Goal: Task Accomplishment & Management: Use online tool/utility

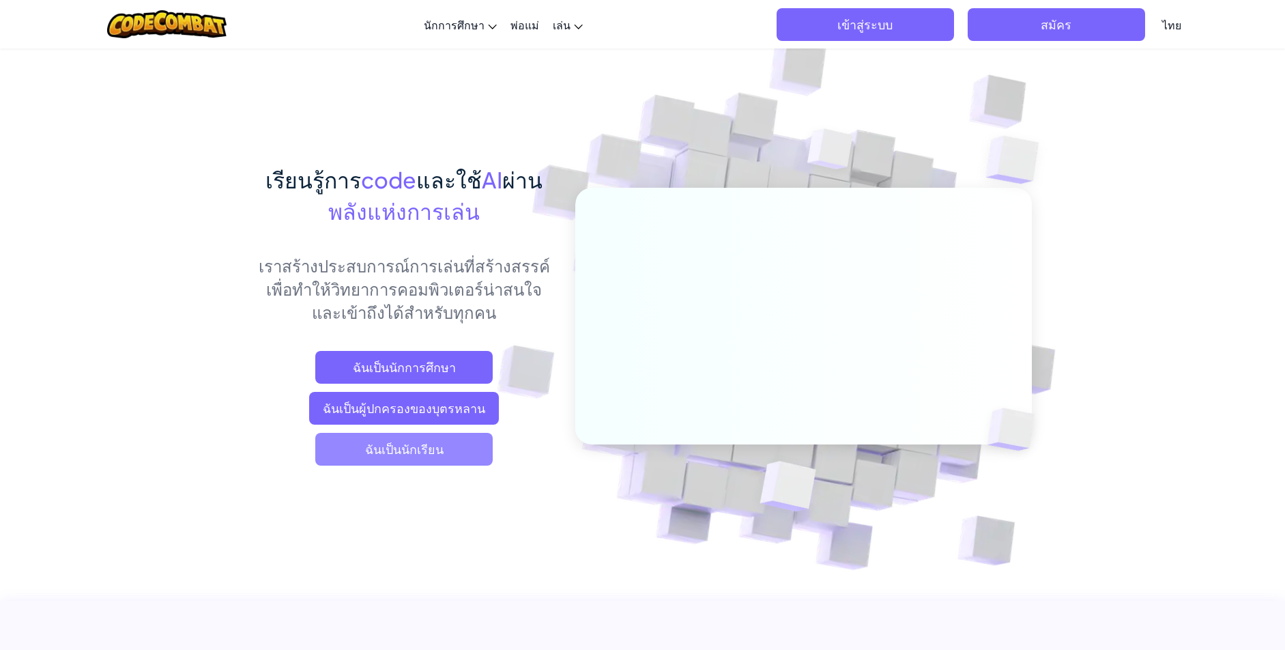
click at [400, 451] on span "ฉันเป็นนักเรียน" at bounding box center [403, 449] width 177 height 33
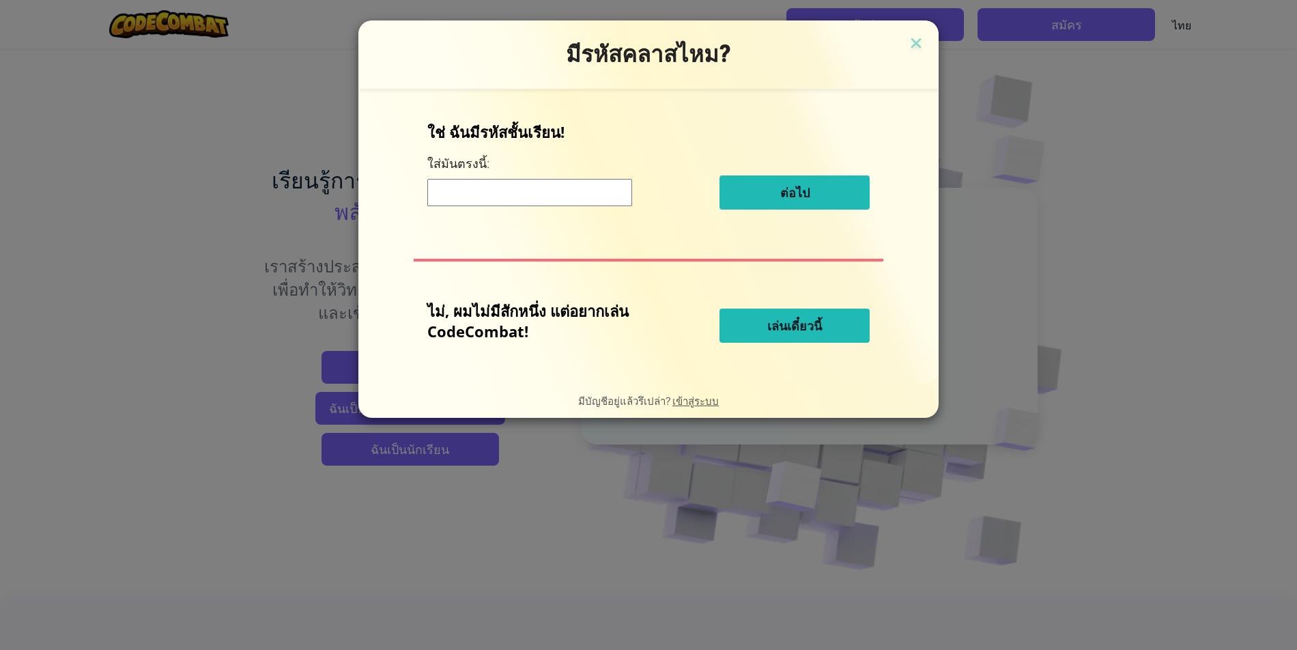
click at [750, 324] on button "เล่นเดี๋ยวนี้" at bounding box center [795, 326] width 150 height 34
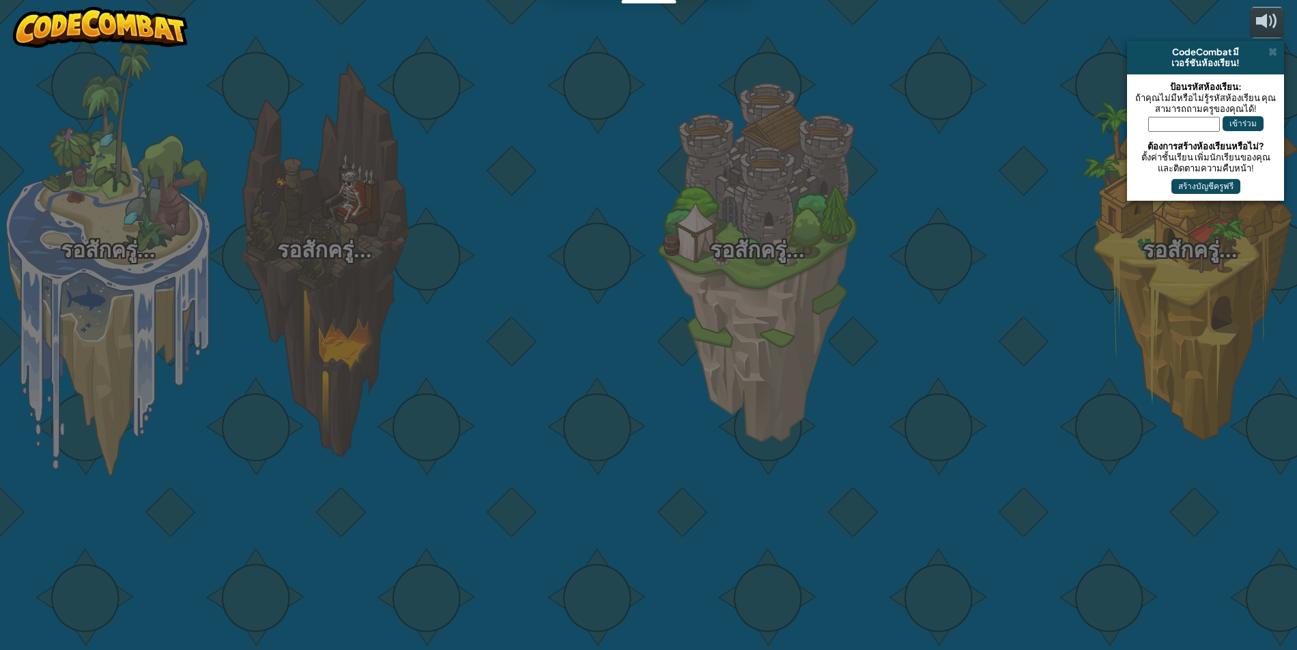
select select "th"
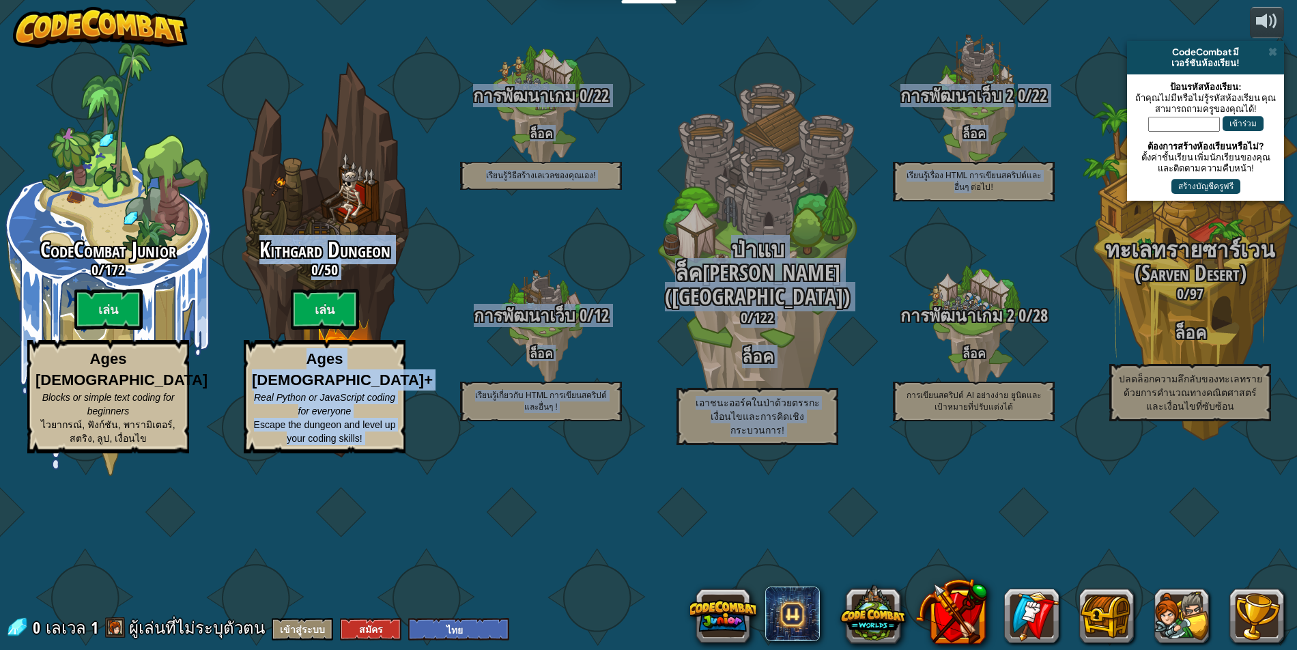
drag, startPoint x: 950, startPoint y: 298, endPoint x: 336, endPoint y: 103, distance: 644.0
click at [336, 103] on div "CodeCombat Junior 0 / 172 [PERSON_NAME] Ages [DEMOGRAPHIC_DATA] Blocks or simpl…" at bounding box center [648, 325] width 1297 height 650
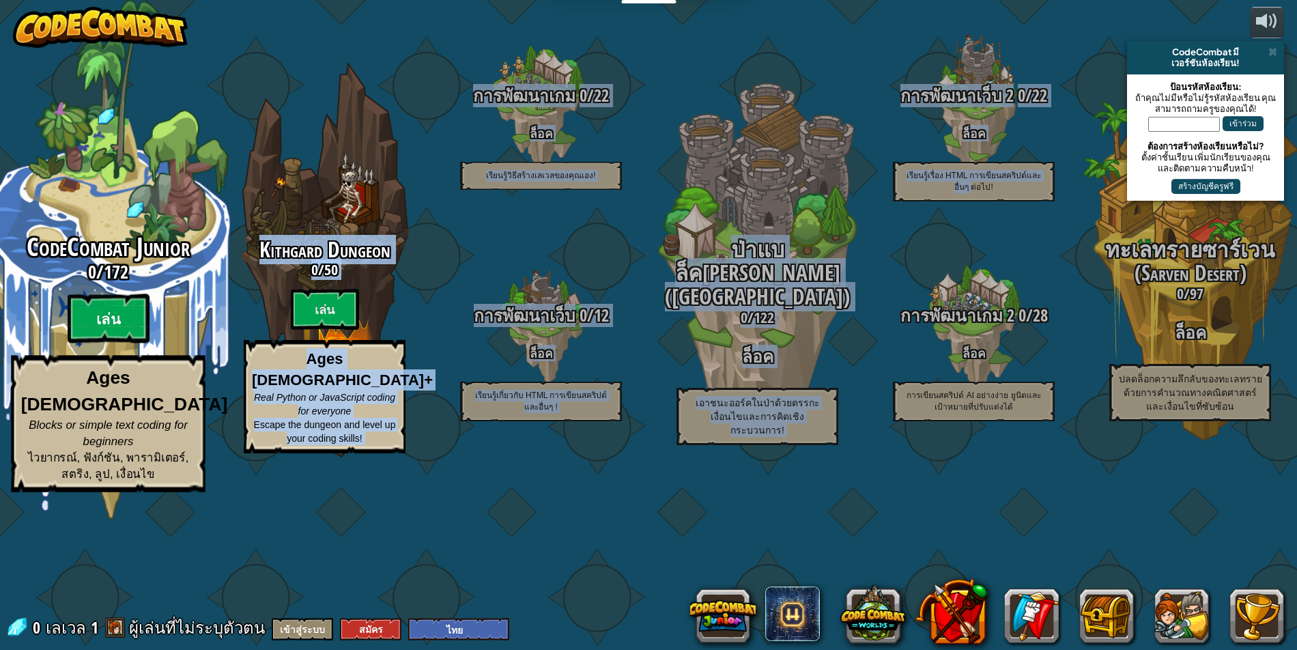
click at [91, 343] on btn "เล่น" at bounding box center [109, 318] width 82 height 49
select select "th"
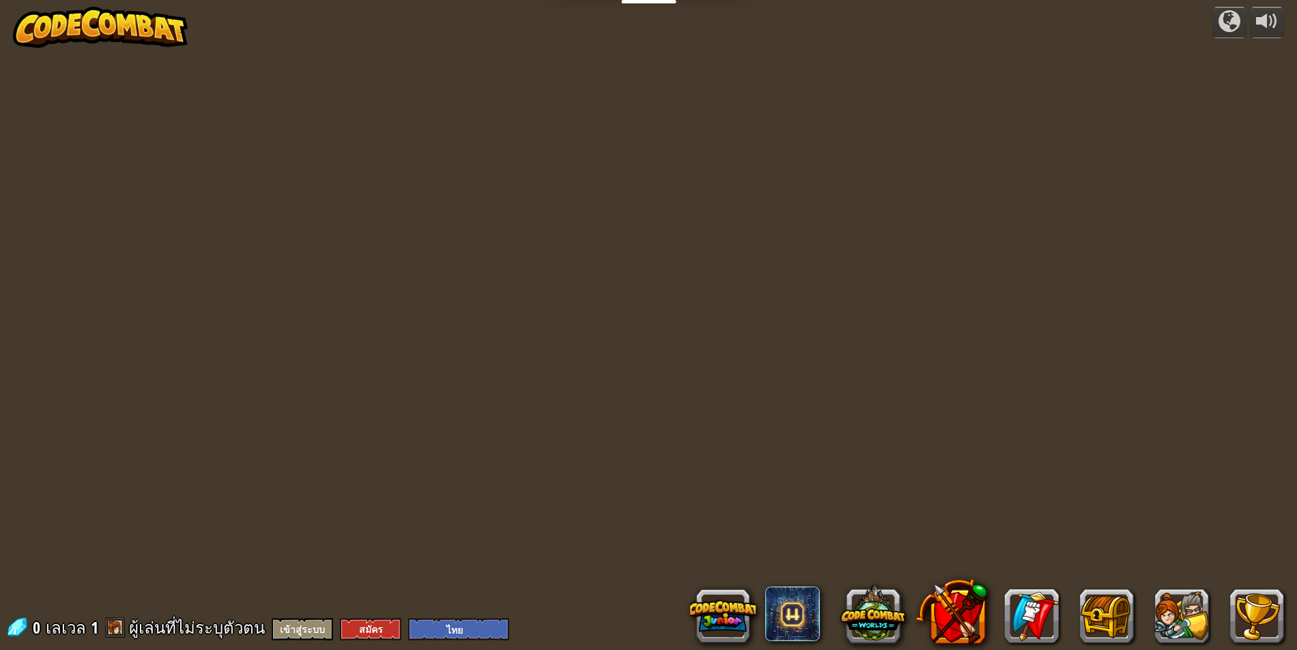
select select "th"
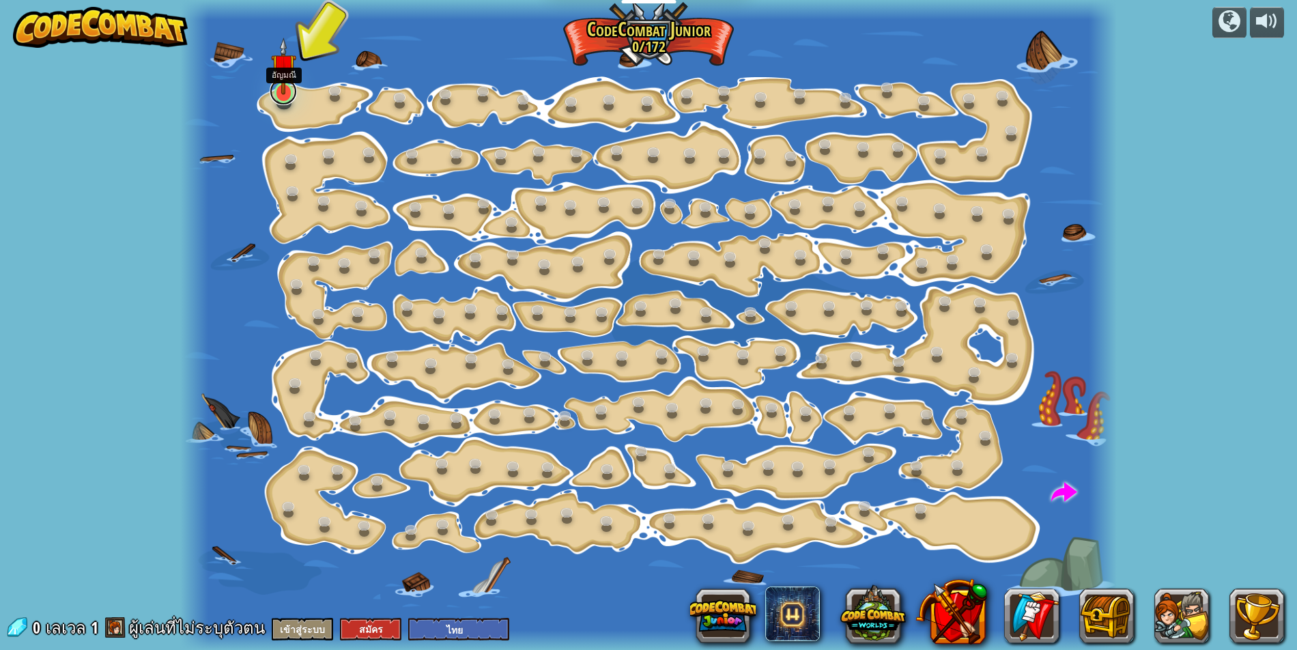
click at [285, 98] on link at bounding box center [283, 91] width 27 height 27
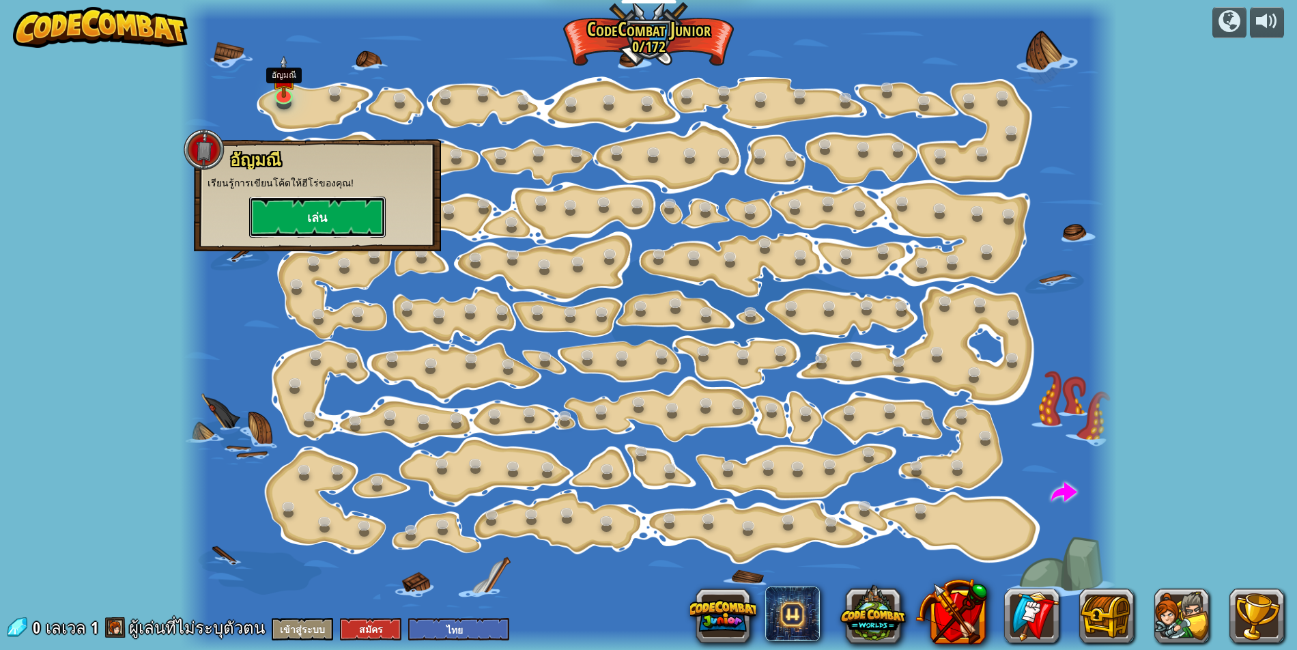
click at [284, 220] on button "เล่น" at bounding box center [317, 217] width 137 height 41
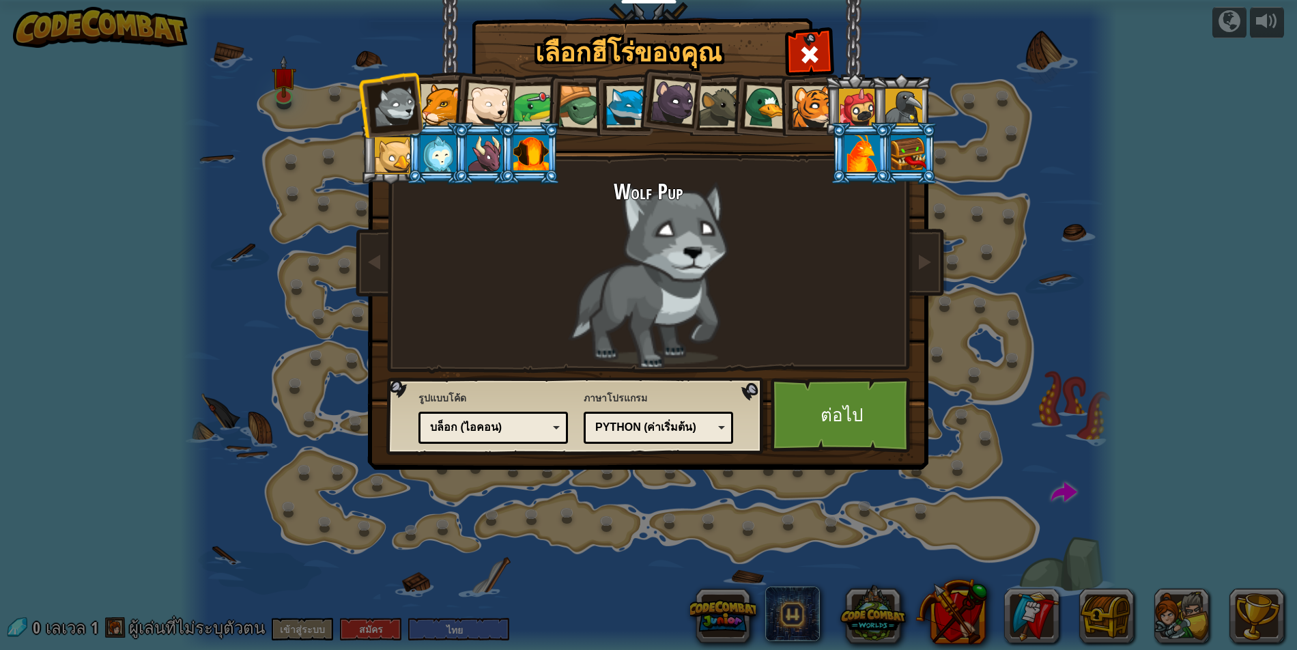
click at [539, 100] on div at bounding box center [534, 106] width 42 height 42
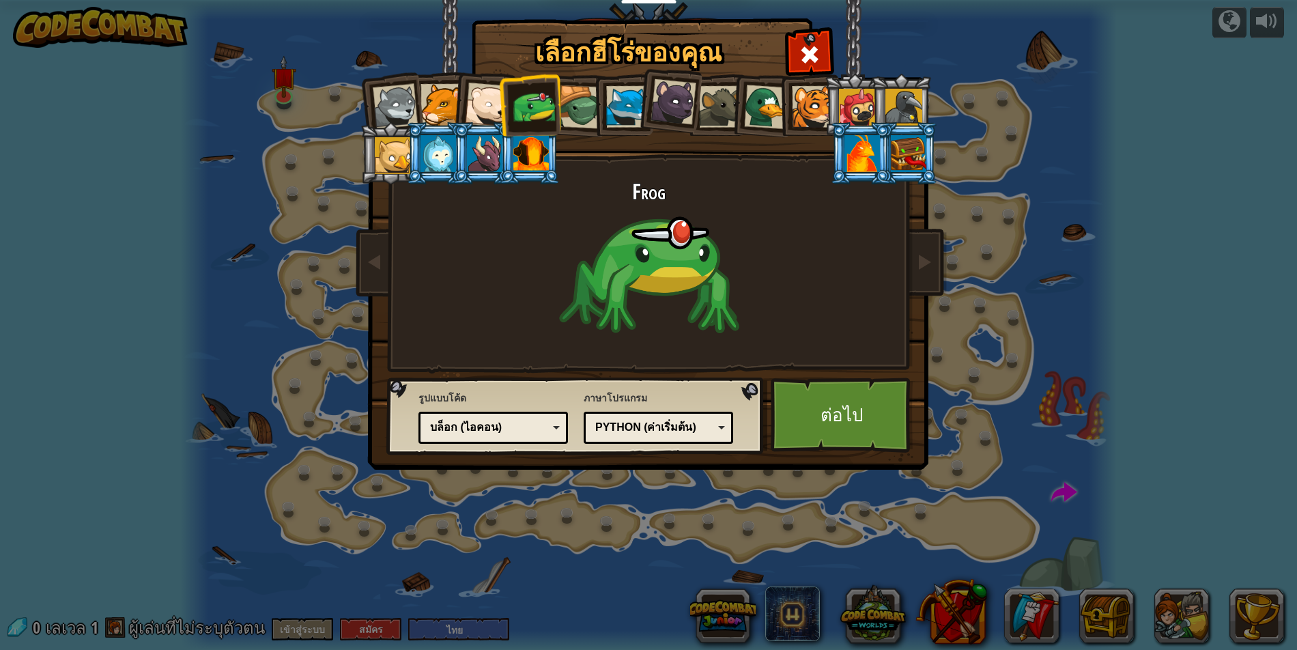
click at [470, 156] on div at bounding box center [484, 153] width 35 height 37
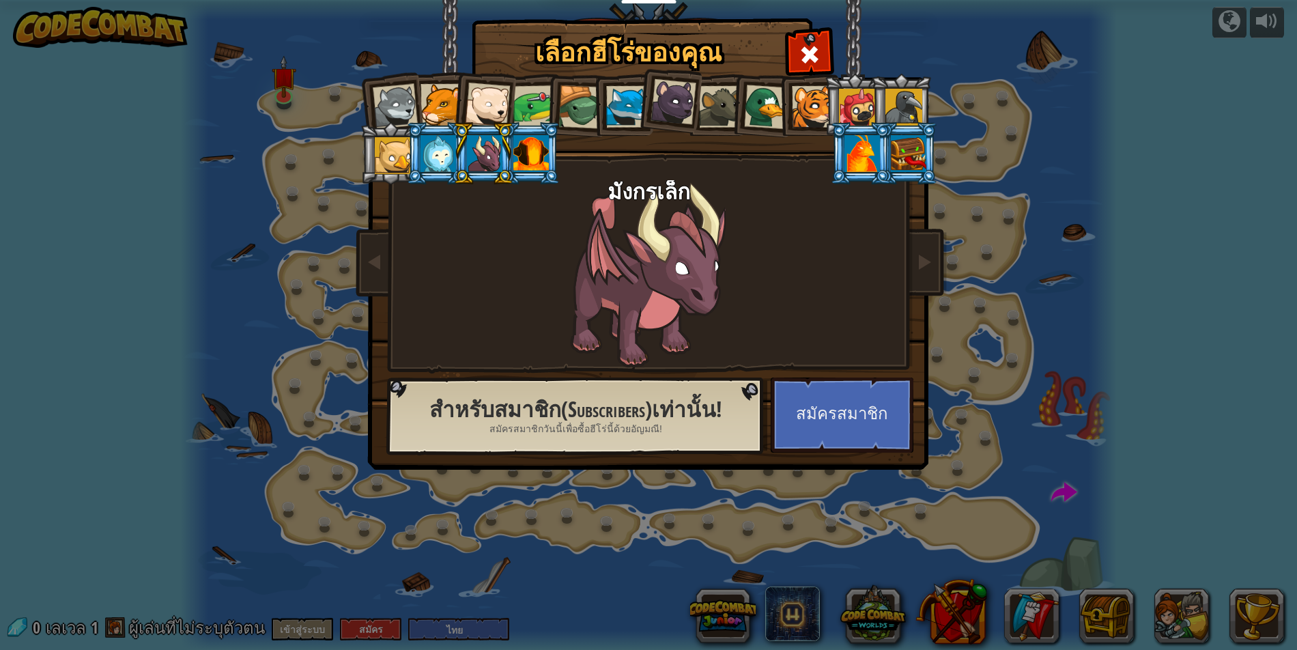
click at [660, 88] on div at bounding box center [674, 102] width 46 height 46
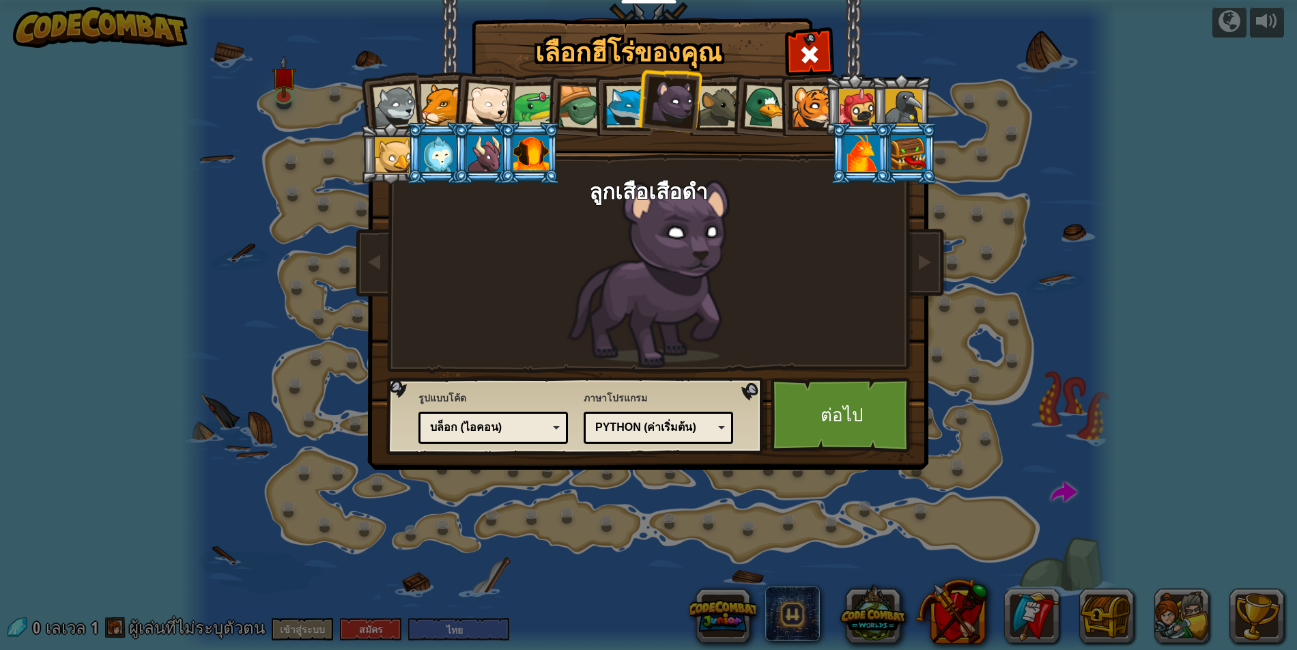
drag, startPoint x: 550, startPoint y: 104, endPoint x: 565, endPoint y: 98, distance: 16.0
click at [553, 101] on li at bounding box center [576, 105] width 65 height 66
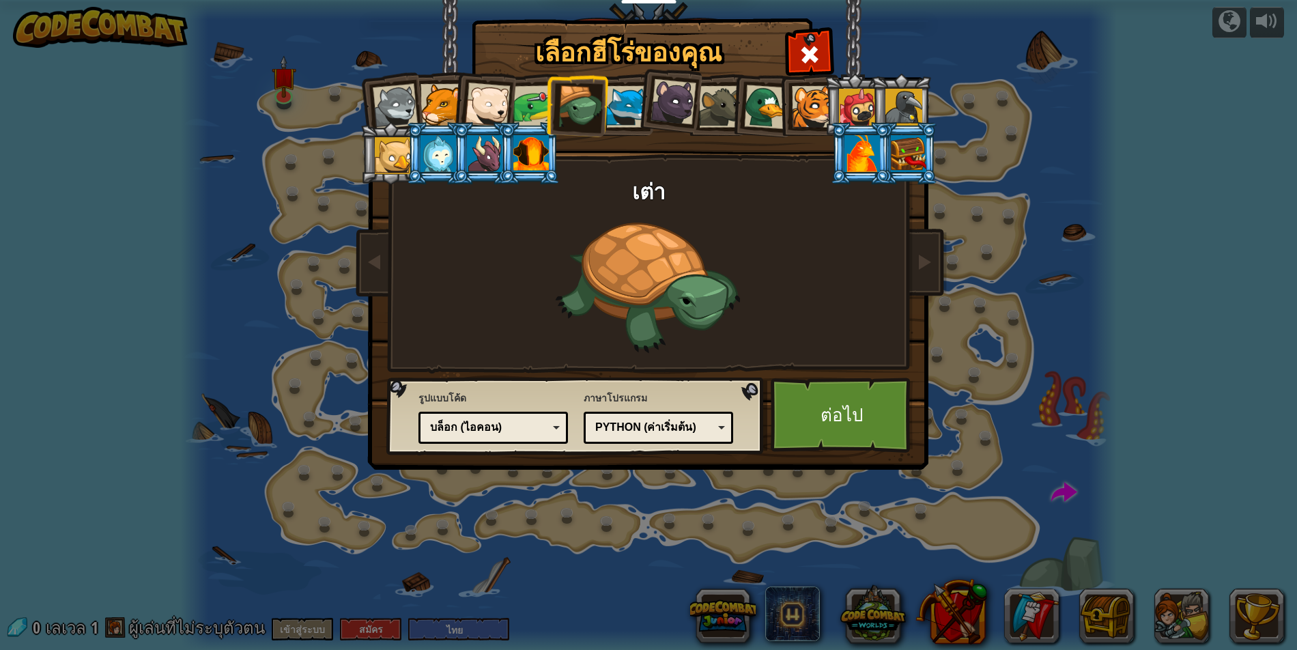
click at [526, 102] on div at bounding box center [534, 106] width 42 height 42
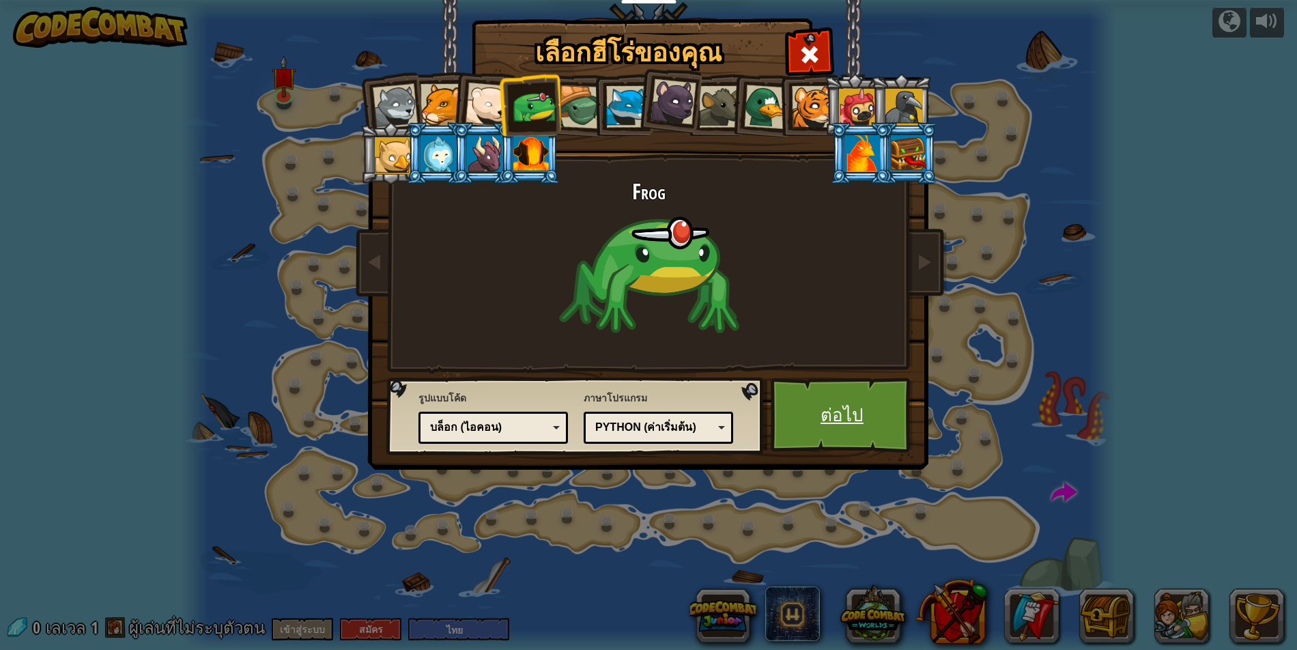
click at [837, 397] on link "ต่อไป" at bounding box center [842, 415] width 143 height 75
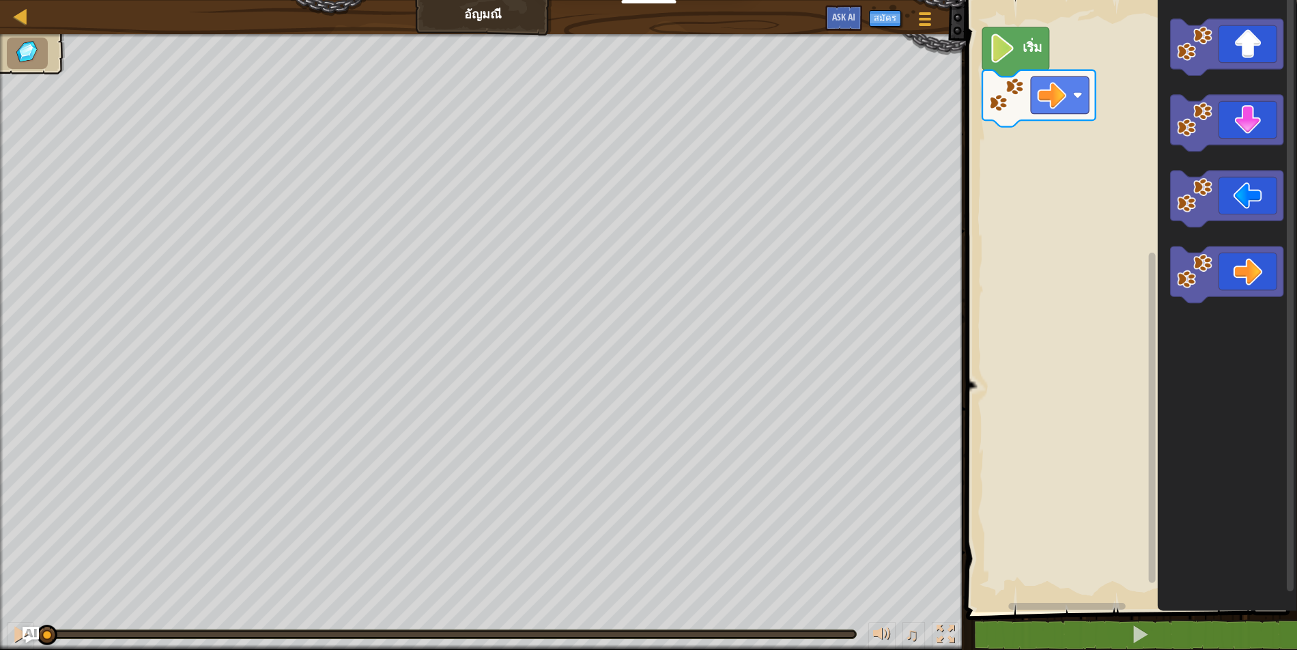
click at [233, 0] on html "นักการศึกษา สร้างบัญชีฟรี โซลูชั่นสำหรับโรงเรียนและเขต ดูเครื่องมือสำหรับครู กา…" at bounding box center [648, 0] width 1297 height 0
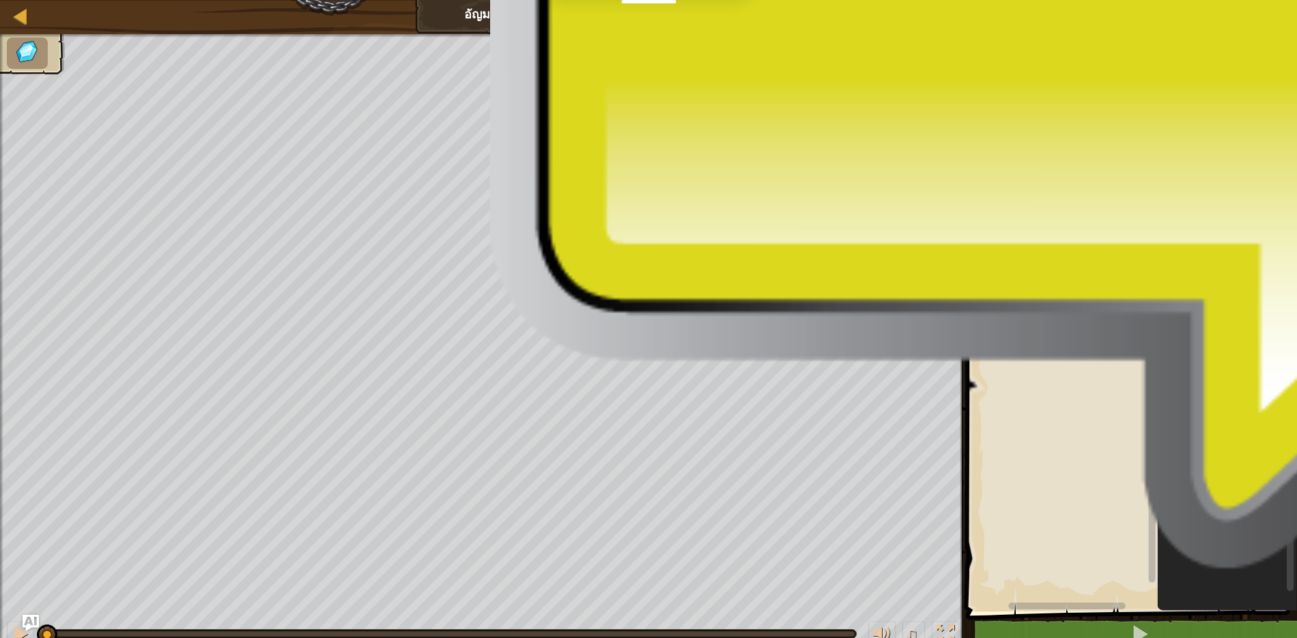
click at [1003, 53] on image "พื้นที่ทำงาน Blockly" at bounding box center [1002, 47] width 27 height 29
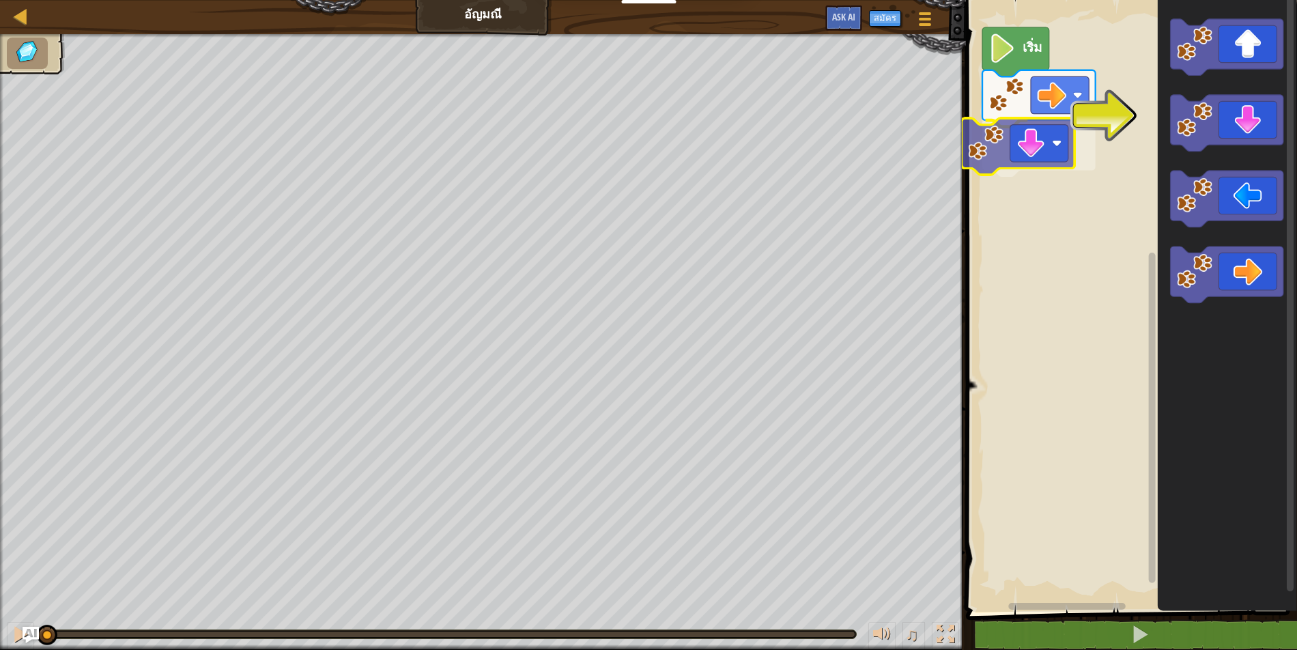
click at [1044, 134] on div "เริ่ม" at bounding box center [1129, 302] width 335 height 619
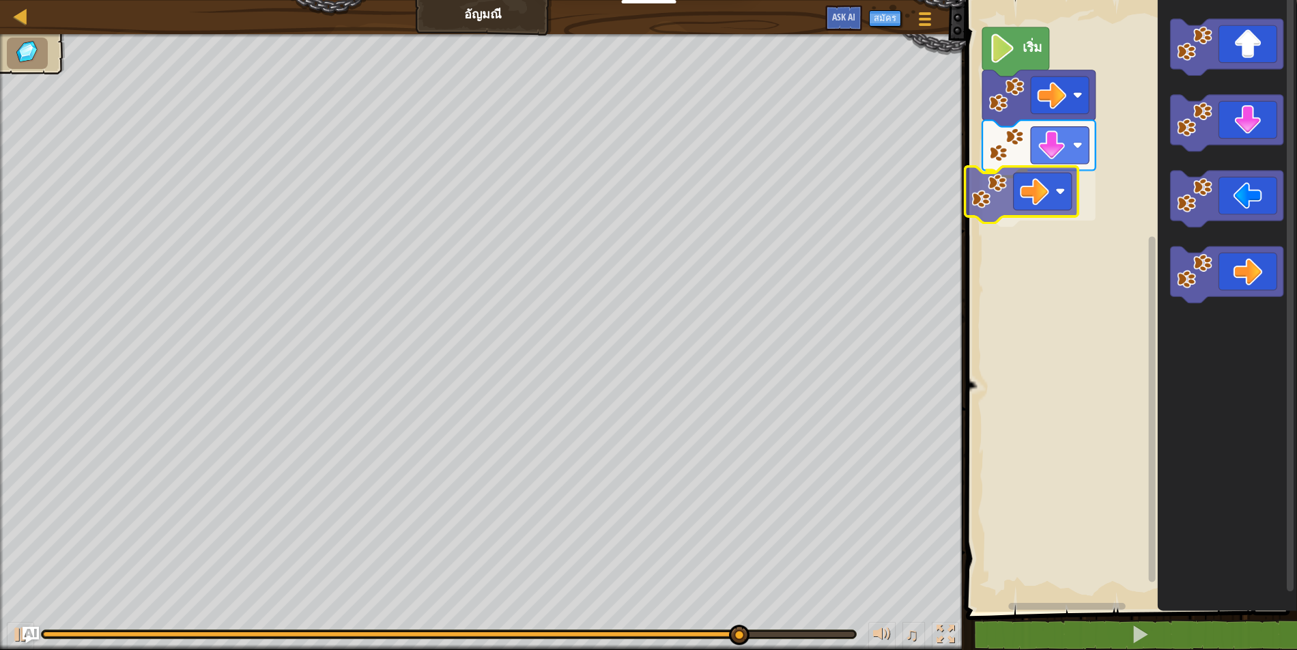
click at [1048, 196] on div "เริ่ม" at bounding box center [1129, 302] width 335 height 619
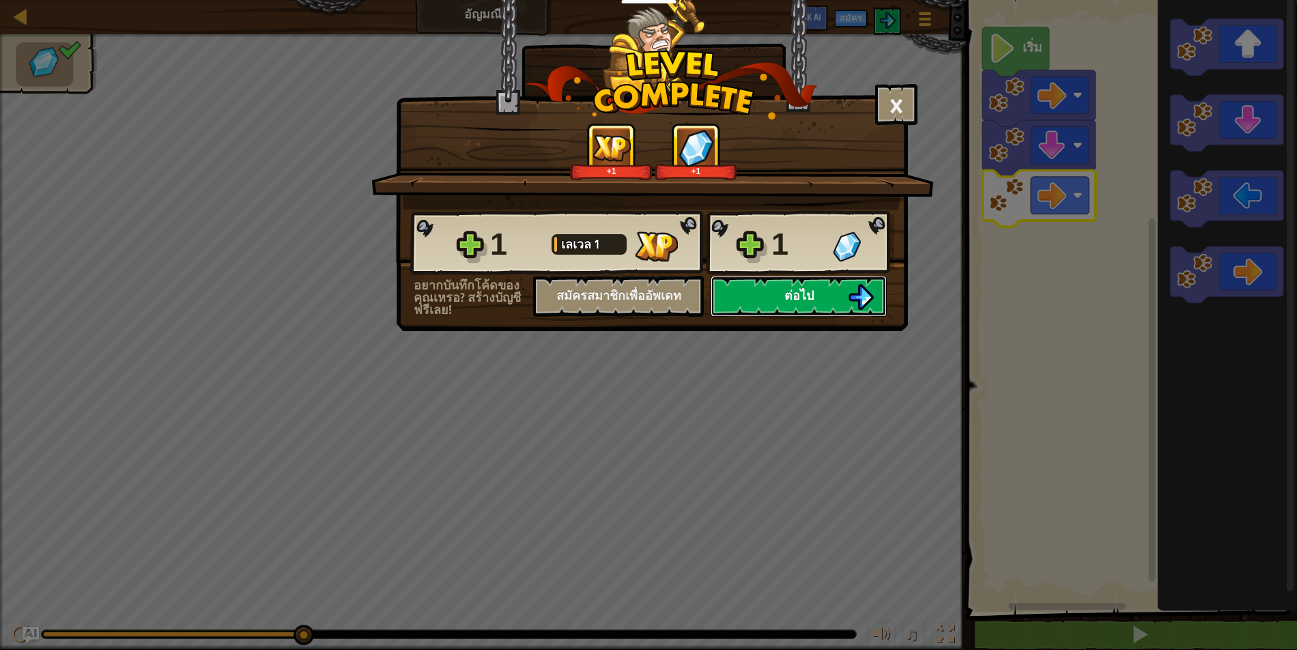
click at [823, 292] on button "ต่อไป" at bounding box center [799, 296] width 176 height 41
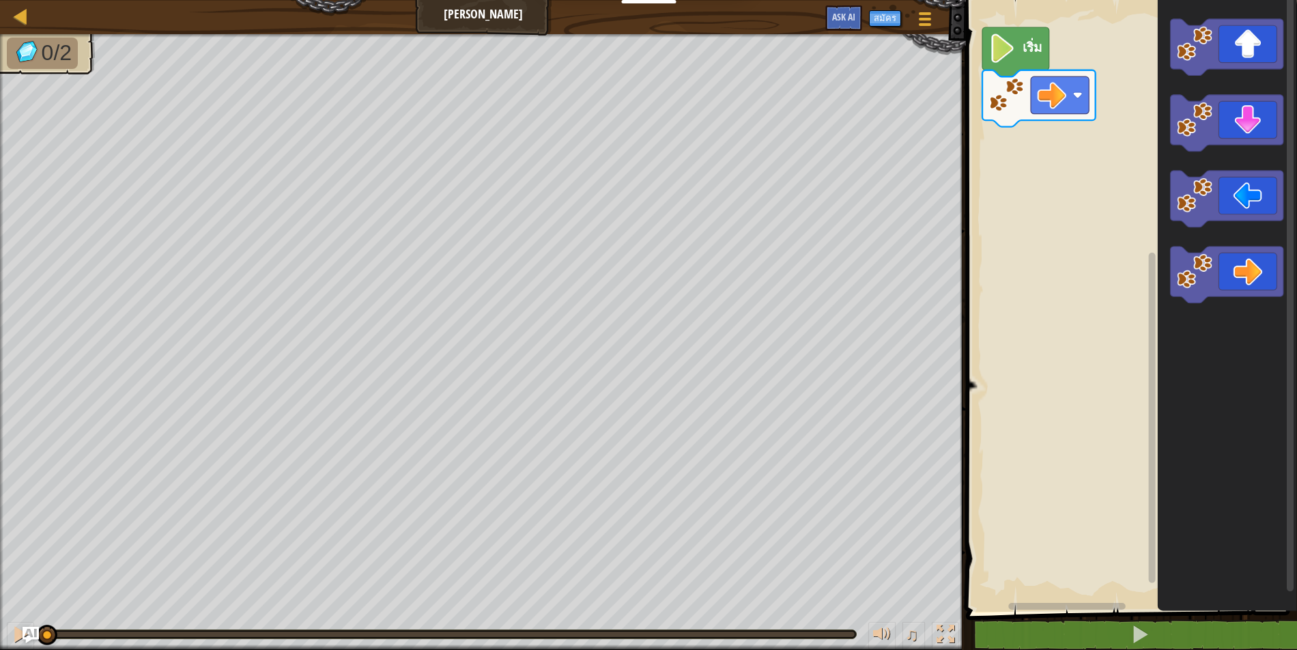
click at [1023, 41] on g "เริ่ม" at bounding box center [1038, 77] width 113 height 100
click at [1008, 50] on image "พื้นที่ทำงาน Blockly" at bounding box center [1002, 47] width 27 height 29
click at [1055, 160] on div "เริ่ม" at bounding box center [1129, 302] width 335 height 619
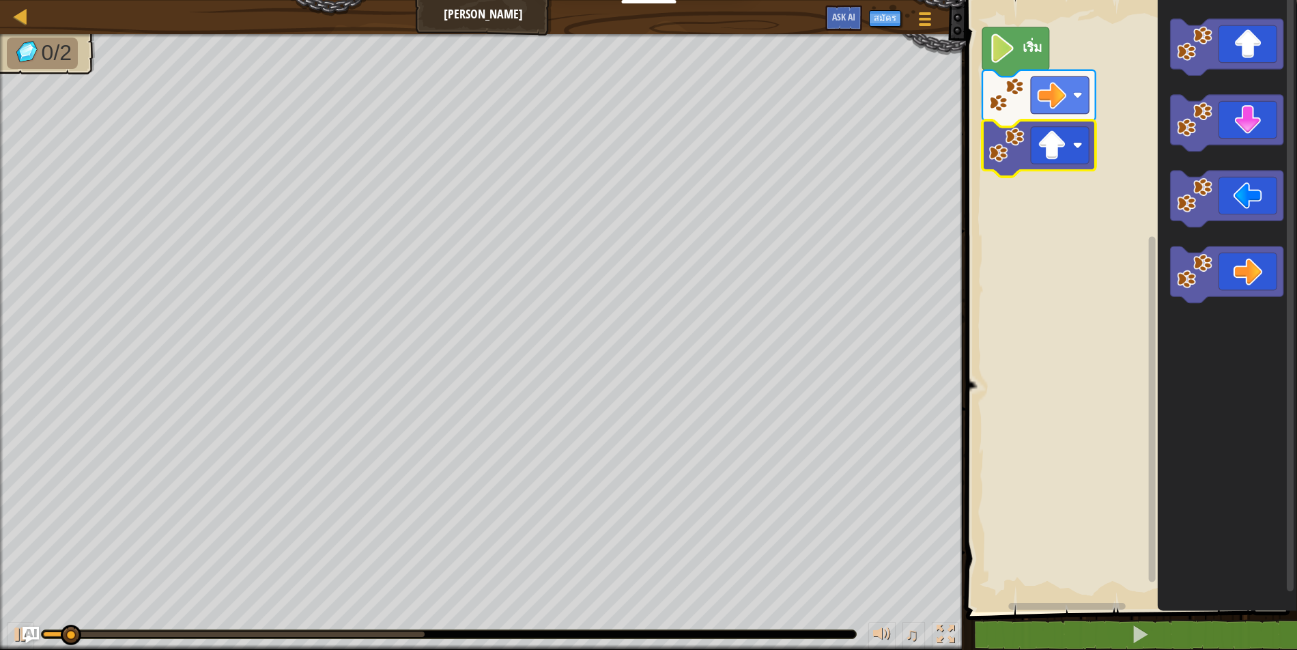
click at [1019, 51] on icon "พื้นที่ทำงาน Blockly" at bounding box center [1015, 51] width 67 height 49
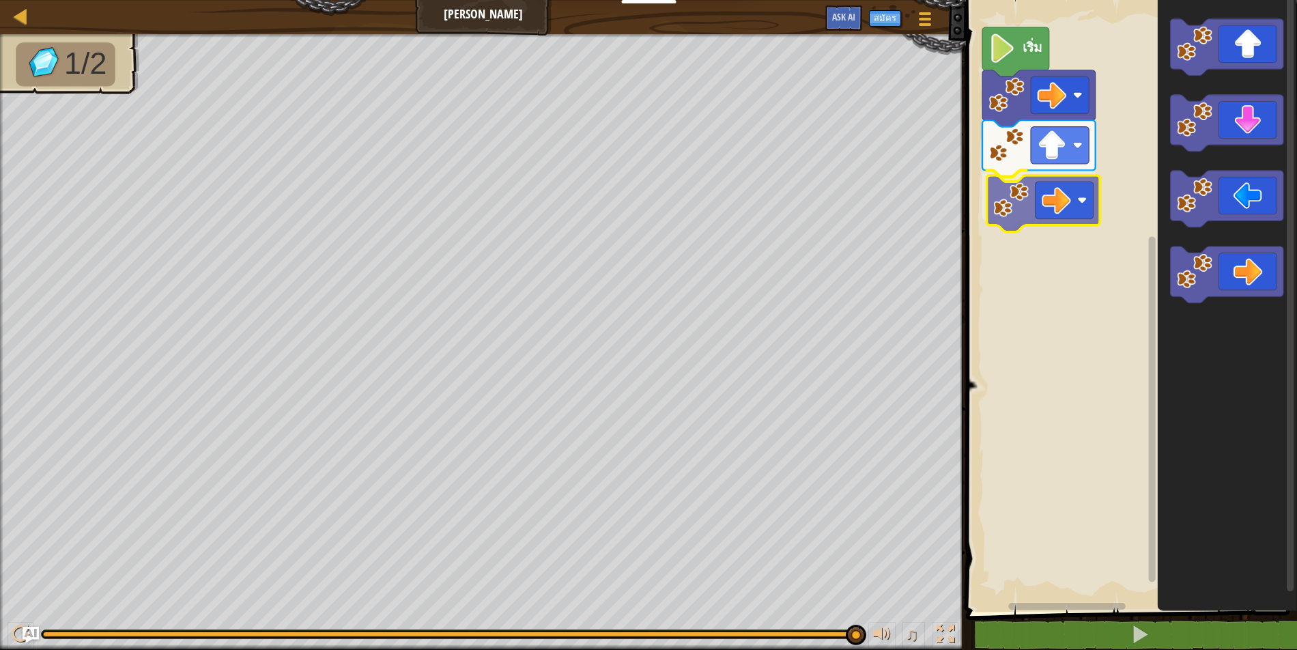
click at [1044, 186] on div "เริ่ม" at bounding box center [1129, 302] width 335 height 619
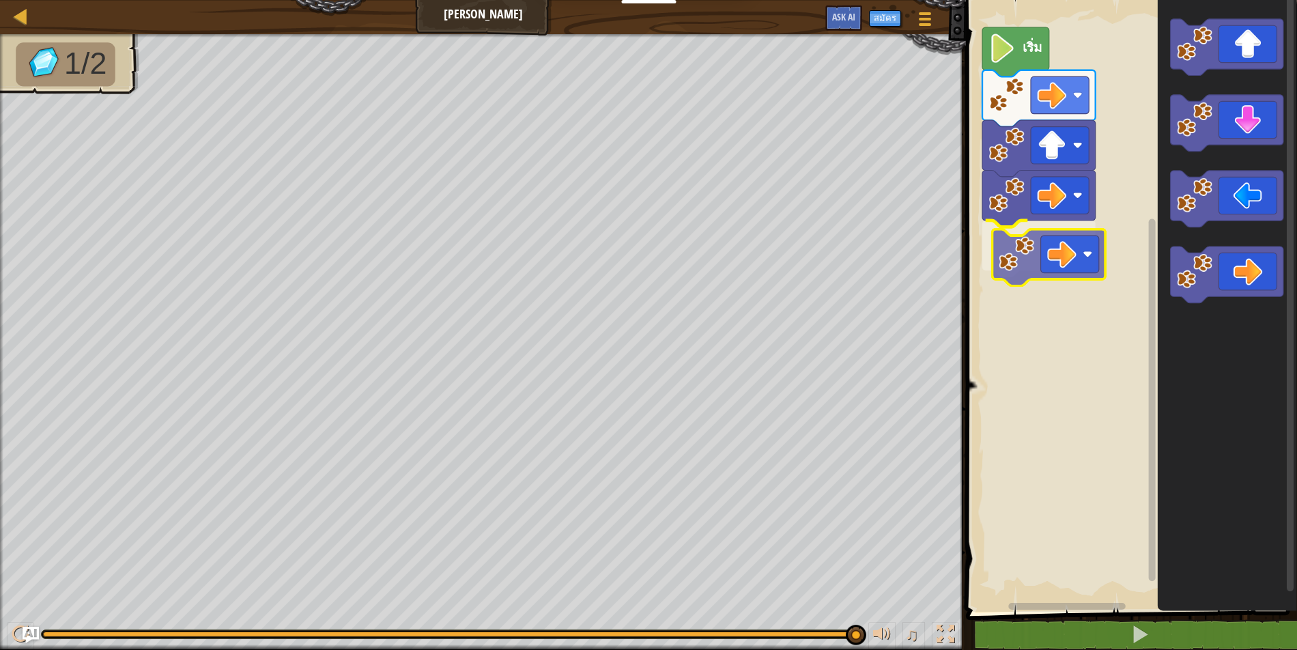
click at [1060, 262] on div "เริ่ม" at bounding box center [1129, 302] width 335 height 619
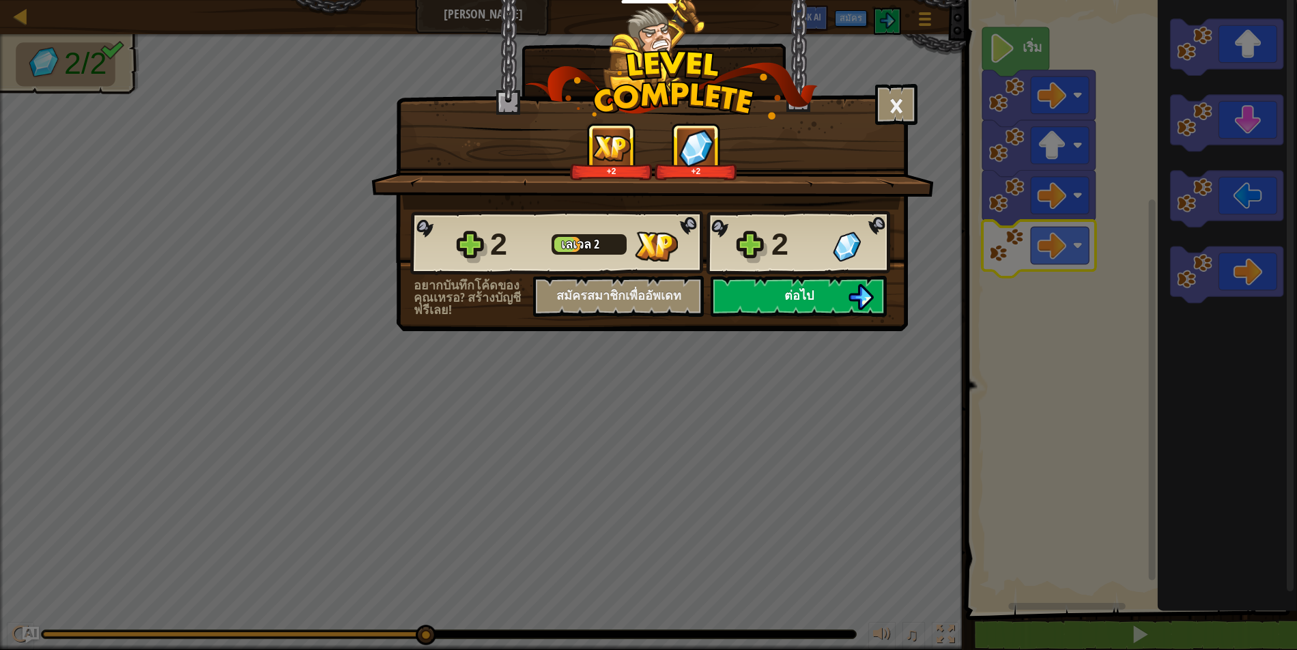
click at [863, 289] on img at bounding box center [861, 297] width 26 height 26
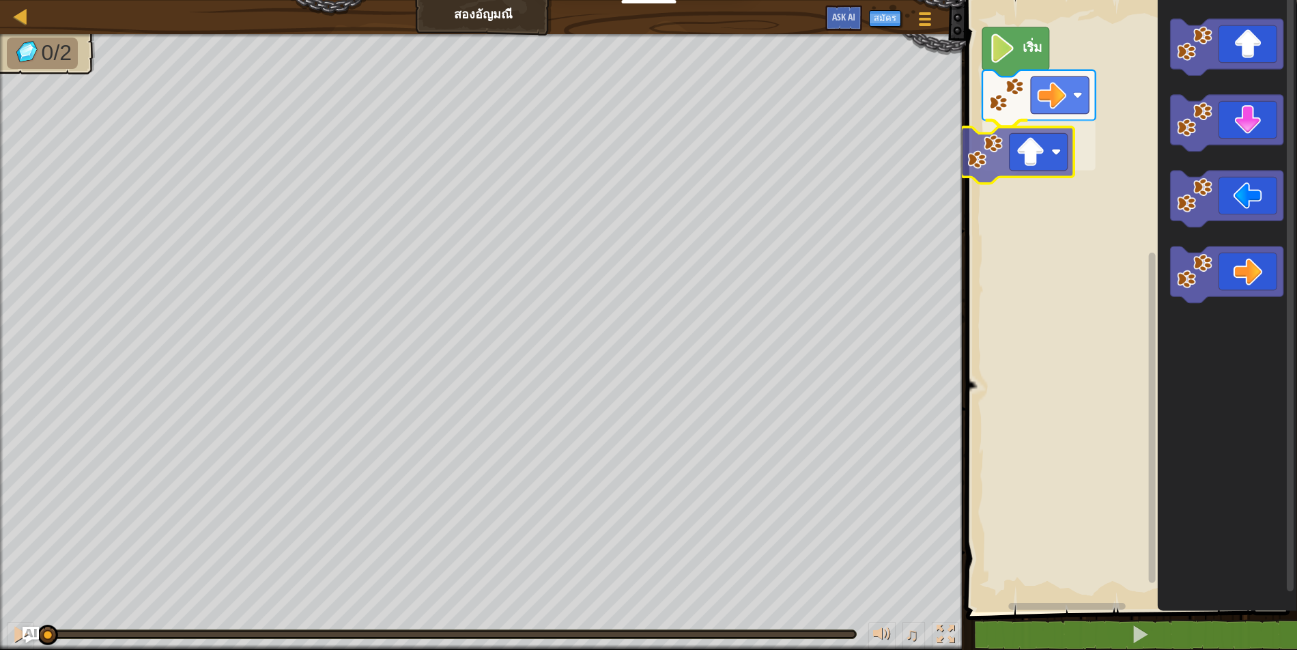
click at [1052, 159] on div "เริ่ม" at bounding box center [1129, 302] width 335 height 619
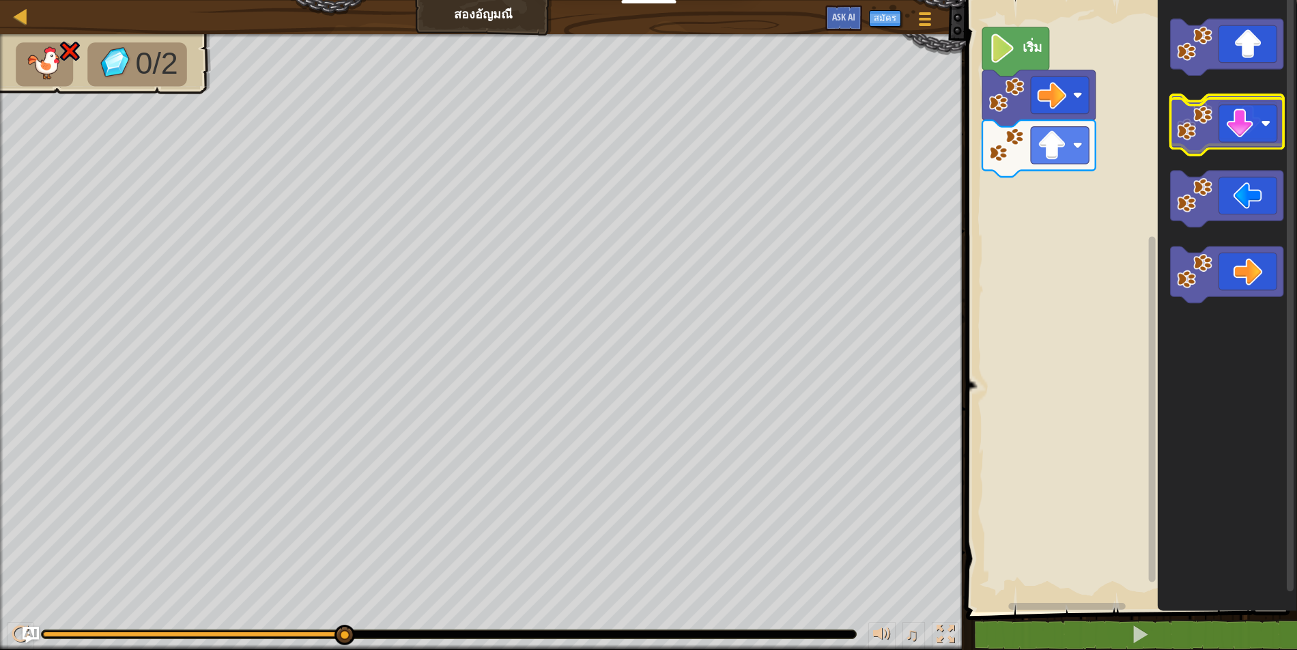
click at [1189, 130] on image "พื้นที่ทำงาน Blockly" at bounding box center [1194, 119] width 35 height 35
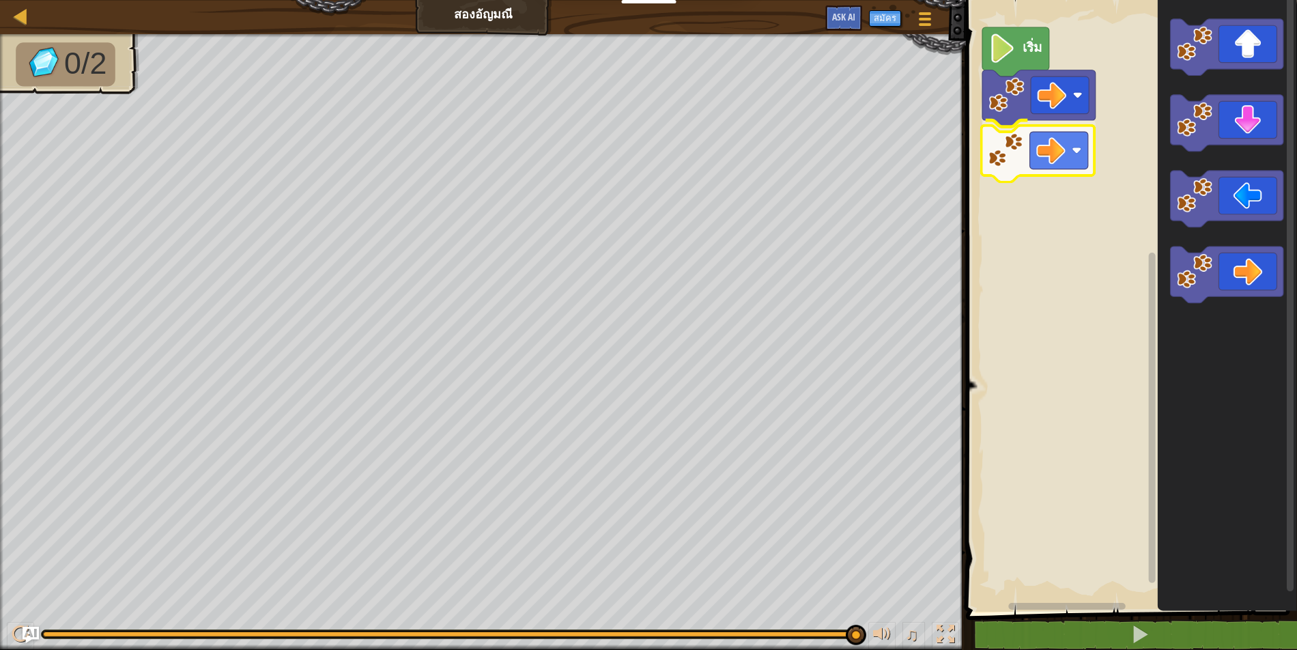
click at [1062, 149] on div "เริ่ม" at bounding box center [1129, 302] width 335 height 619
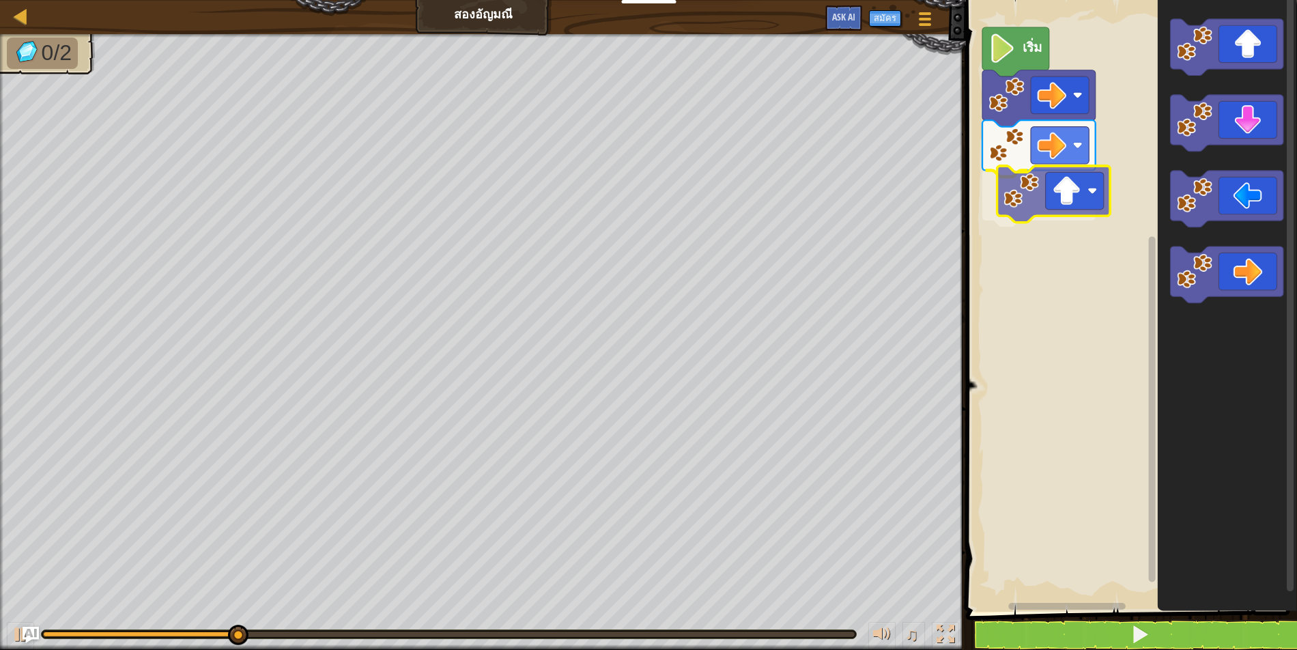
click at [1043, 190] on div "เริ่ม" at bounding box center [1129, 302] width 335 height 619
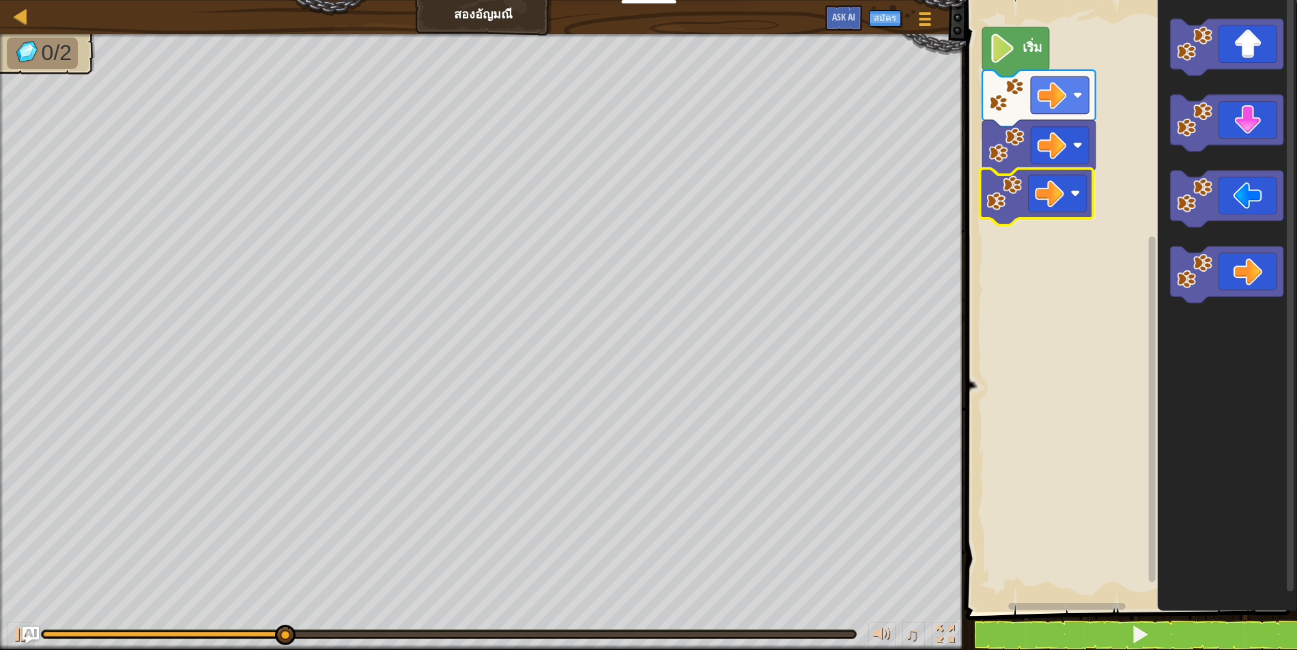
click at [1031, 194] on div "เริ่ม" at bounding box center [1129, 302] width 335 height 619
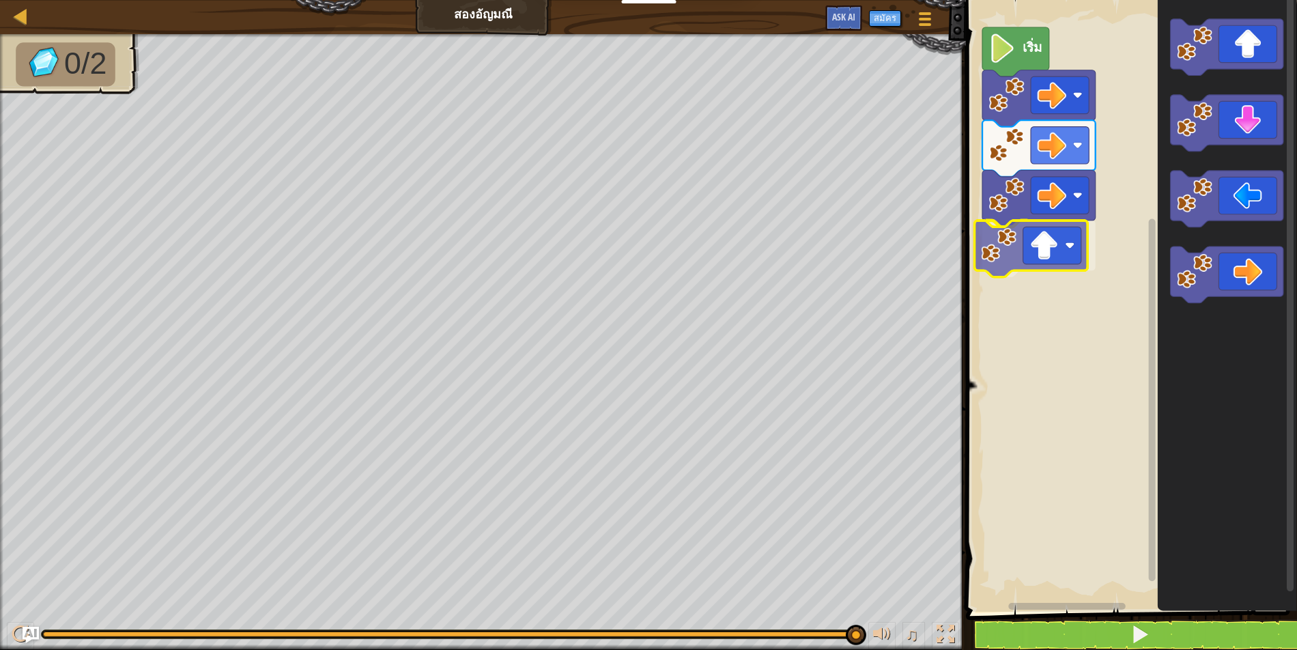
click at [1063, 255] on div "เริ่ม" at bounding box center [1129, 302] width 335 height 619
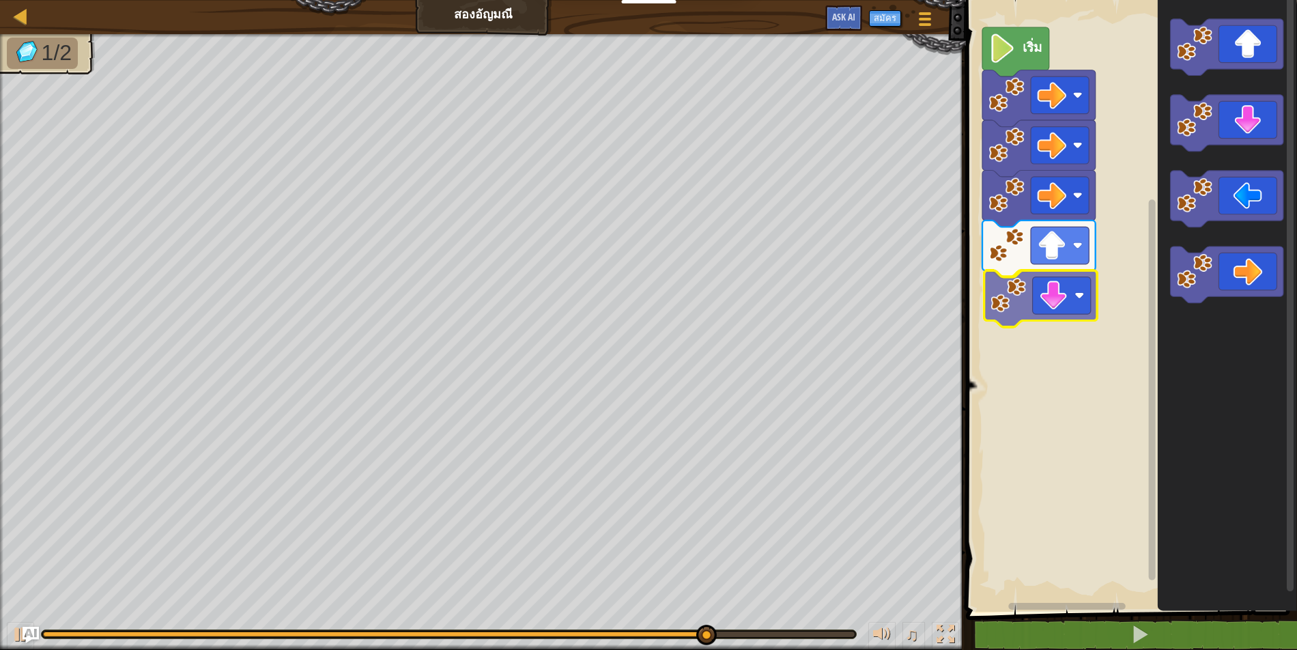
click at [1062, 296] on div "เริ่ม" at bounding box center [1129, 302] width 335 height 619
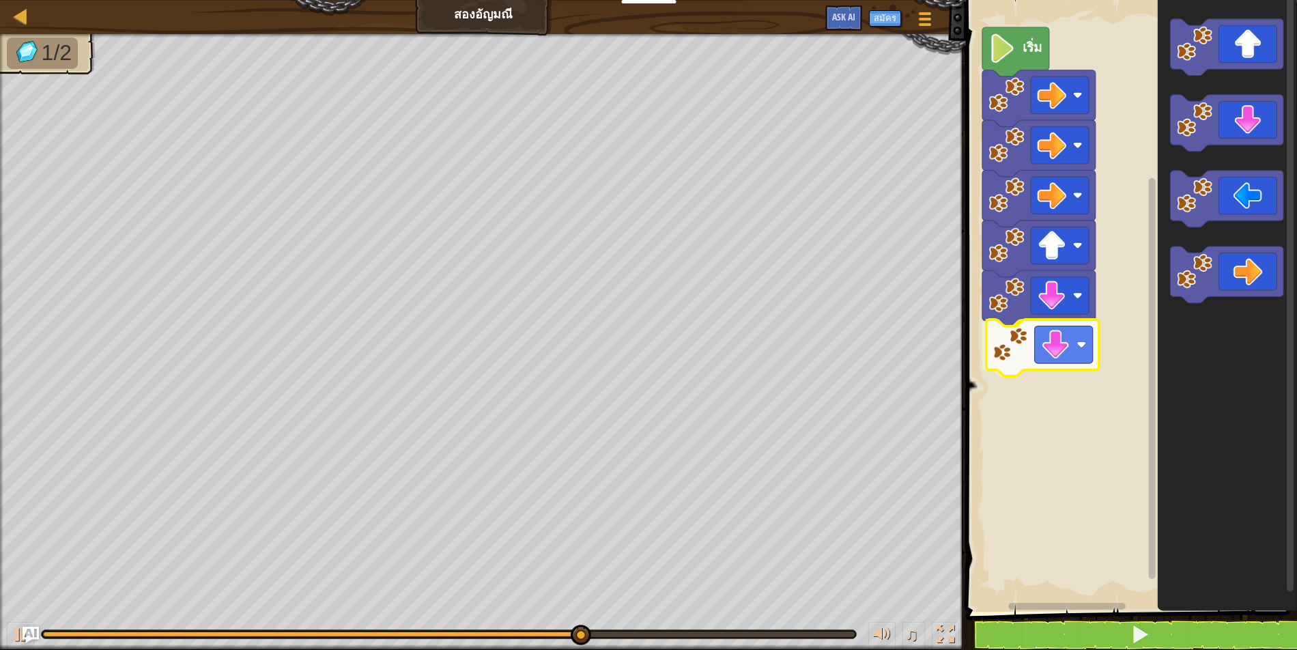
click at [1062, 340] on div "เริ่ม" at bounding box center [1129, 302] width 335 height 619
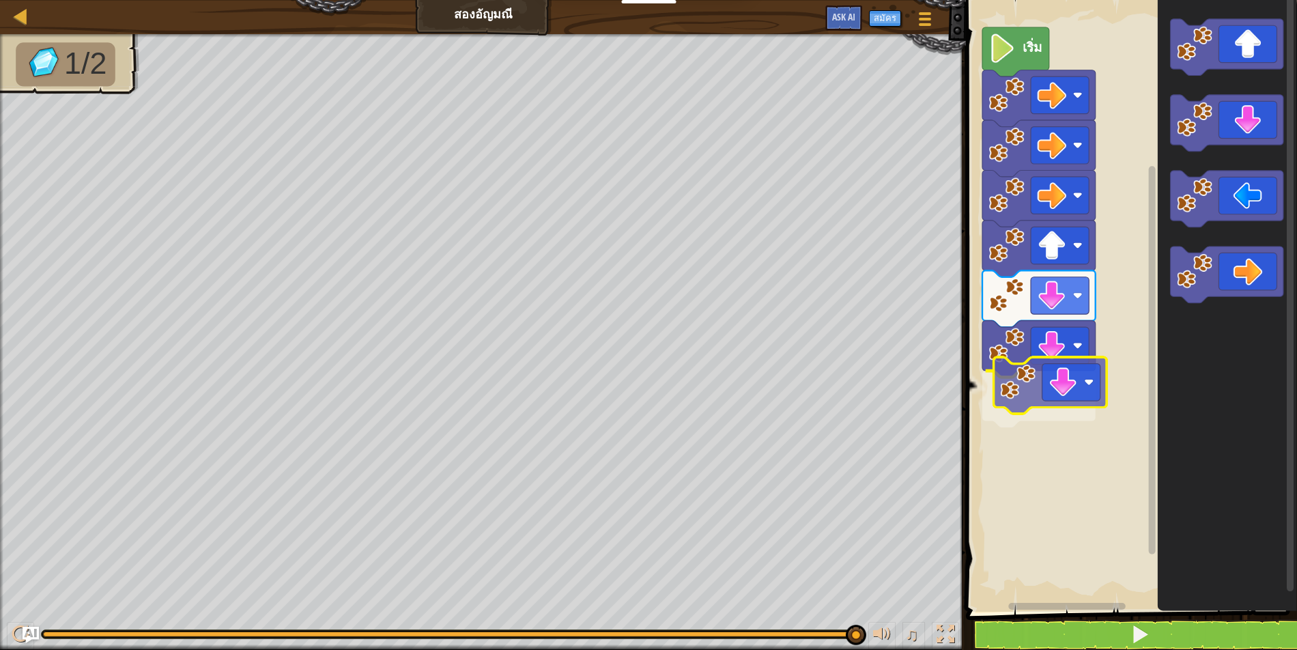
click at [1022, 393] on div "เริ่ม" at bounding box center [1129, 302] width 335 height 619
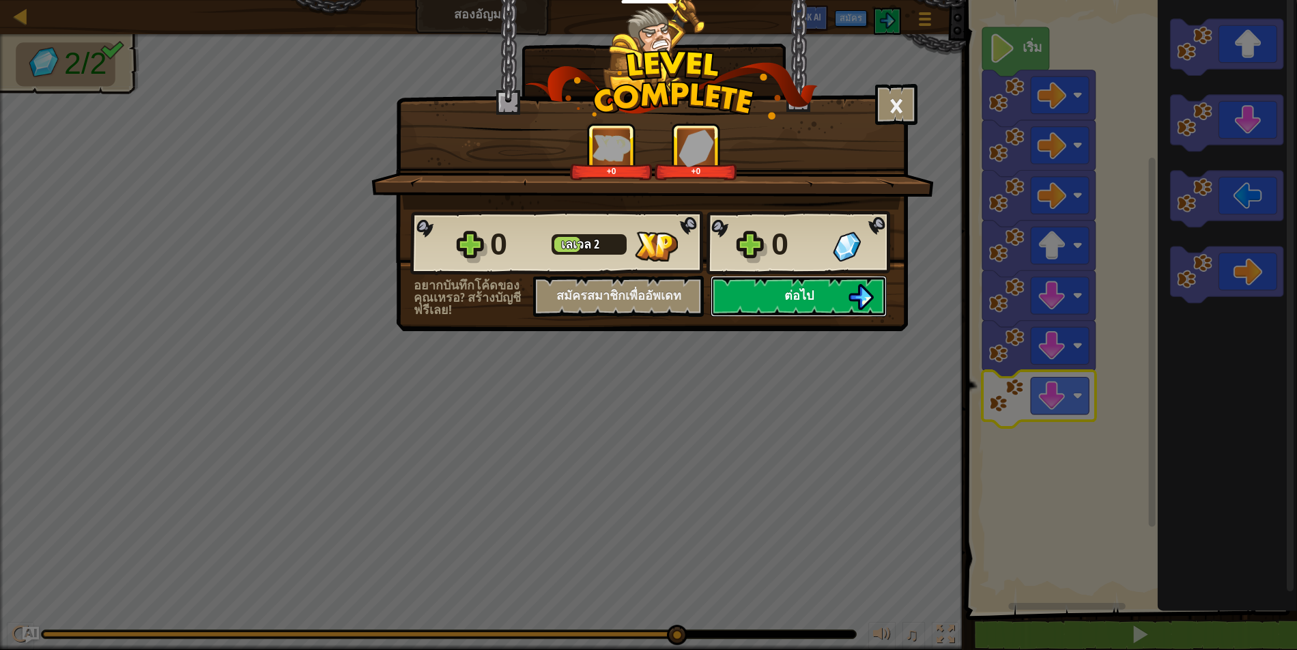
click at [838, 302] on button "ต่อไป" at bounding box center [799, 296] width 176 height 41
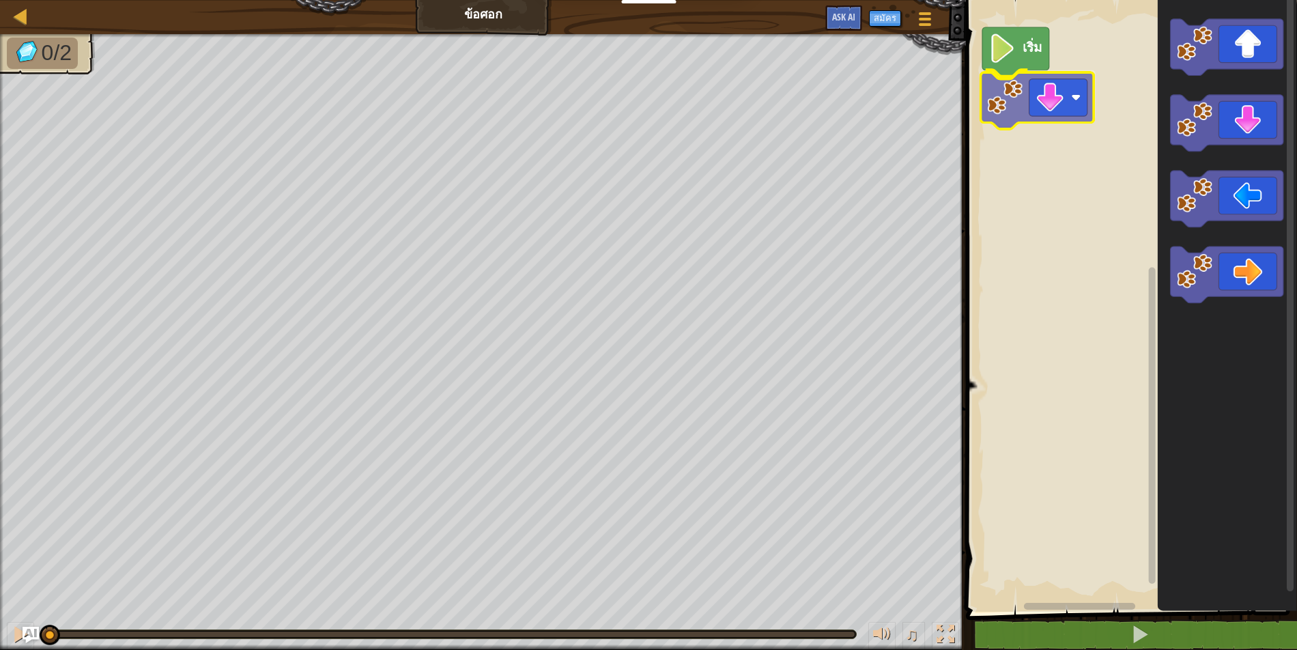
click at [1002, 102] on div "เริ่ม" at bounding box center [1129, 302] width 335 height 619
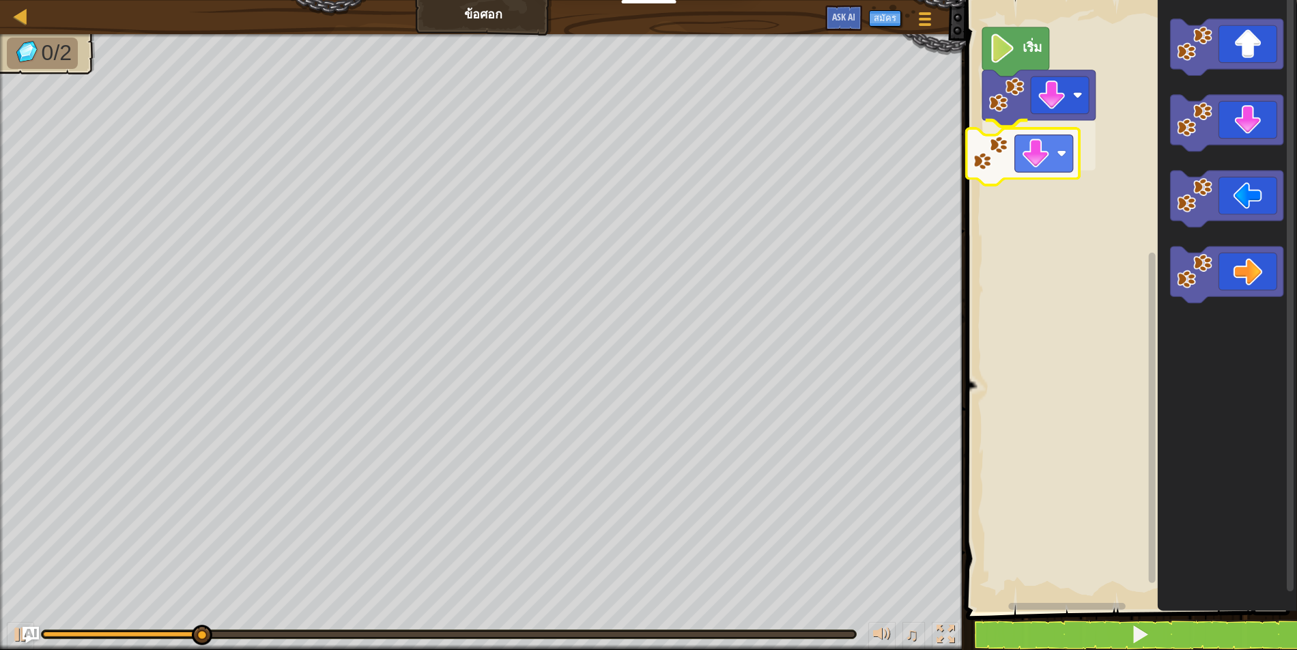
click at [1021, 159] on div "เริ่ม" at bounding box center [1129, 302] width 335 height 619
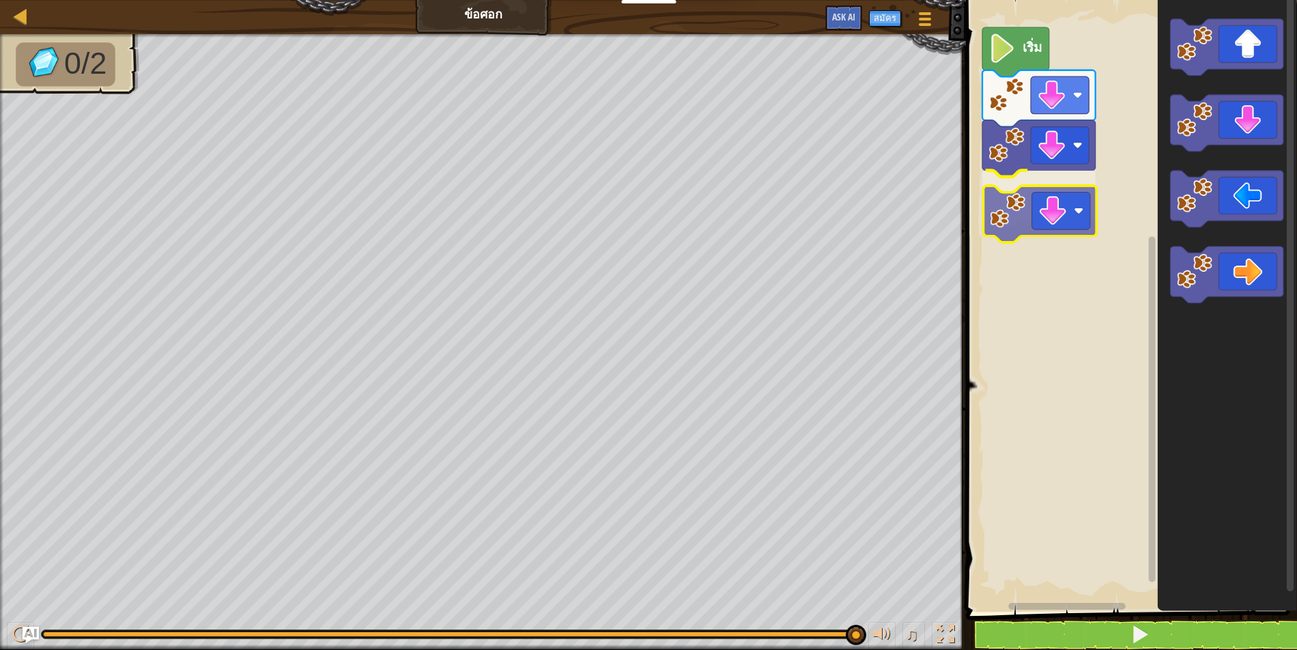
click at [1051, 206] on div "เริ่ม" at bounding box center [1129, 302] width 335 height 619
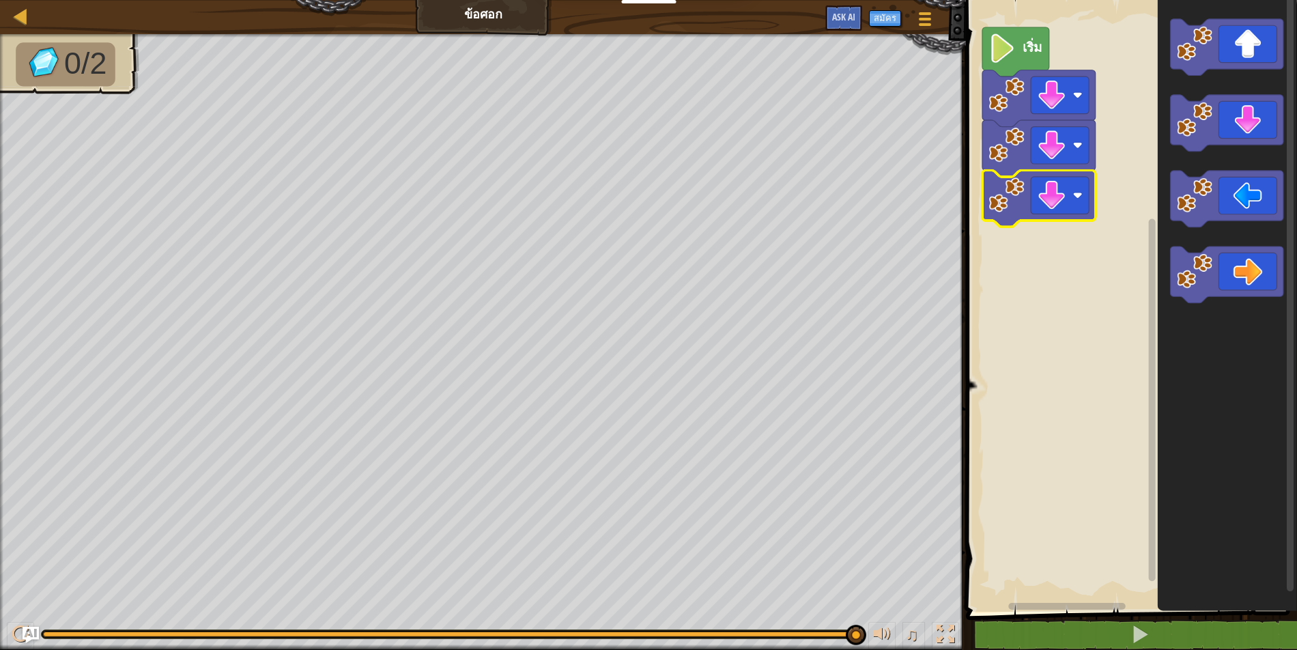
click at [1000, 51] on image "พื้นที่ทำงาน Blockly" at bounding box center [1002, 47] width 27 height 29
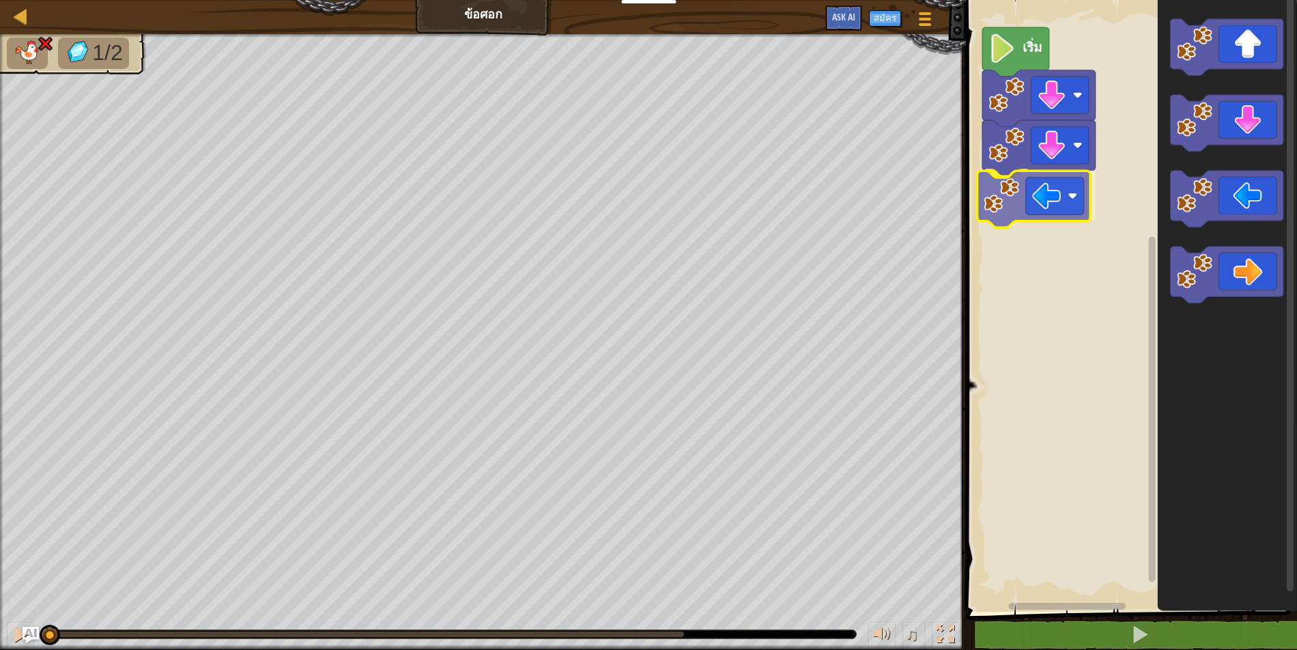
click at [1029, 208] on div "เริ่ม" at bounding box center [1129, 302] width 335 height 619
click at [1000, 51] on image "พื้นที่ทำงาน Blockly" at bounding box center [1002, 47] width 27 height 29
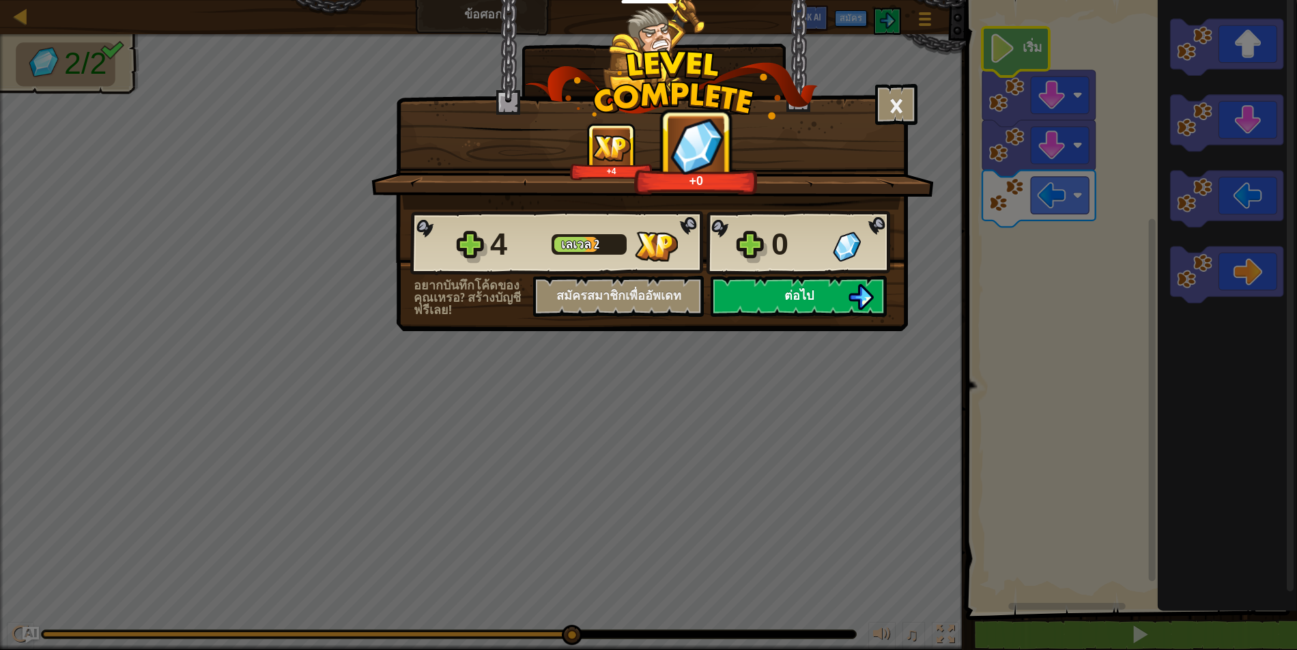
click at [871, 293] on button "ต่อไป" at bounding box center [799, 296] width 176 height 41
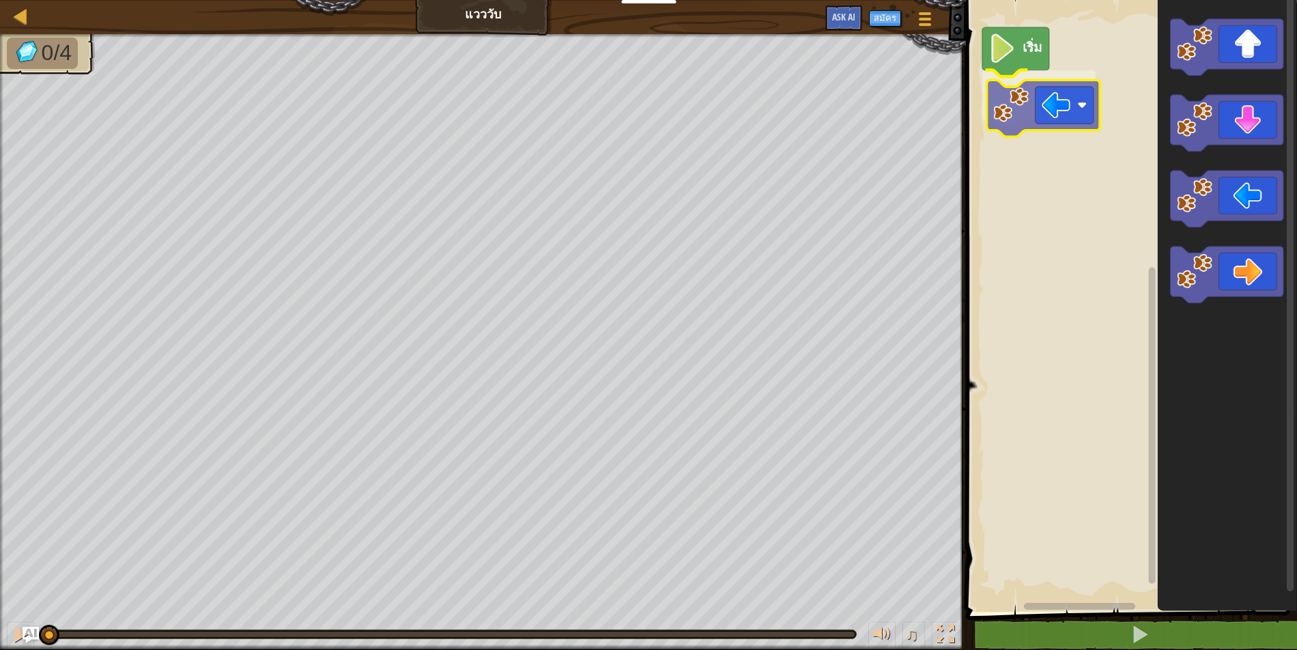
click at [1035, 102] on div "เริ่ม" at bounding box center [1129, 302] width 335 height 619
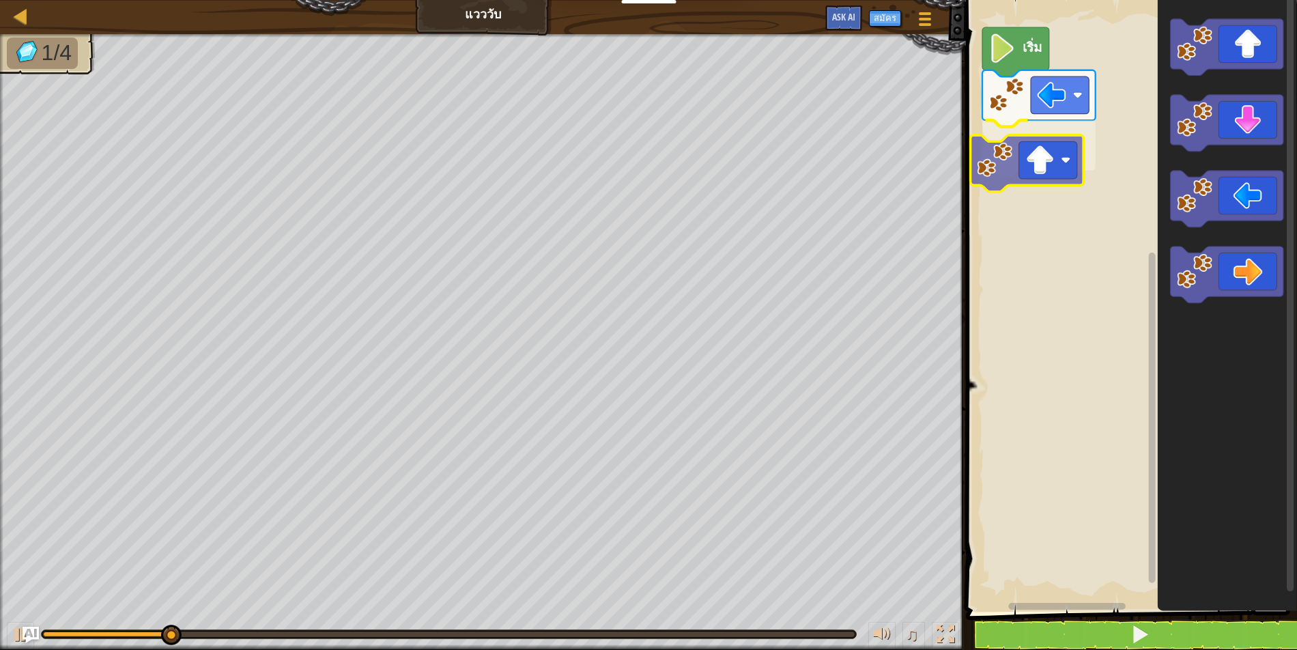
click at [1045, 148] on div "เริ่ม" at bounding box center [1129, 302] width 335 height 619
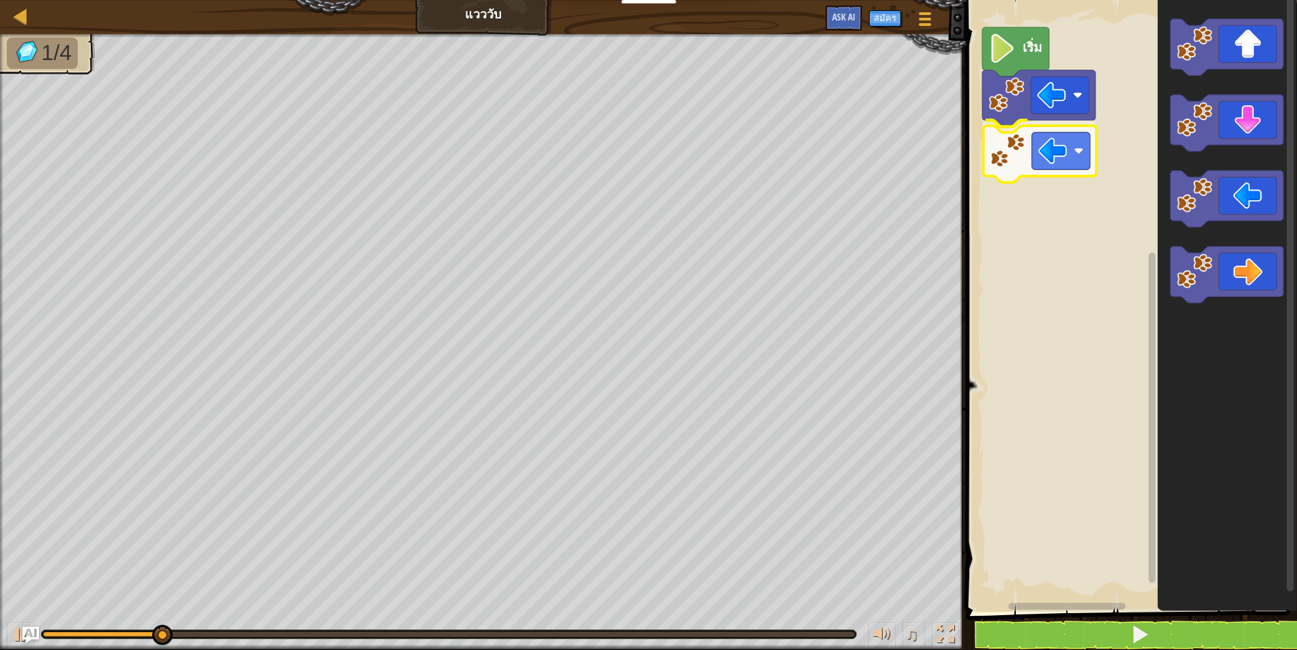
click at [1046, 148] on div "เริ่ม" at bounding box center [1129, 302] width 335 height 619
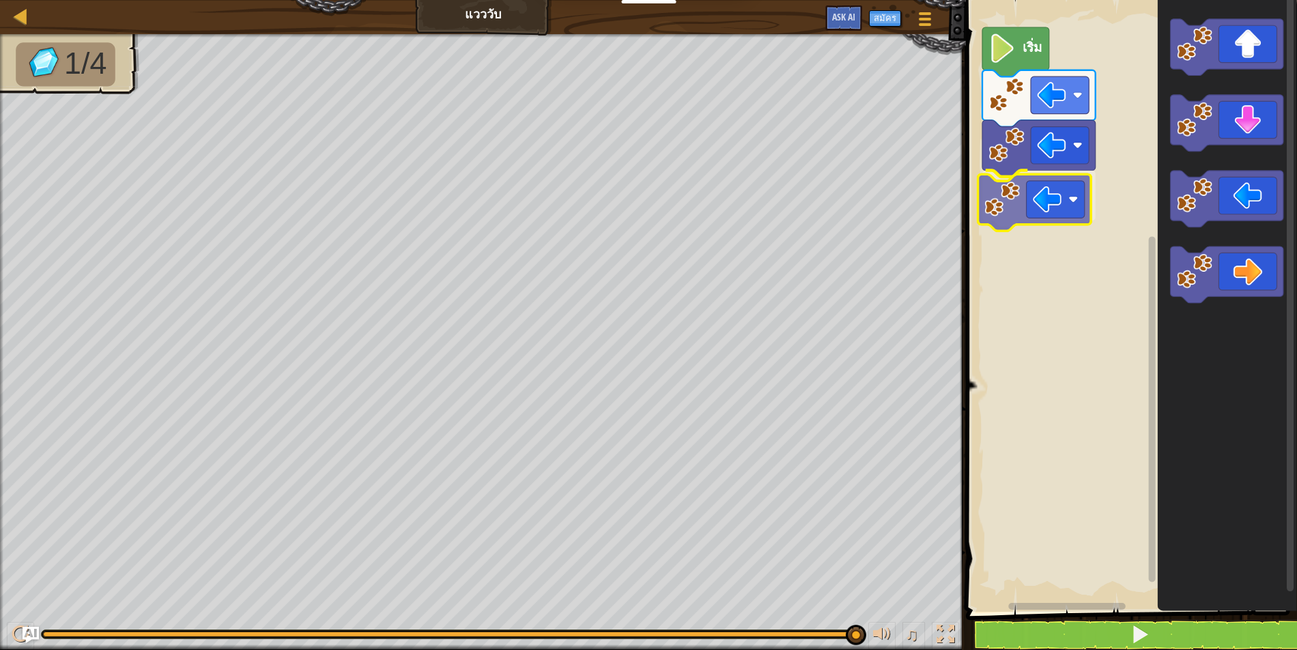
click at [1057, 198] on div "เริ่ม" at bounding box center [1129, 302] width 335 height 619
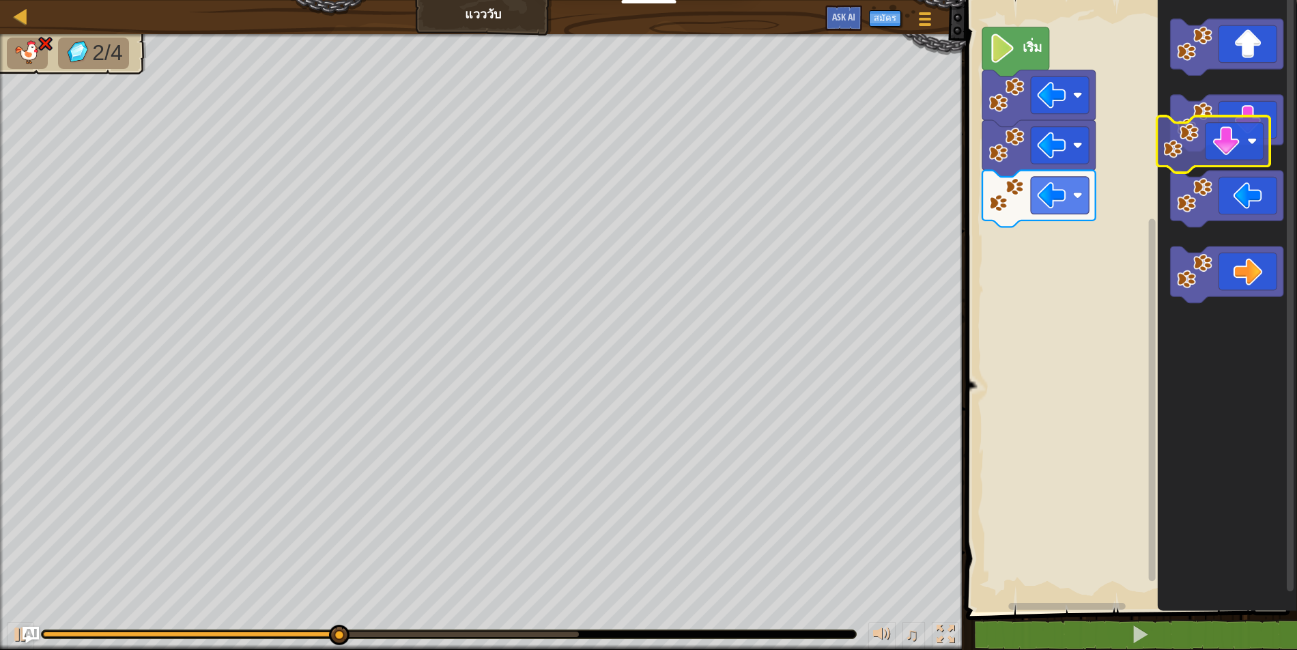
click at [1211, 164] on icon "พื้นที่ทำงาน Blockly" at bounding box center [1227, 302] width 139 height 619
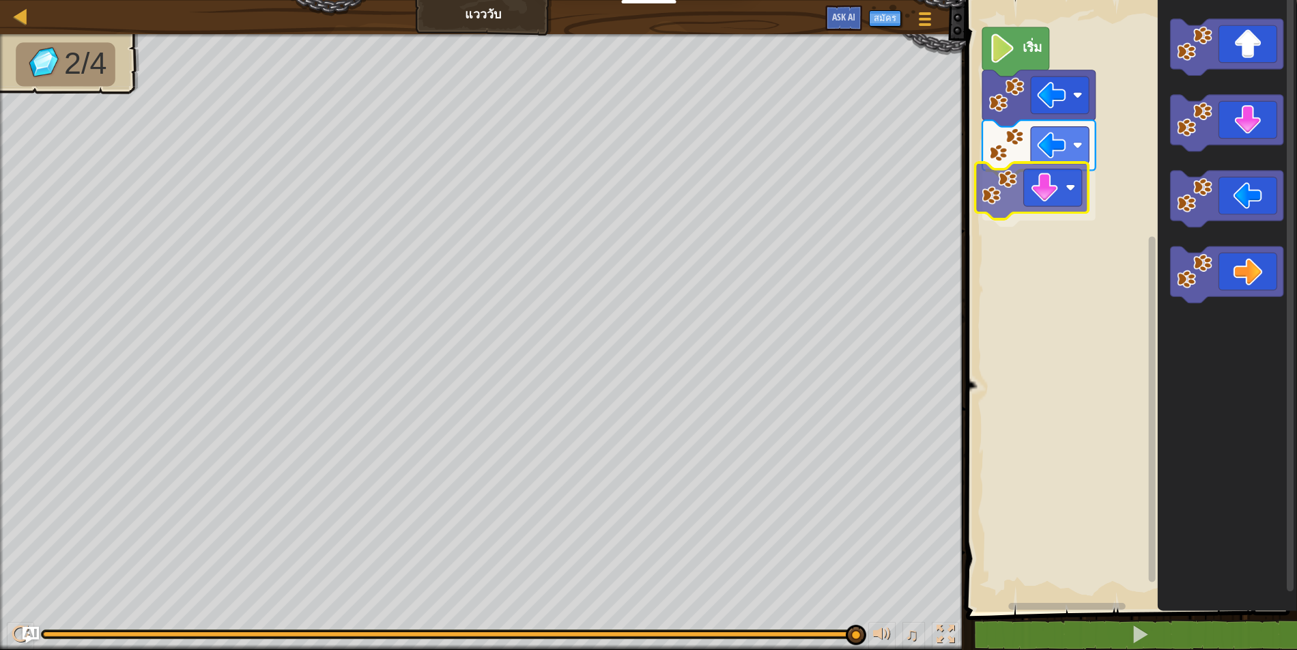
click at [1042, 182] on div "เริ่ม" at bounding box center [1129, 302] width 335 height 619
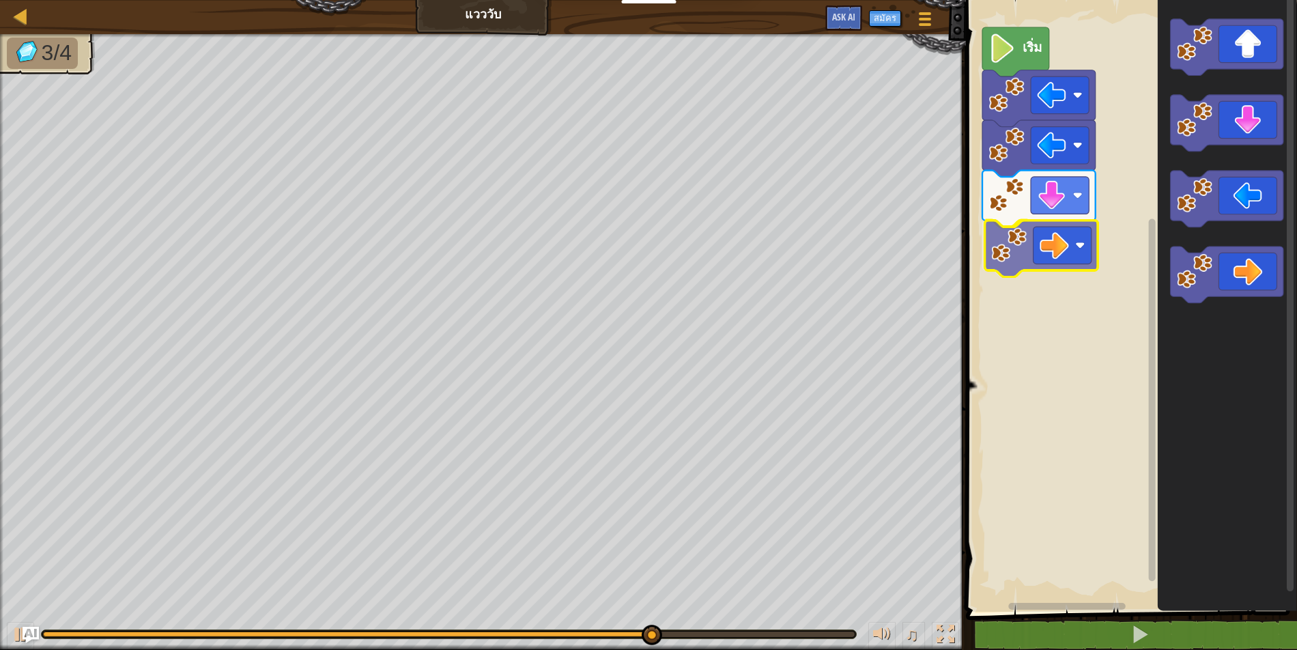
click at [1049, 251] on div "เริ่ม" at bounding box center [1129, 302] width 335 height 619
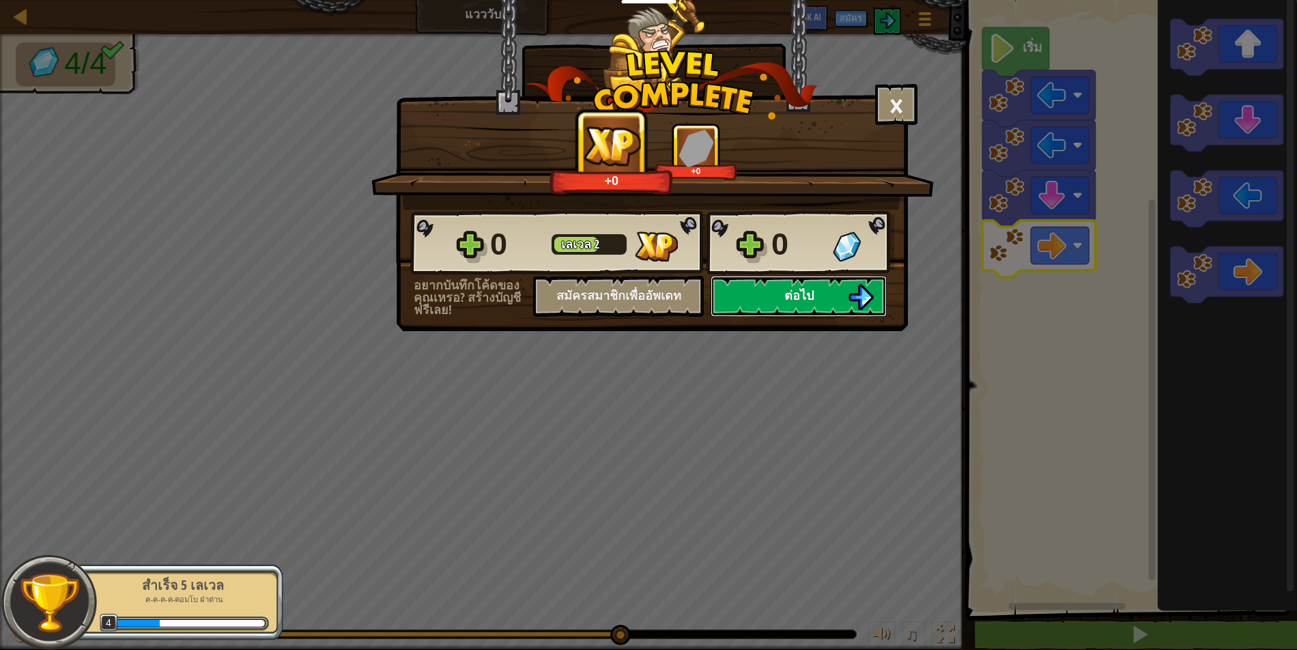
click at [773, 307] on button "ต่อไป" at bounding box center [799, 296] width 176 height 41
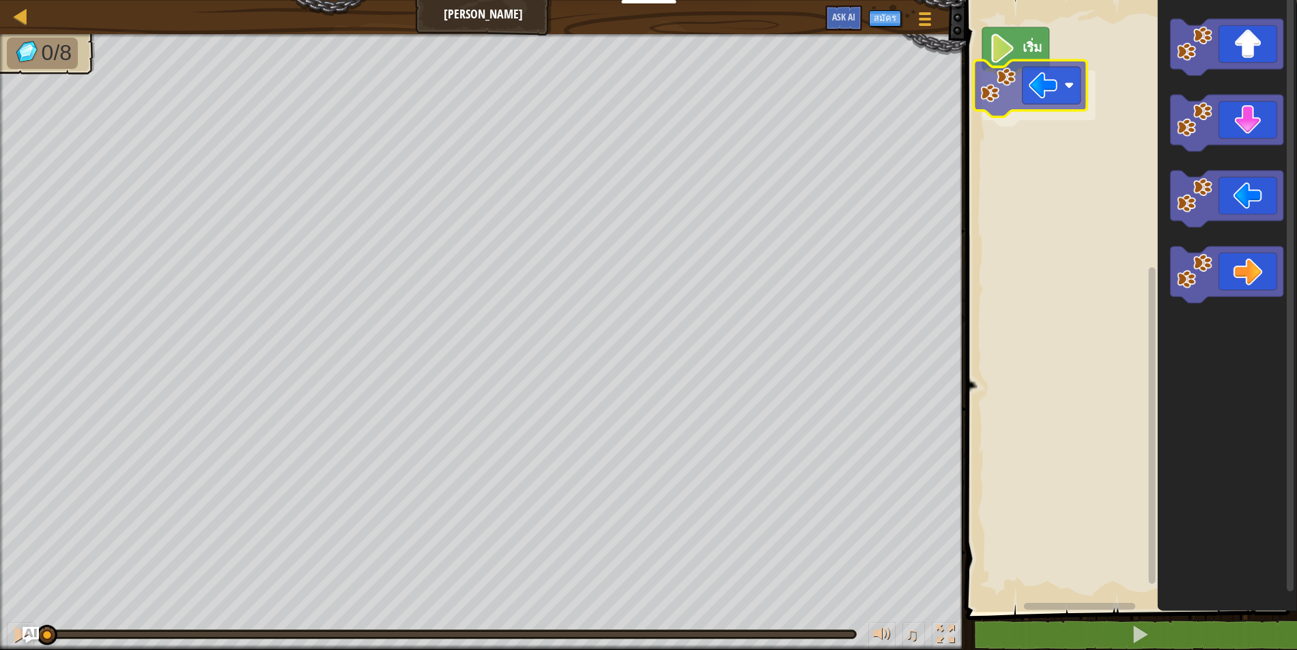
click at [1021, 94] on div "เริ่ม" at bounding box center [1129, 302] width 335 height 619
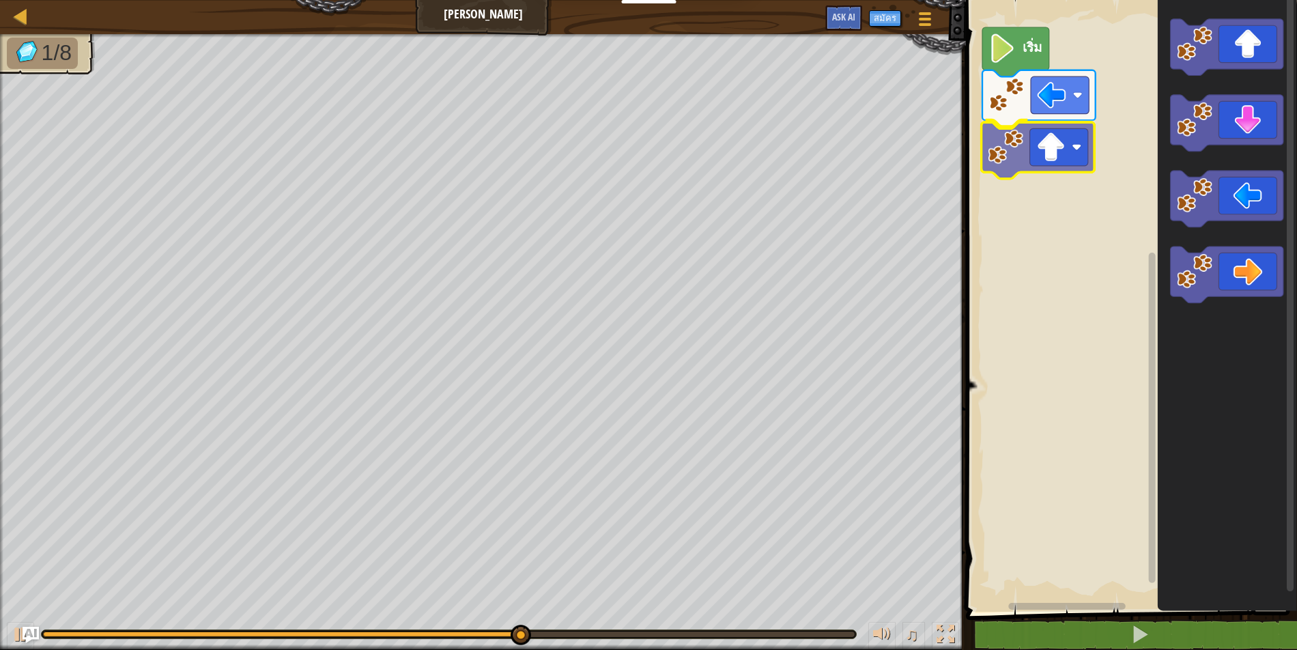
click at [1029, 154] on div "เริ่ม" at bounding box center [1129, 302] width 335 height 619
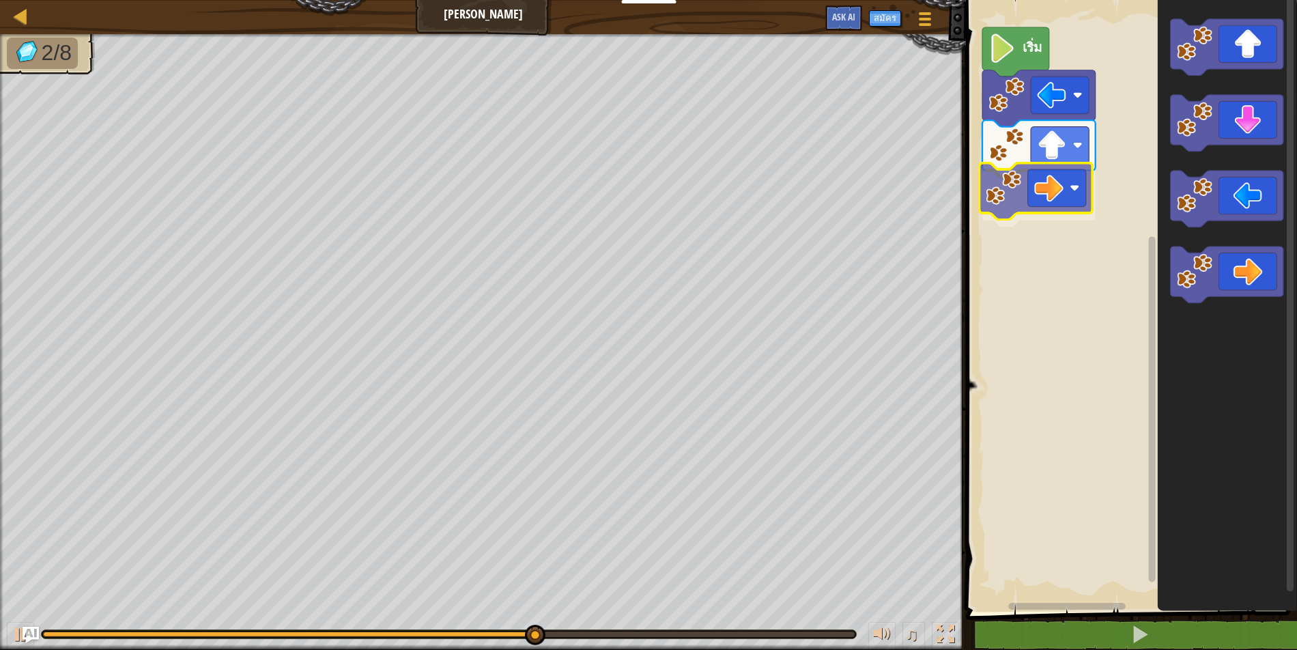
click at [1062, 202] on div "เริ่ม" at bounding box center [1129, 302] width 335 height 619
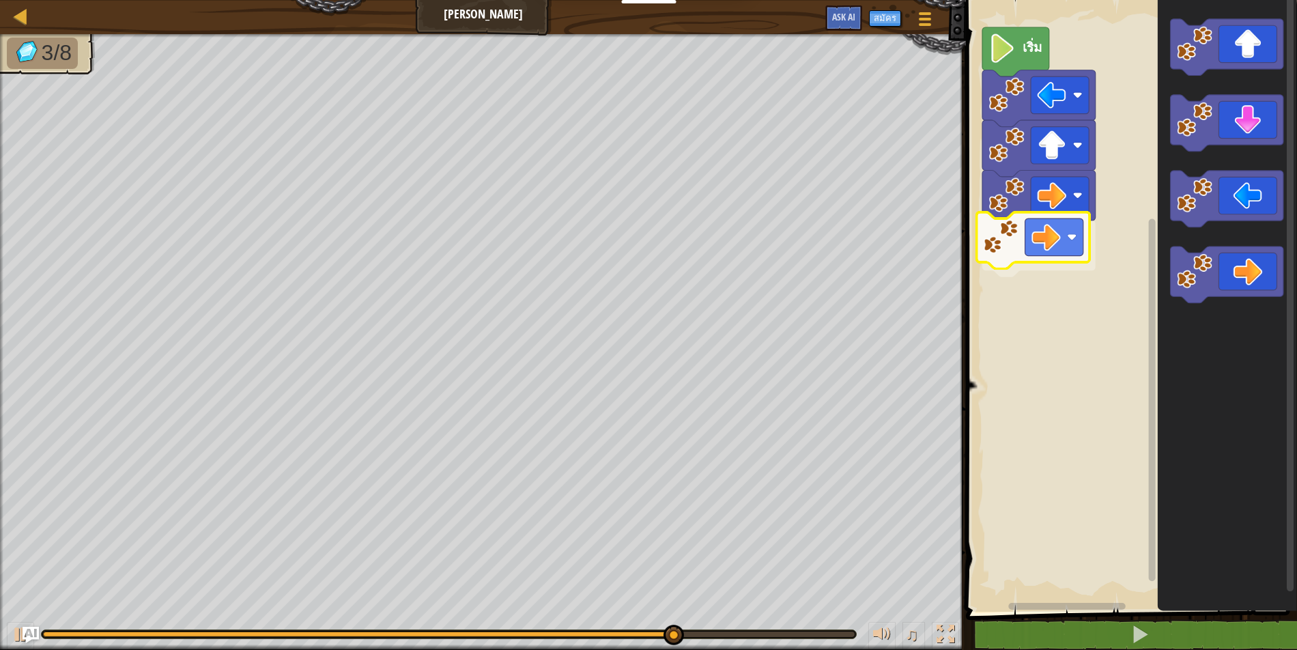
click at [1060, 244] on div "เริ่ม" at bounding box center [1129, 302] width 335 height 619
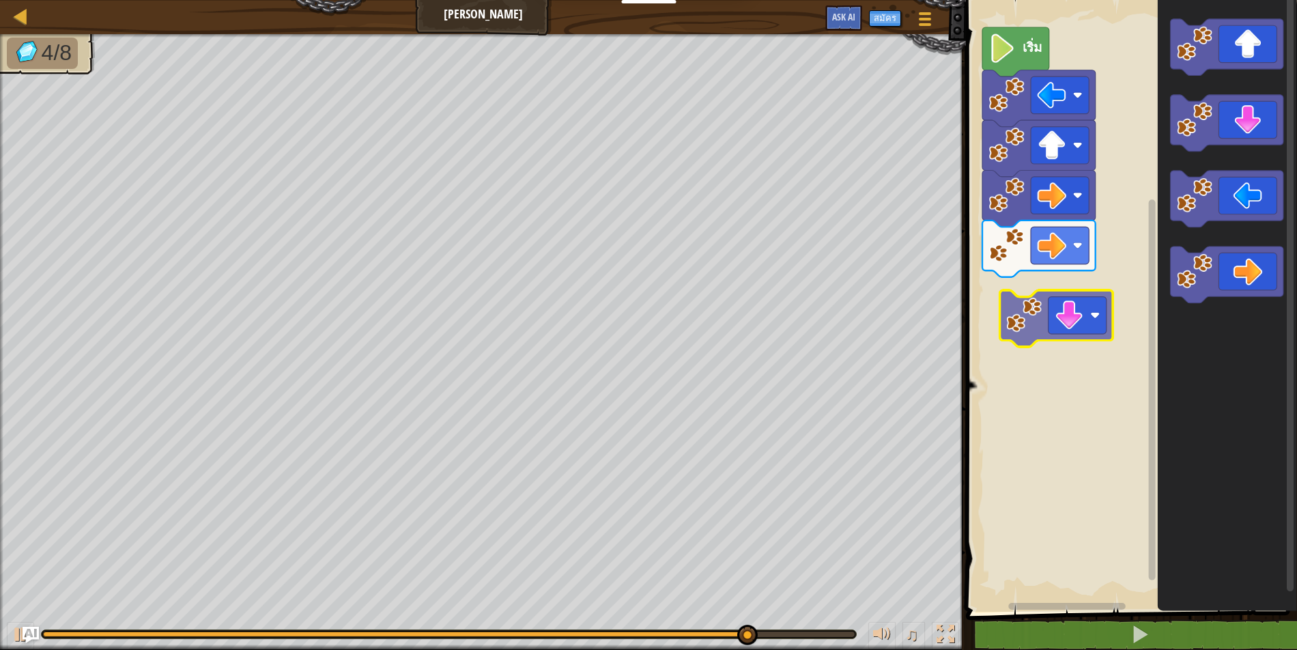
click at [986, 300] on div "เริ่ม" at bounding box center [1129, 302] width 335 height 619
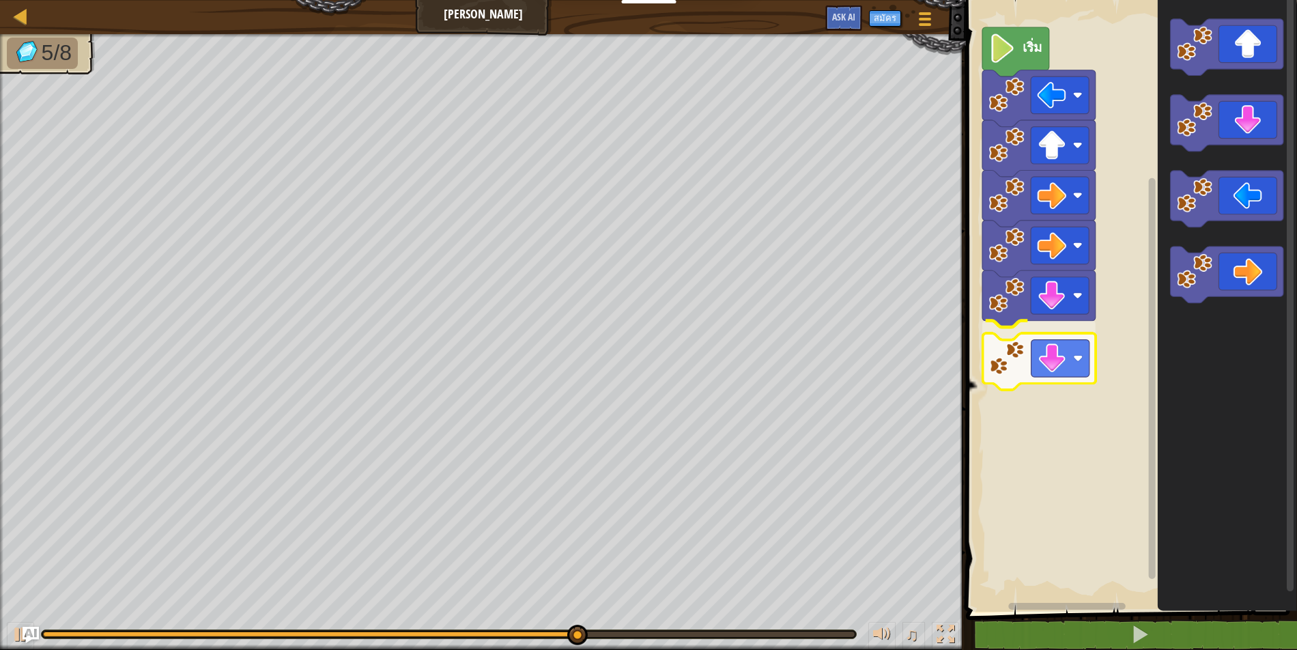
click at [1023, 356] on div "เริ่ม" at bounding box center [1129, 302] width 335 height 619
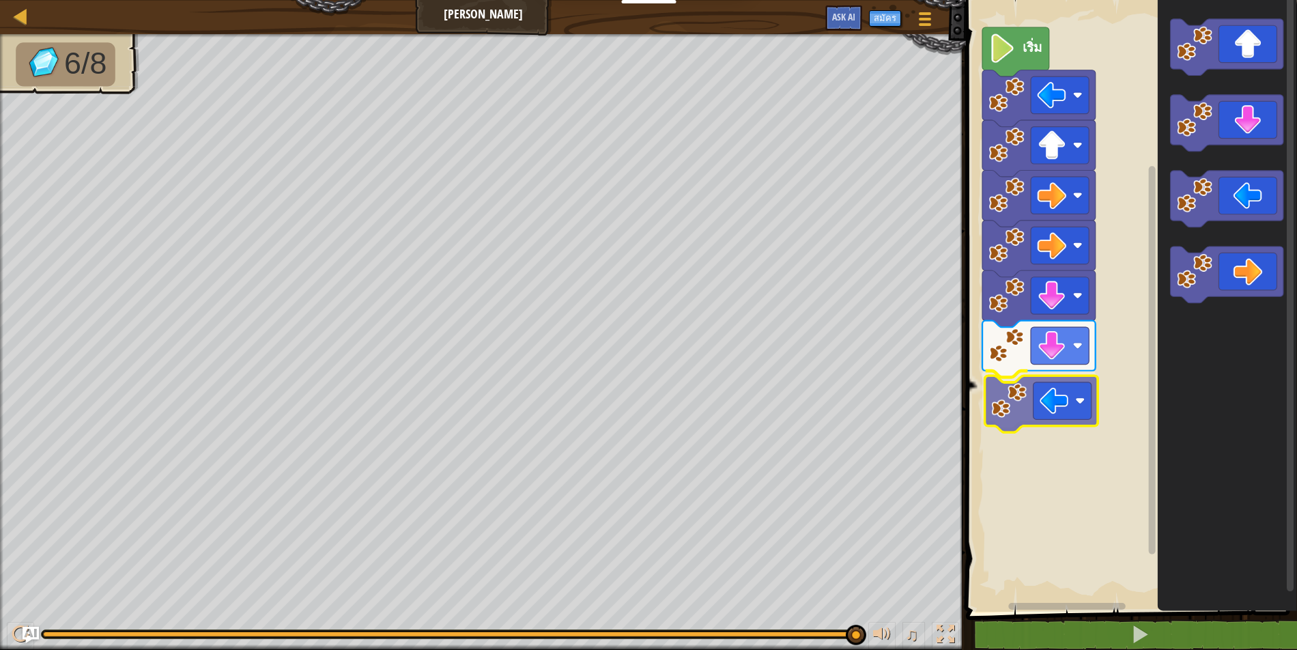
click at [1052, 415] on div "เริ่ม" at bounding box center [1129, 302] width 335 height 619
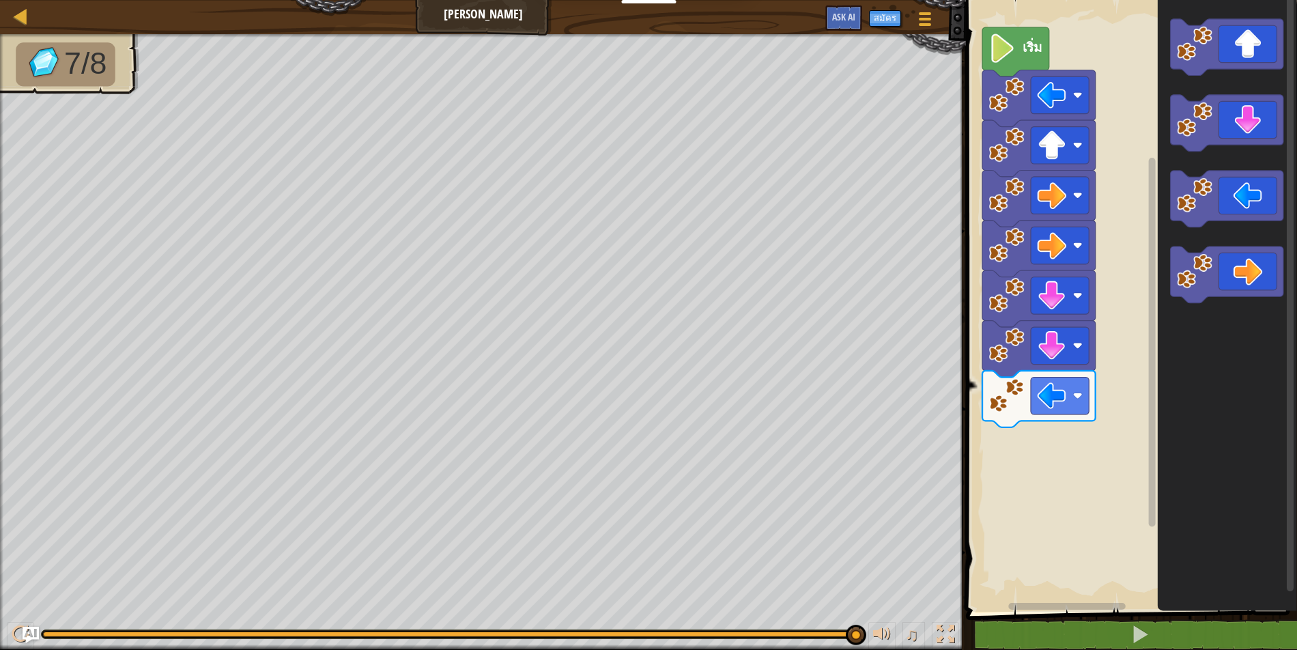
click at [1268, 221] on g "พื้นที่ทำงาน Blockly" at bounding box center [1227, 199] width 113 height 57
click at [1083, 455] on div "เริ่ม" at bounding box center [1129, 302] width 335 height 619
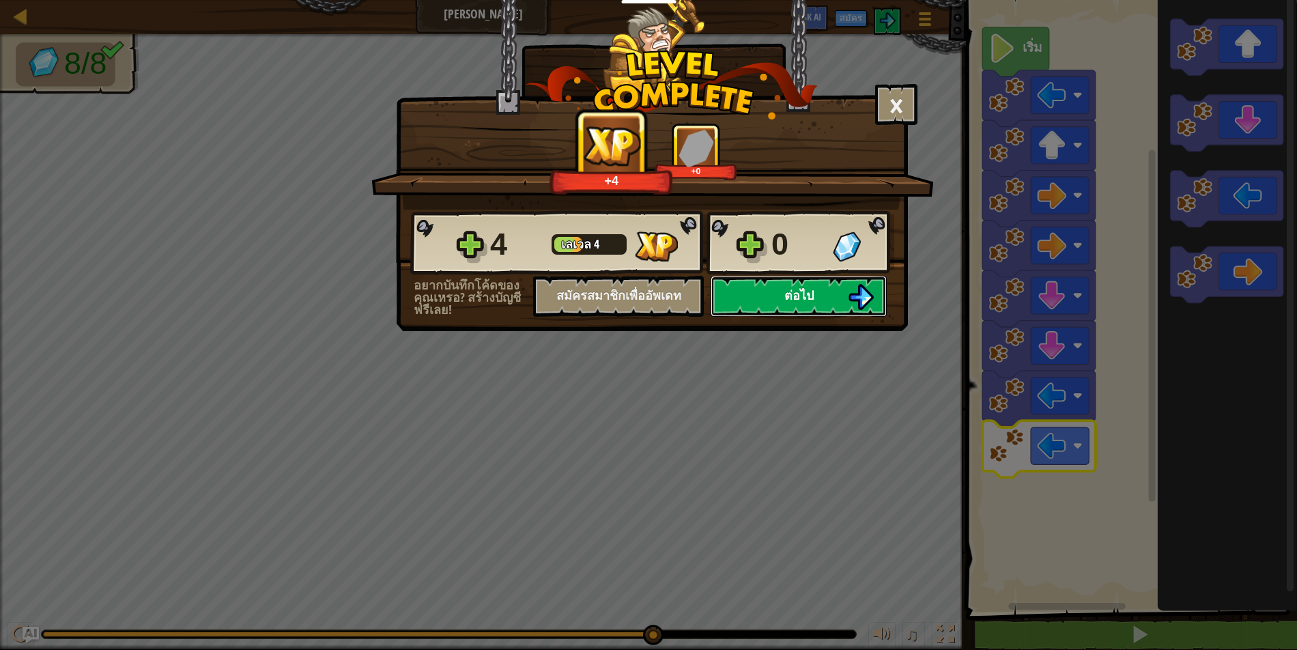
click at [863, 295] on img at bounding box center [861, 297] width 26 height 26
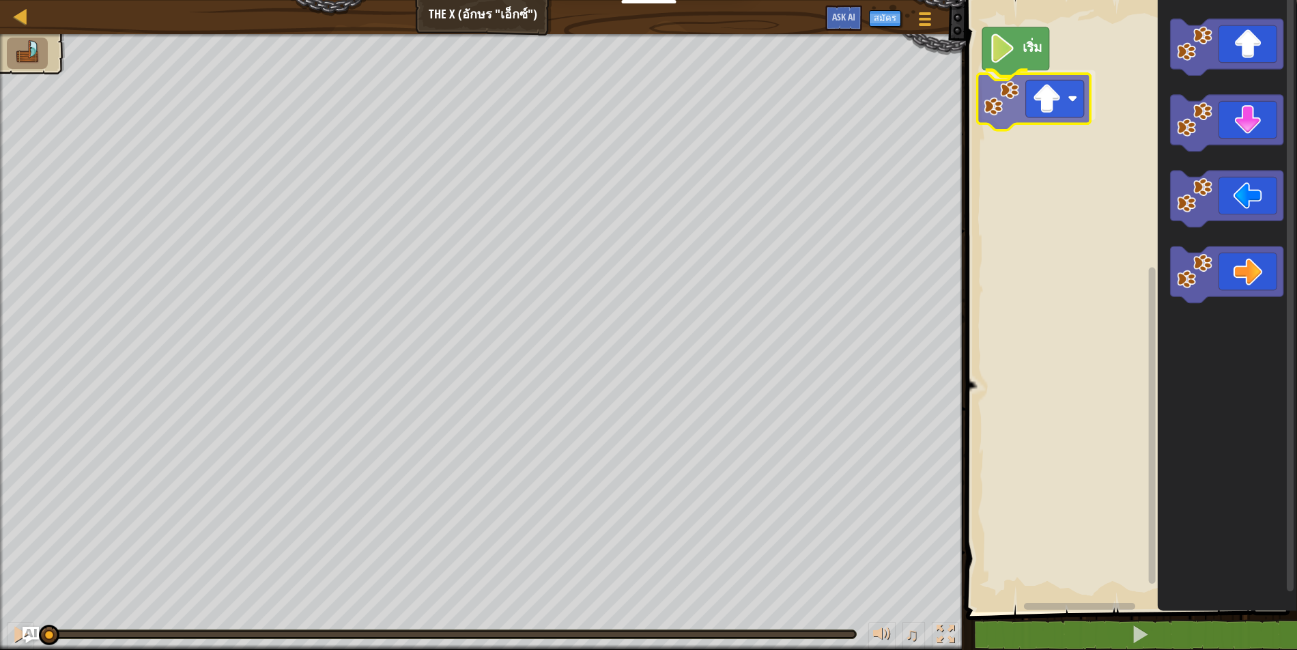
click at [989, 97] on div "เริ่ม" at bounding box center [1129, 302] width 335 height 619
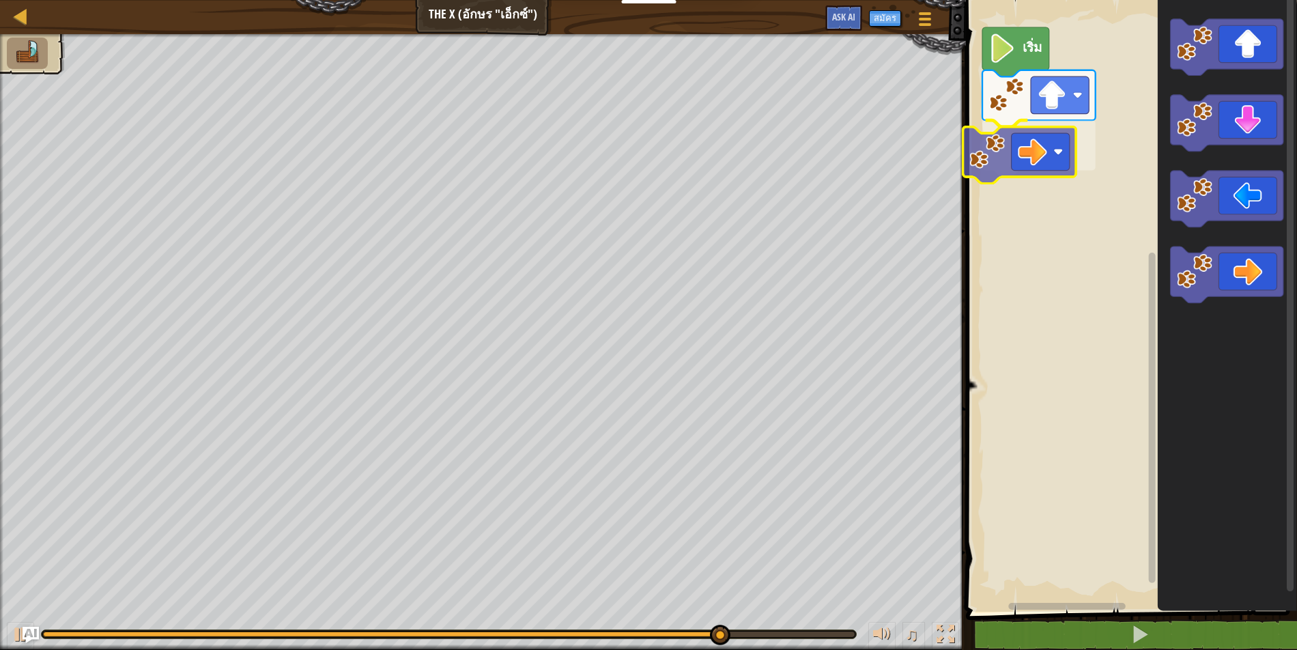
click at [1018, 156] on div "เริ่ม" at bounding box center [1129, 302] width 335 height 619
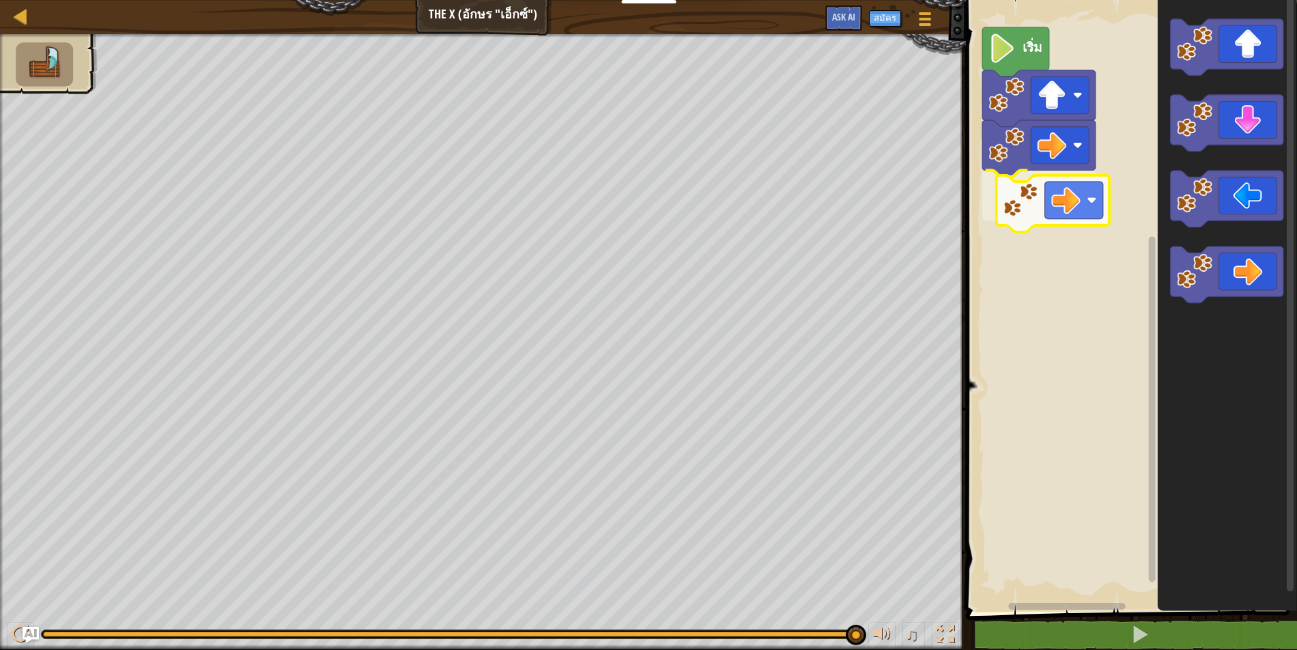
click at [1011, 218] on div "เริ่ม" at bounding box center [1129, 302] width 335 height 619
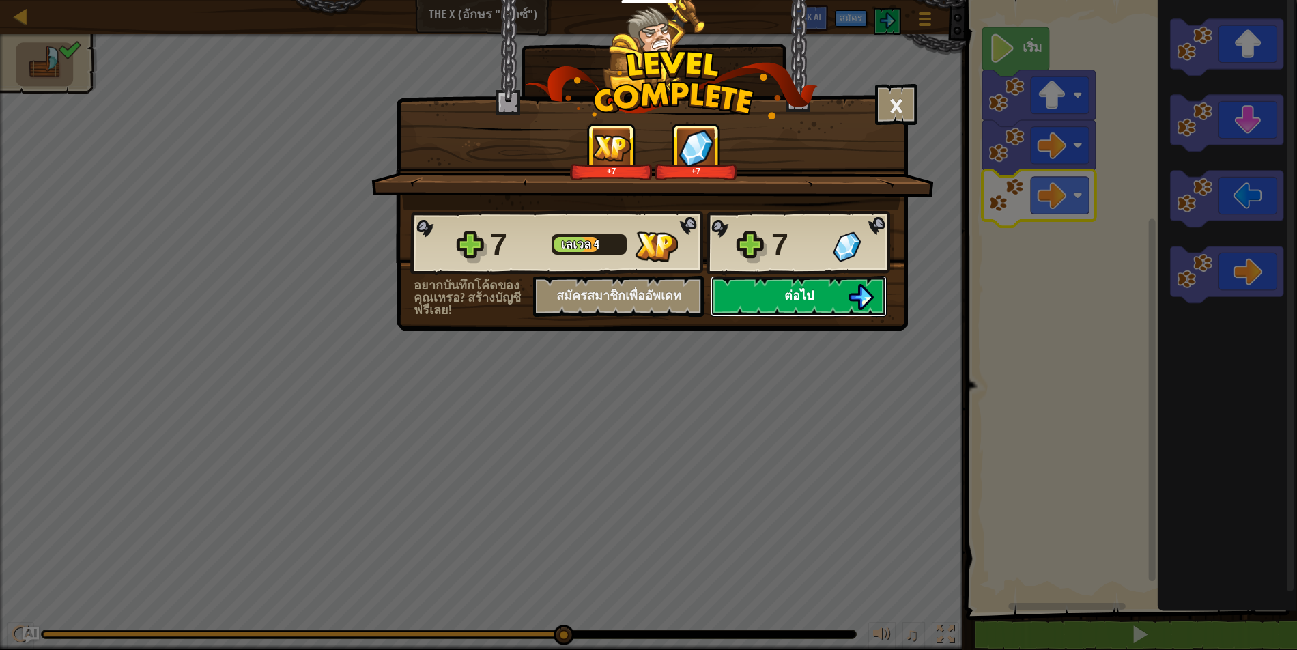
click at [775, 298] on button "ต่อไป" at bounding box center [799, 296] width 176 height 41
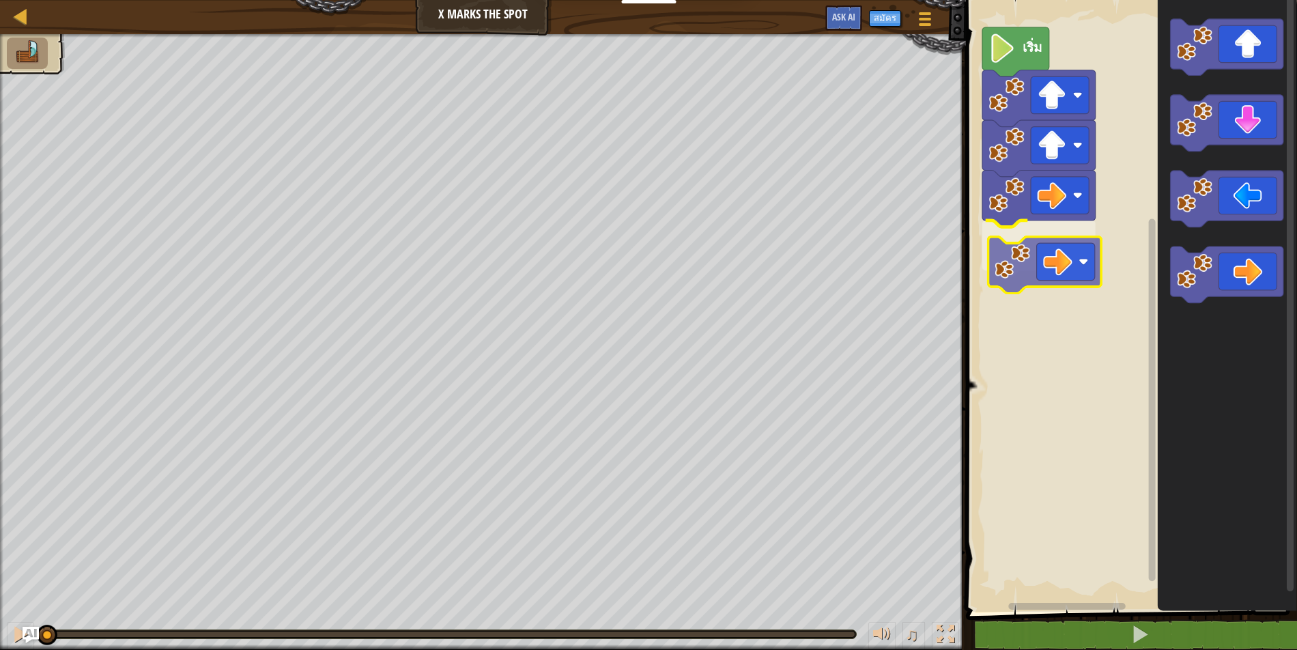
click at [1055, 253] on div "เริ่ม" at bounding box center [1129, 302] width 335 height 619
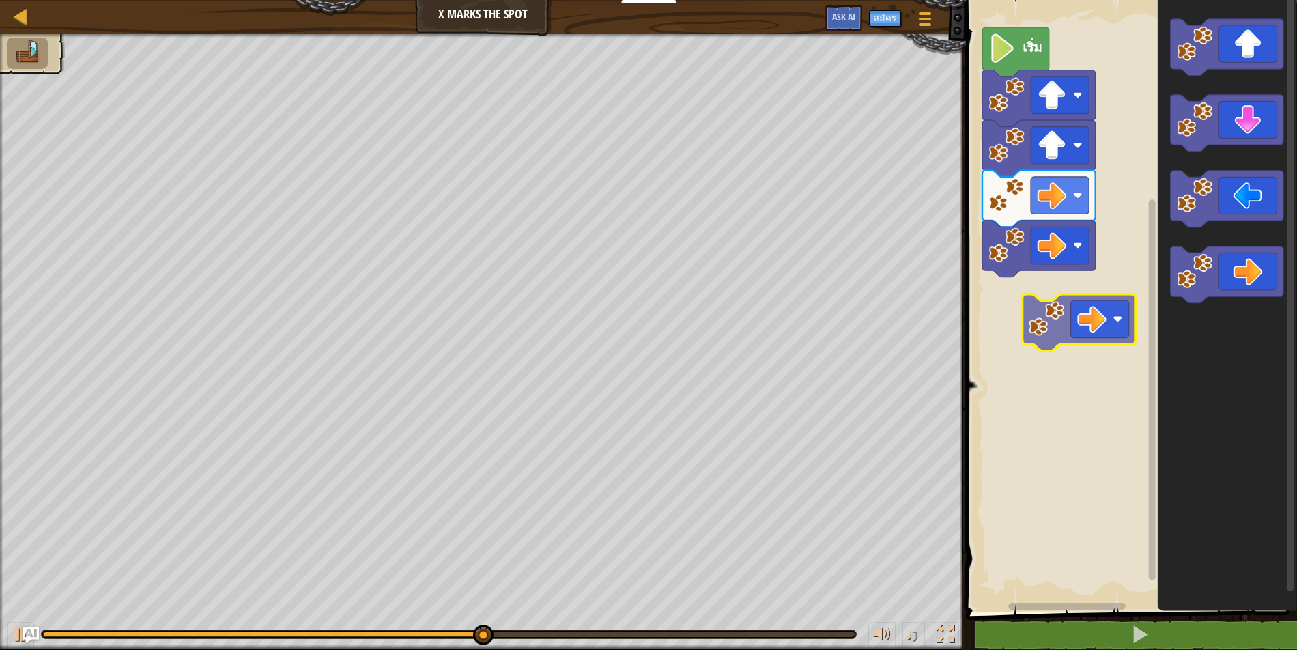
click at [1061, 310] on div "เริ่ม" at bounding box center [1129, 302] width 335 height 619
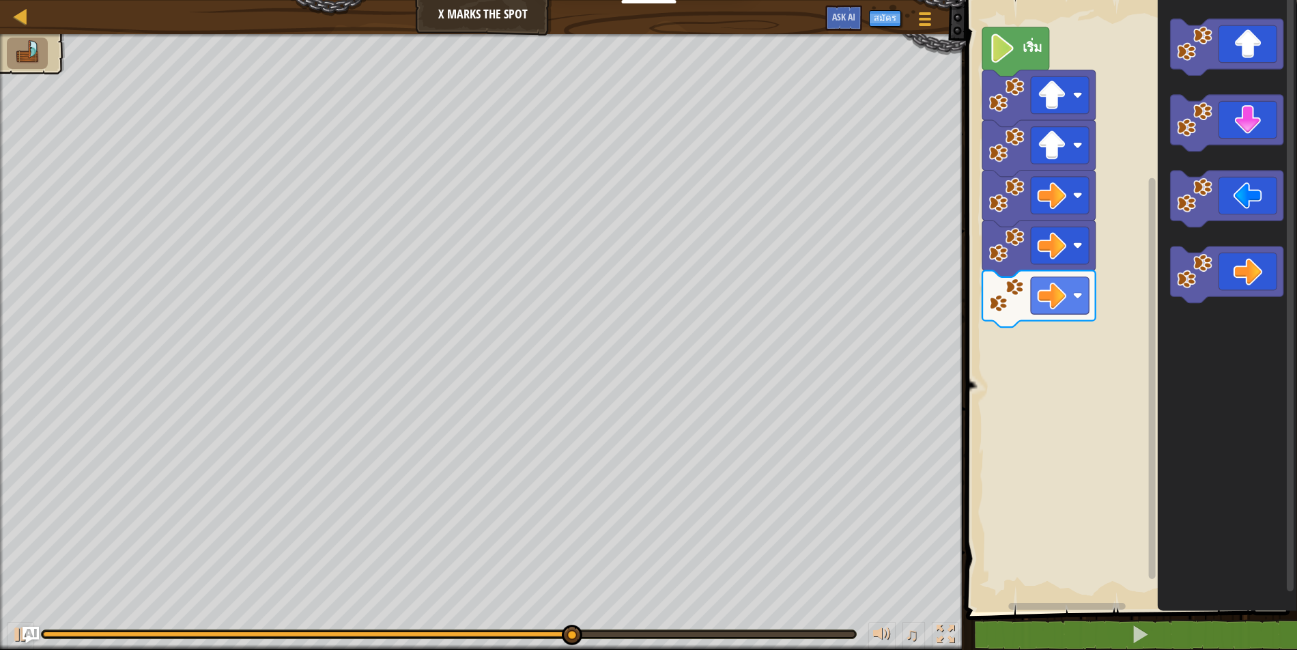
click at [1247, 122] on icon "พื้นที่ทำงาน Blockly" at bounding box center [1227, 123] width 113 height 57
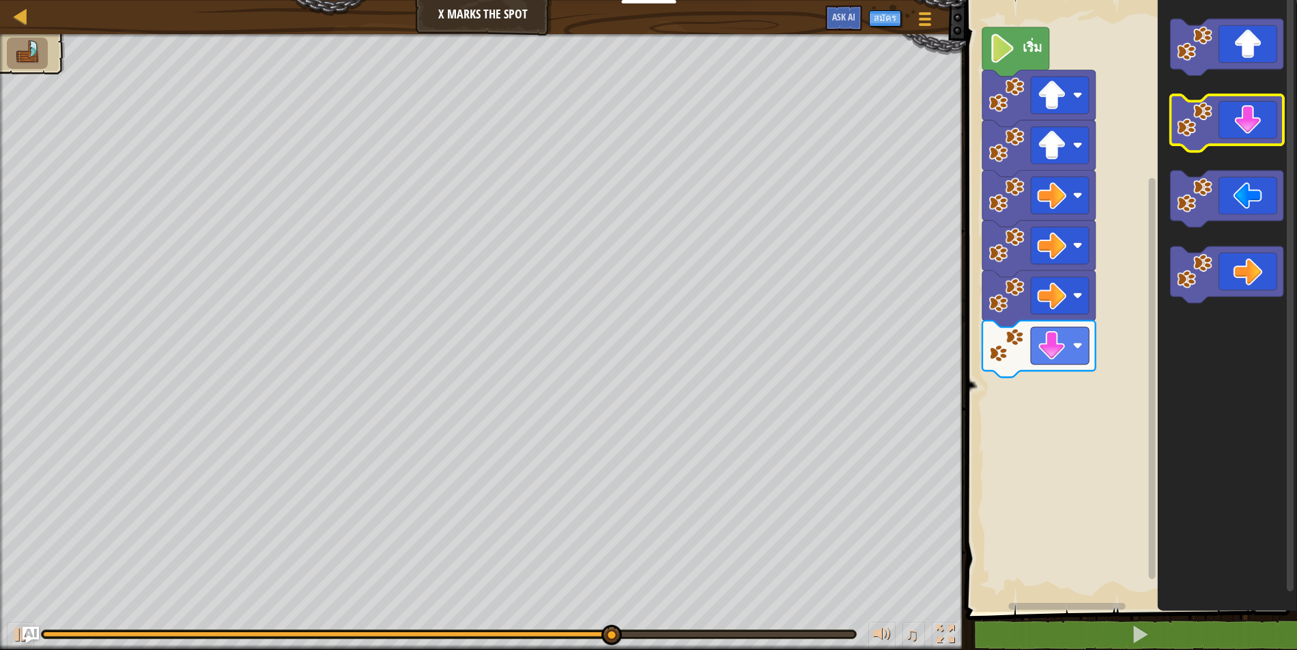
click at [1221, 130] on icon "พื้นที่ทำงาน Blockly" at bounding box center [1227, 123] width 113 height 57
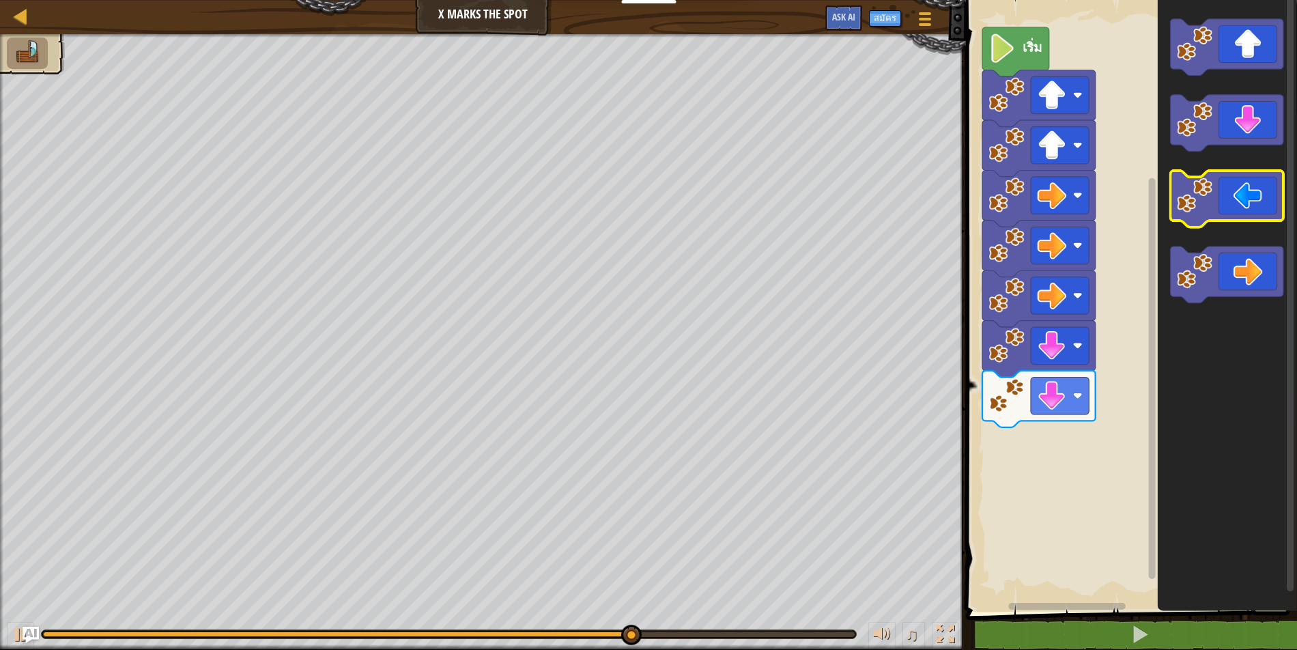
click at [1245, 205] on icon "พื้นที่ทำงาน Blockly" at bounding box center [1227, 199] width 113 height 57
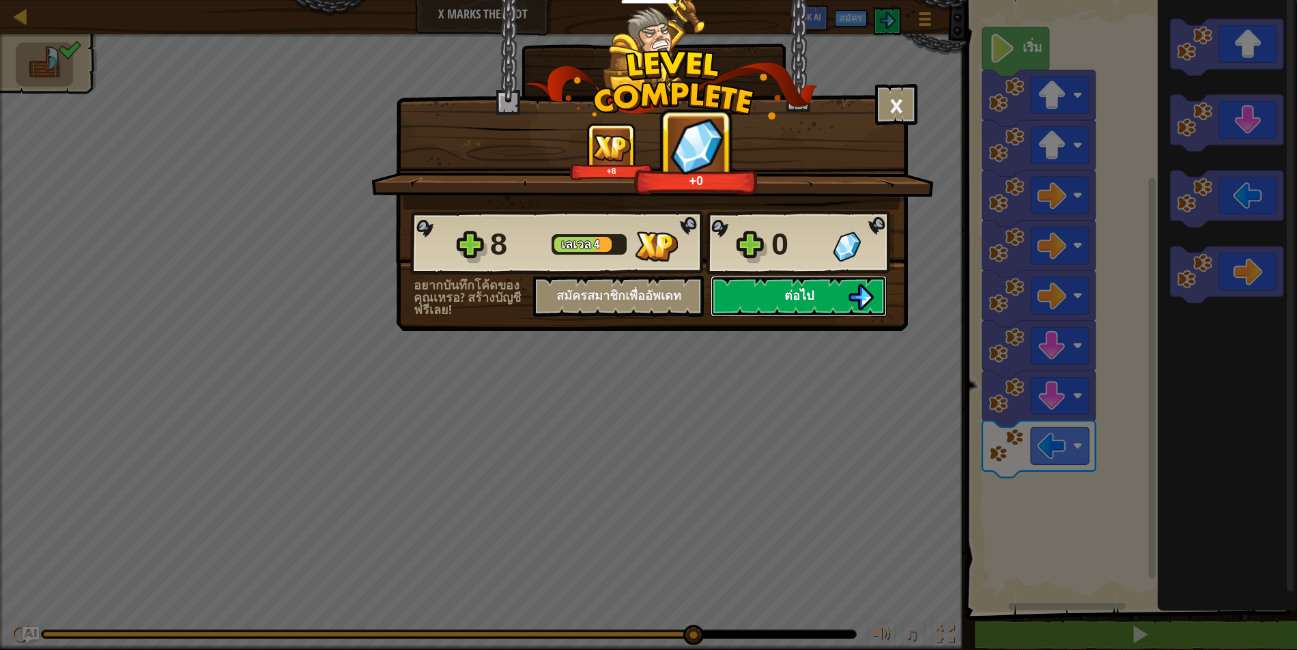
click at [808, 299] on span "ต่อไป" at bounding box center [798, 295] width 29 height 17
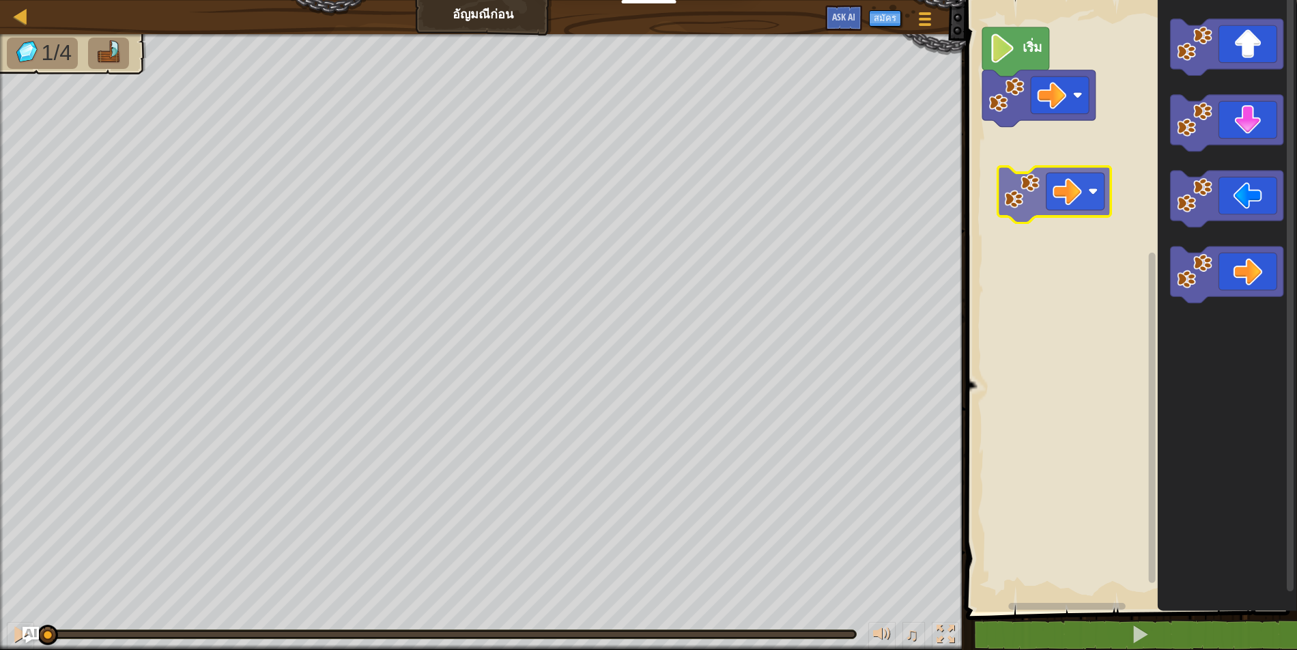
click at [1032, 182] on div "เริ่ม" at bounding box center [1129, 302] width 335 height 619
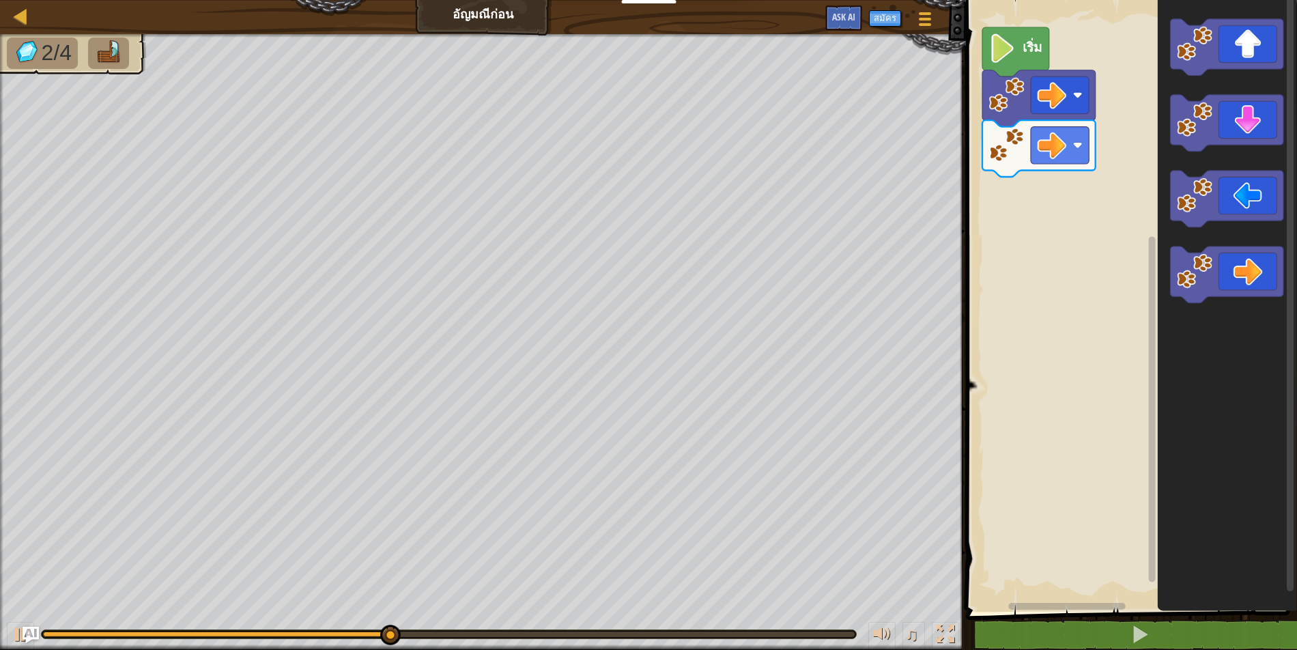
click at [1242, 40] on icon "พื้นที่ทำงาน Blockly" at bounding box center [1227, 47] width 113 height 57
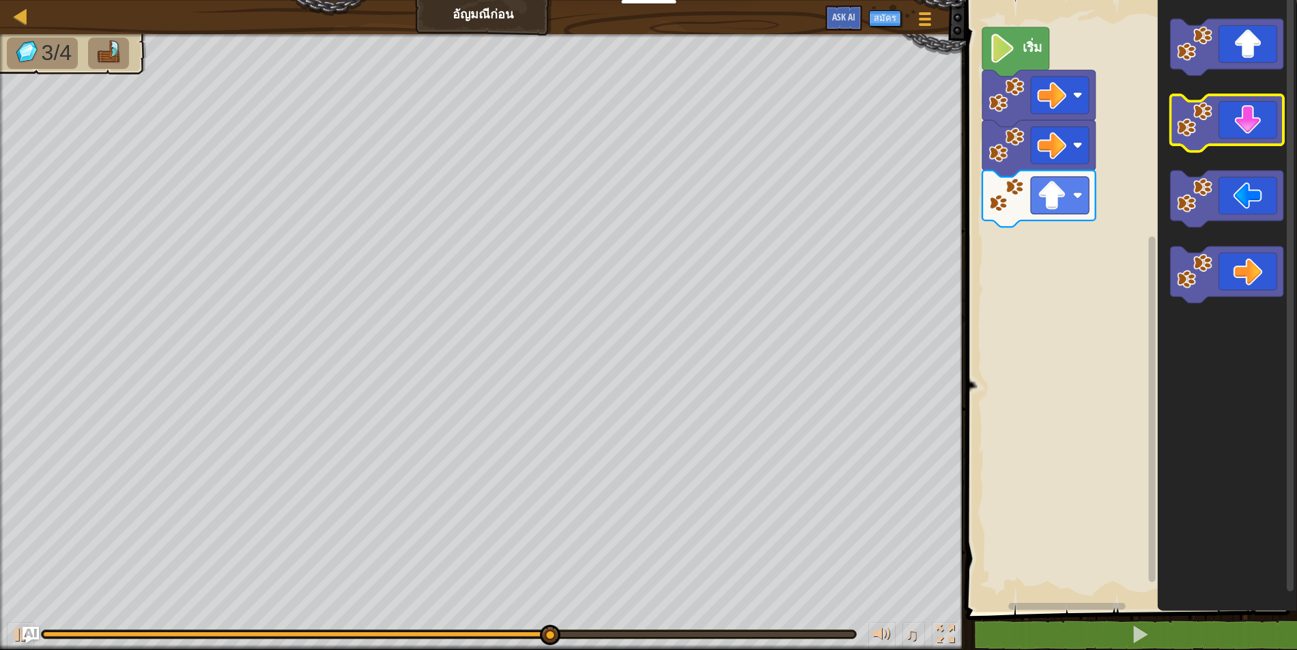
click at [1230, 121] on icon "พื้นที่ทำงาน Blockly" at bounding box center [1227, 123] width 113 height 57
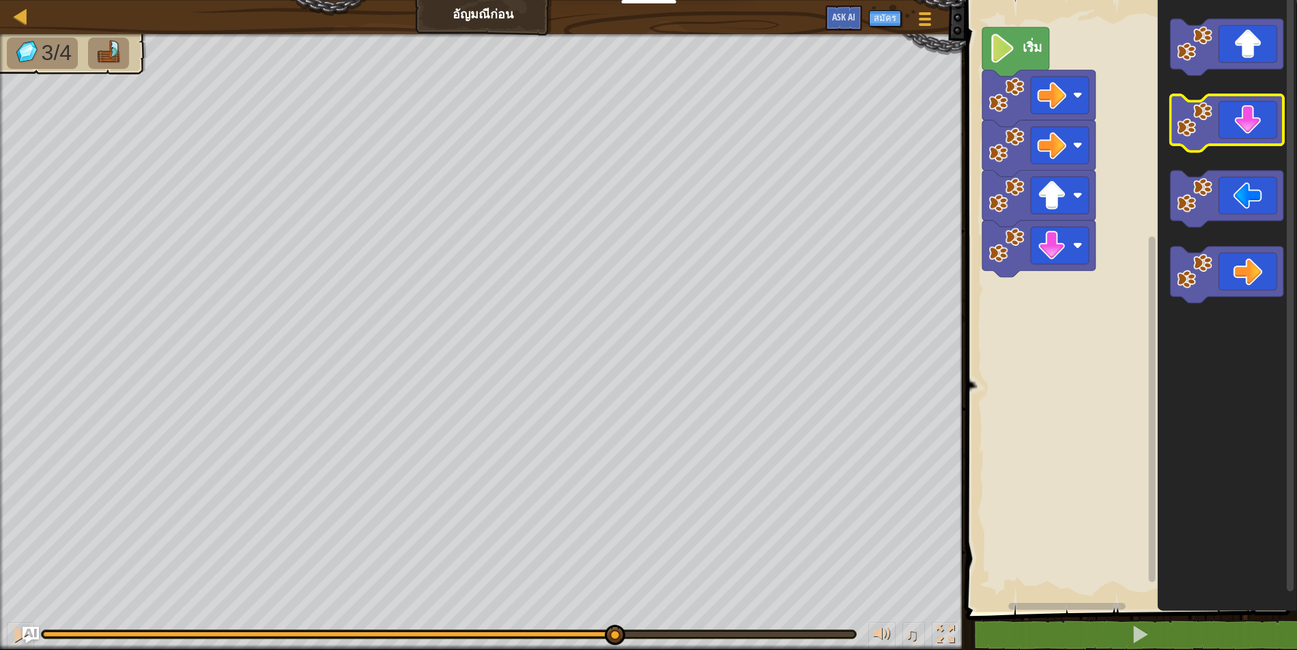
click at [1232, 135] on icon "พื้นที่ทำงาน Blockly" at bounding box center [1227, 123] width 113 height 57
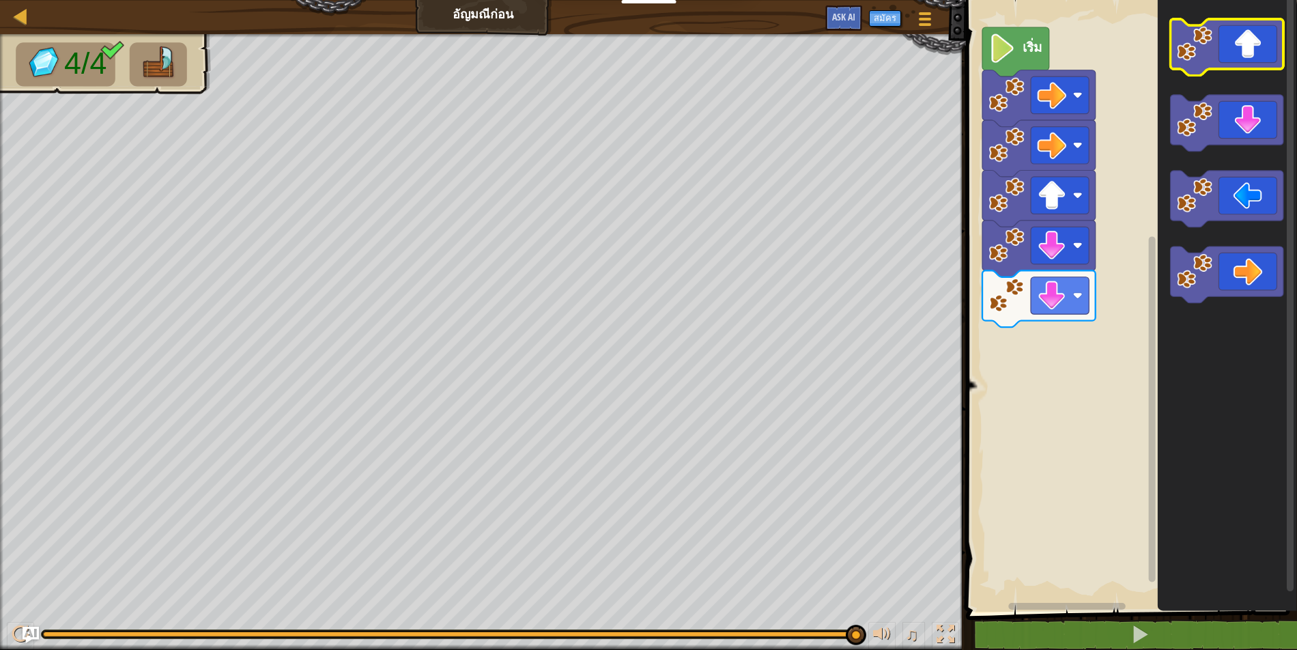
click at [1230, 48] on icon "พื้นที่ทำงาน Blockly" at bounding box center [1227, 47] width 113 height 57
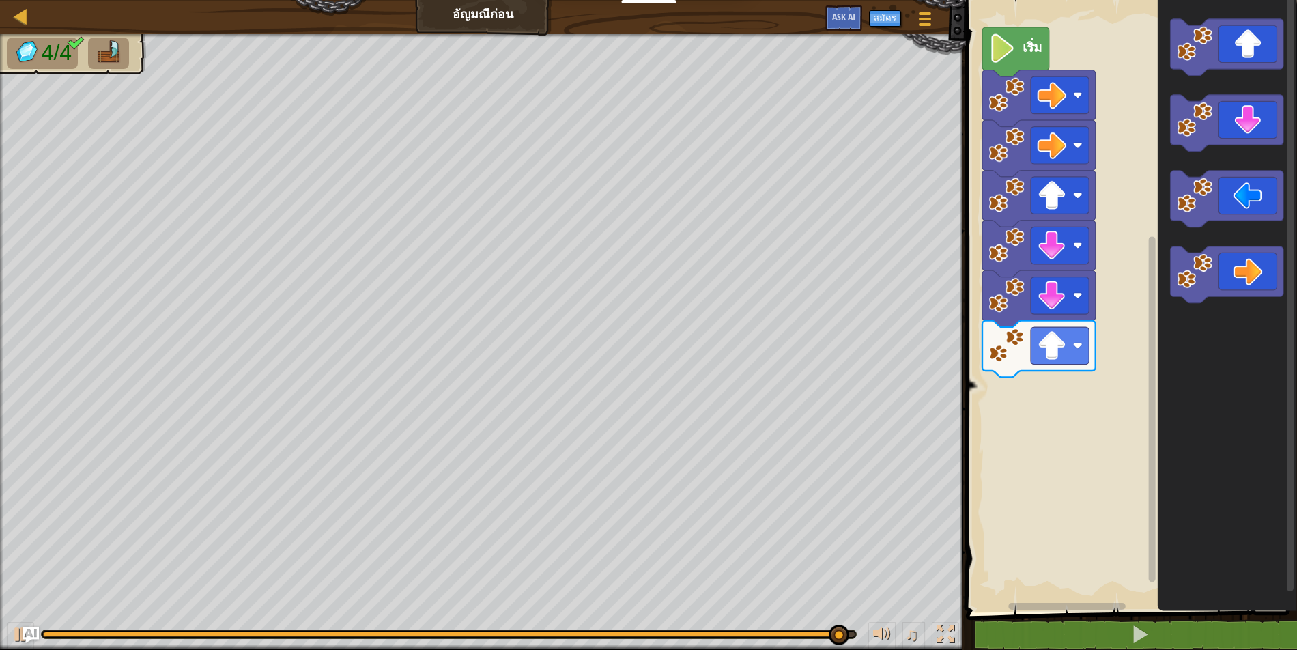
click at [1254, 272] on icon "พื้นที่ทำงาน Blockly" at bounding box center [1227, 275] width 113 height 57
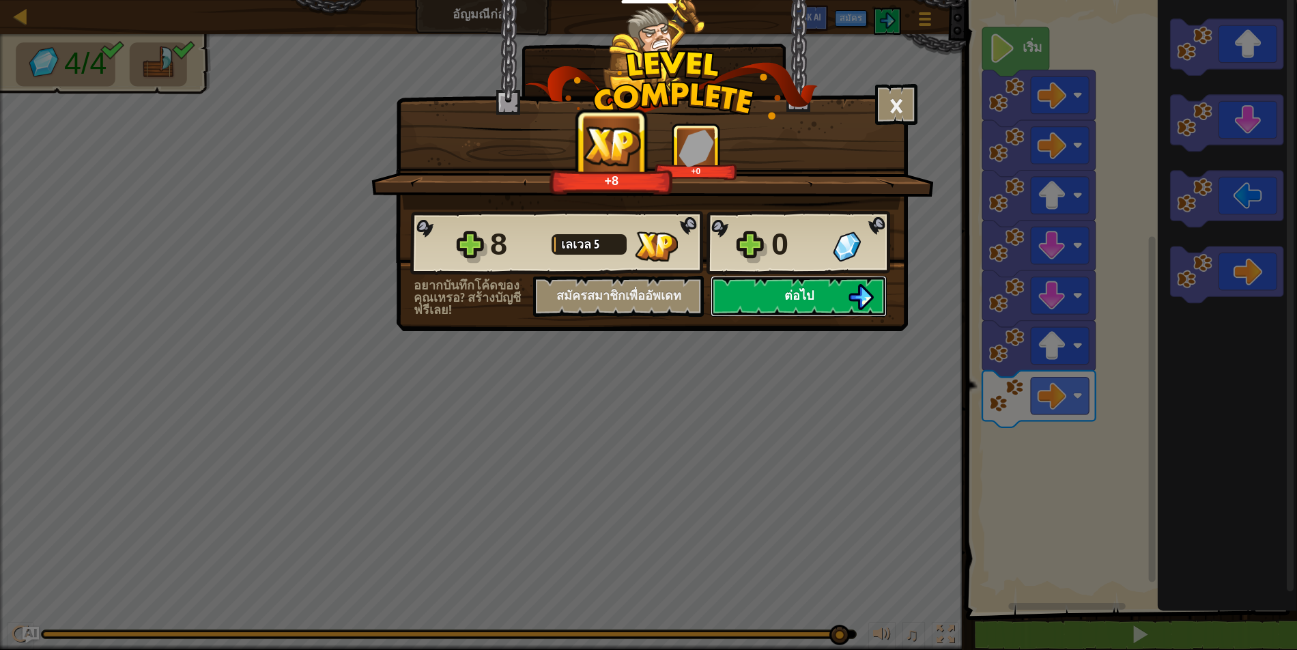
click at [866, 308] on img at bounding box center [861, 297] width 26 height 26
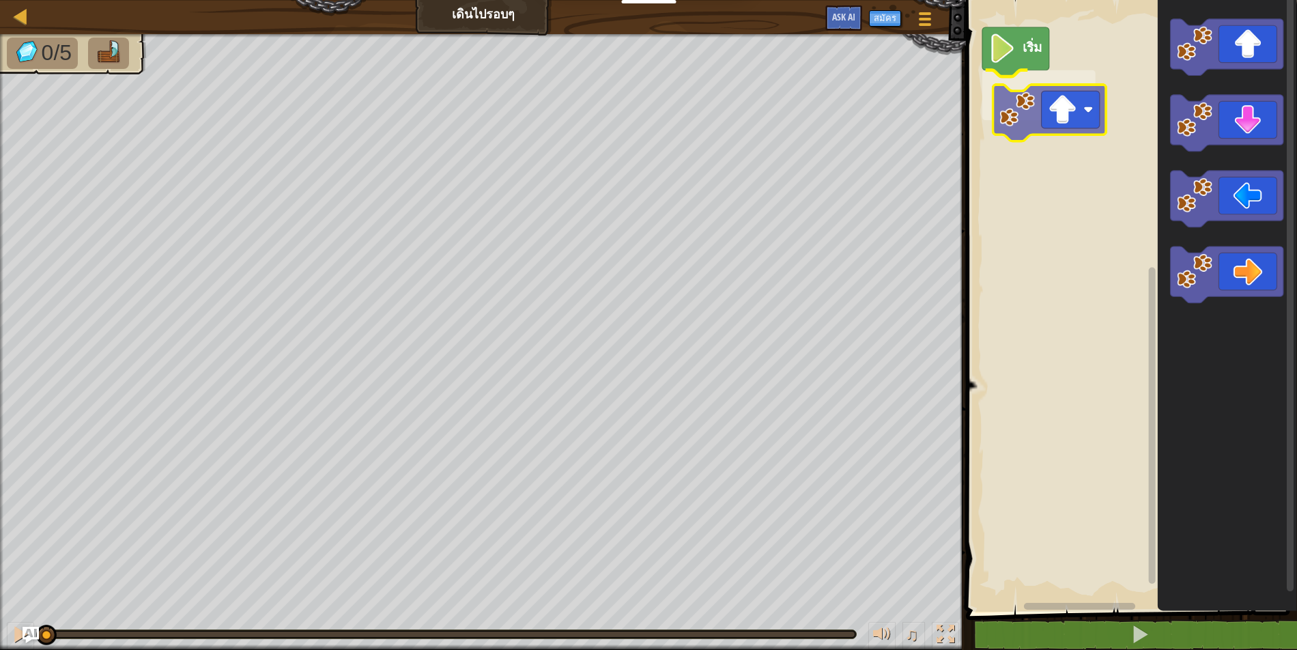
click at [1004, 106] on div "เริ่ม" at bounding box center [1129, 302] width 335 height 619
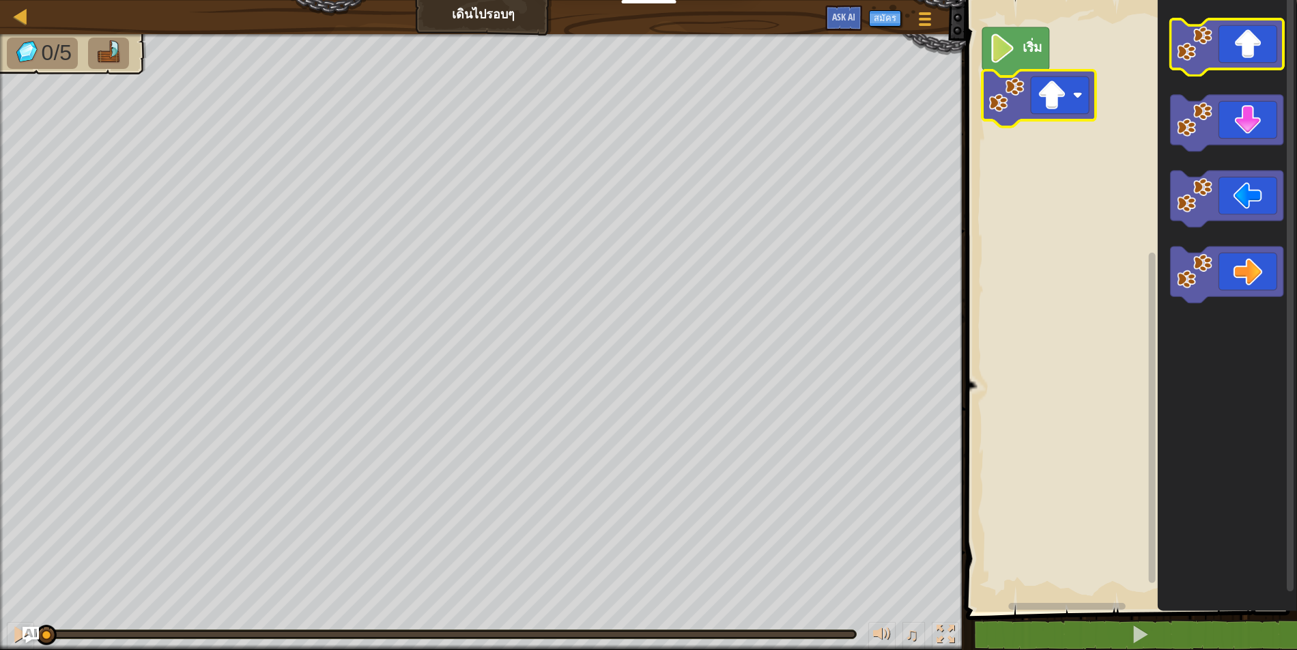
click at [1213, 45] on icon "พื้นที่ทำงาน Blockly" at bounding box center [1227, 47] width 113 height 57
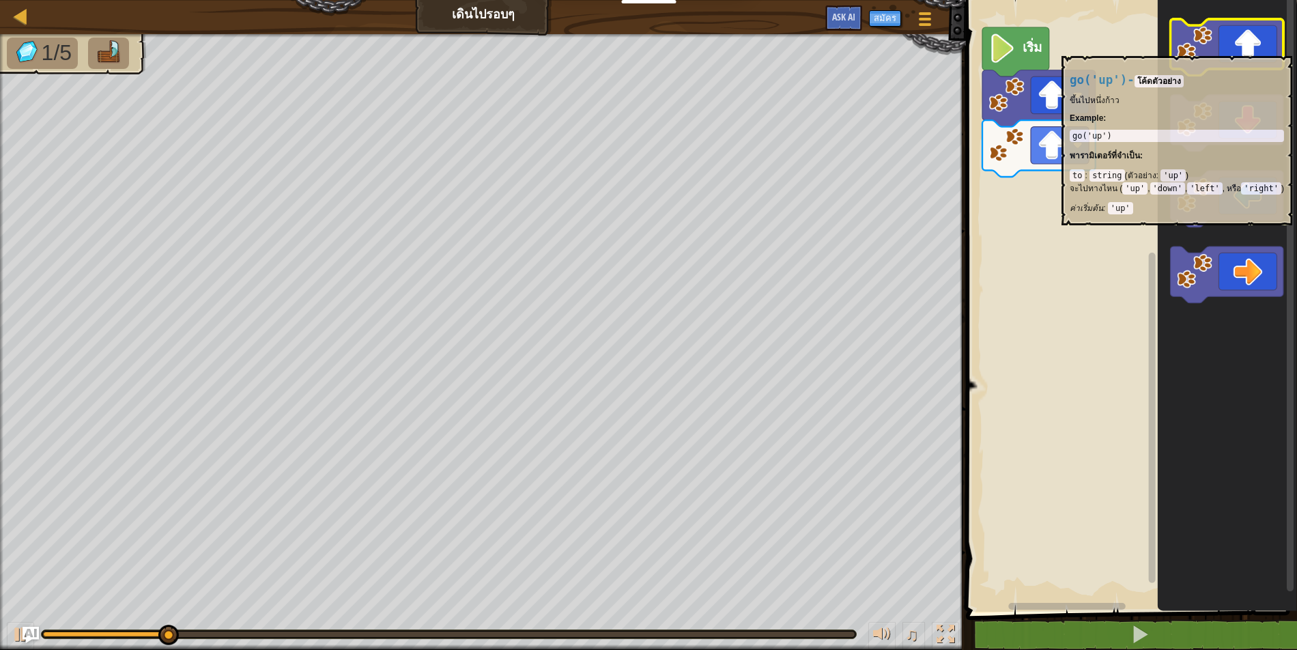
click at [1229, 45] on icon "พื้นที่ทำงาน Blockly" at bounding box center [1227, 47] width 113 height 57
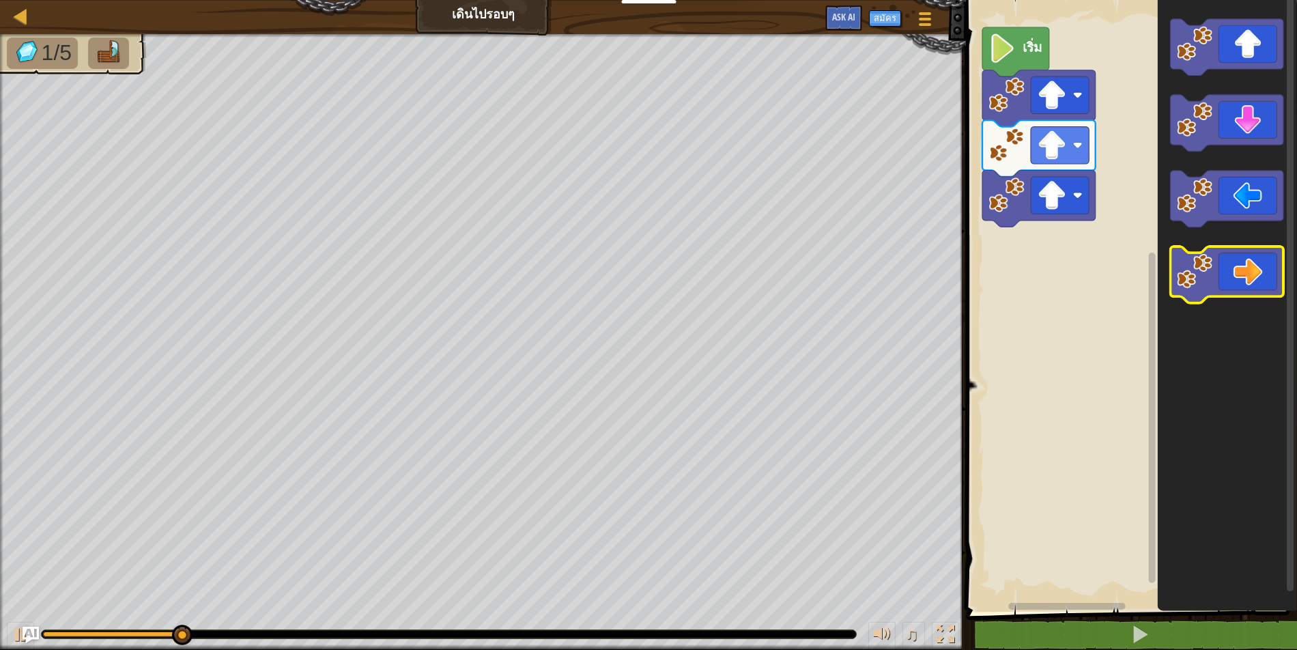
click at [1251, 280] on icon "พื้นที่ทำงาน Blockly" at bounding box center [1227, 275] width 113 height 57
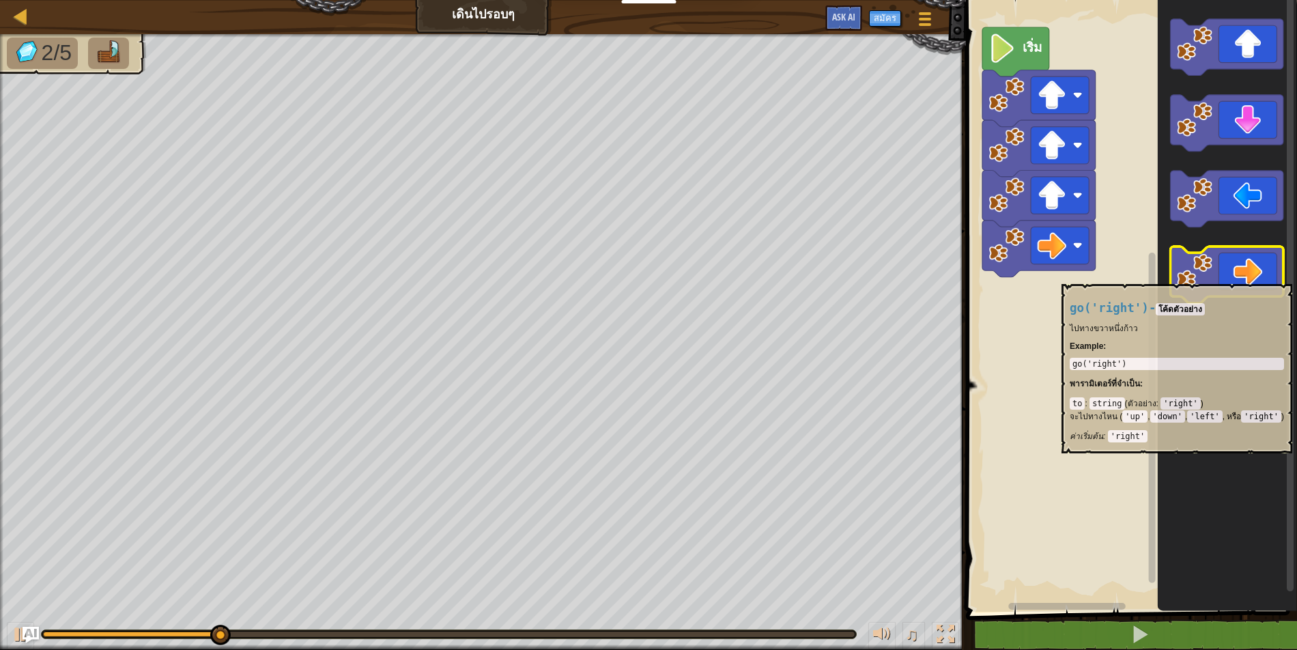
click at [1258, 279] on icon "พื้นที่ทำงาน Blockly" at bounding box center [1227, 275] width 113 height 57
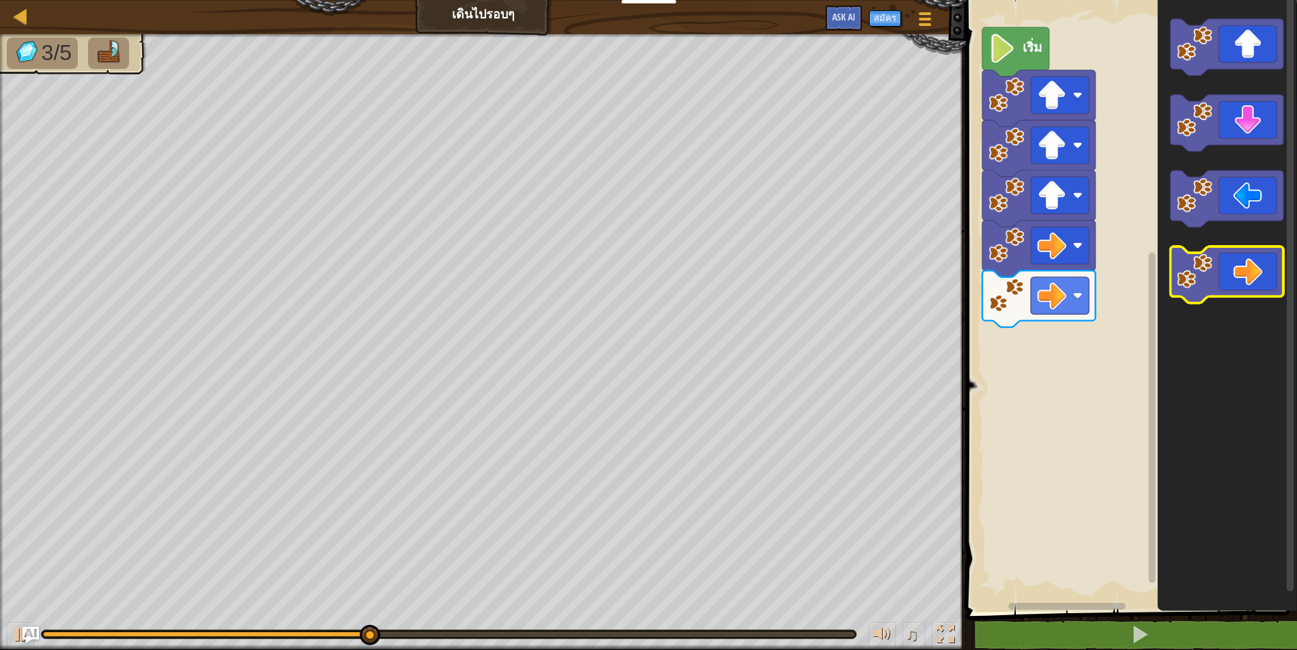
click at [1240, 276] on icon "พื้นที่ทำงาน Blockly" at bounding box center [1227, 275] width 113 height 57
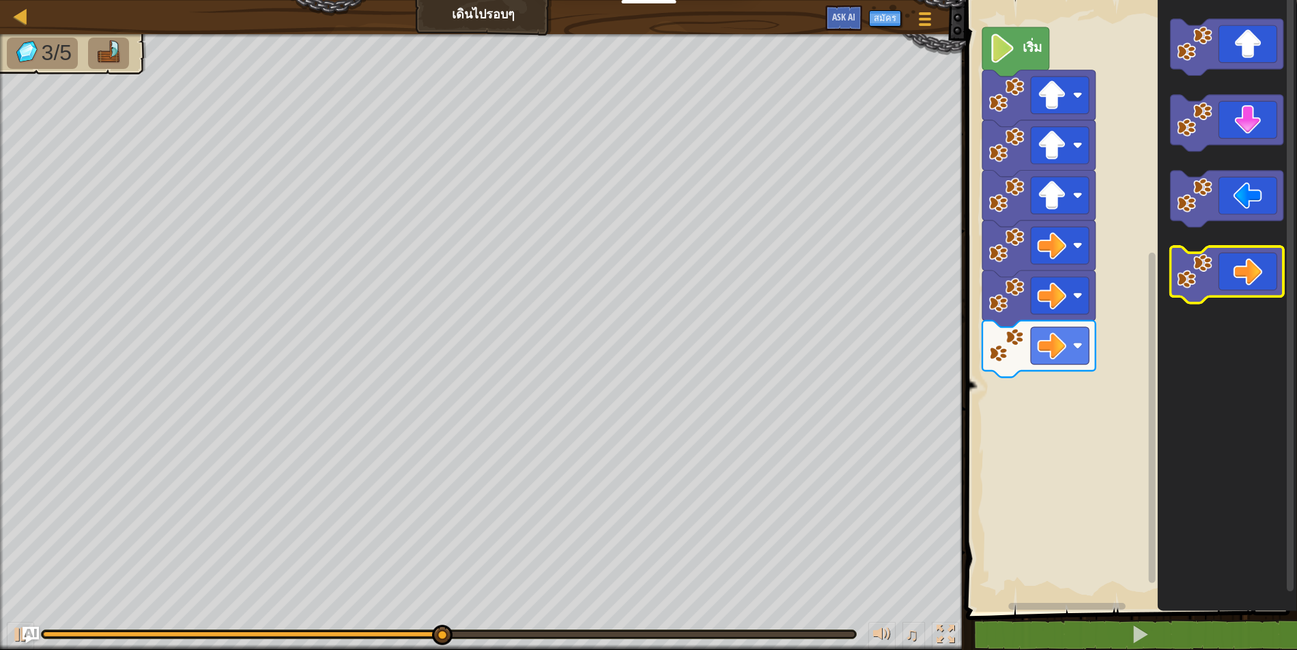
click at [1261, 295] on icon "พื้นที่ทำงาน Blockly" at bounding box center [1227, 275] width 113 height 57
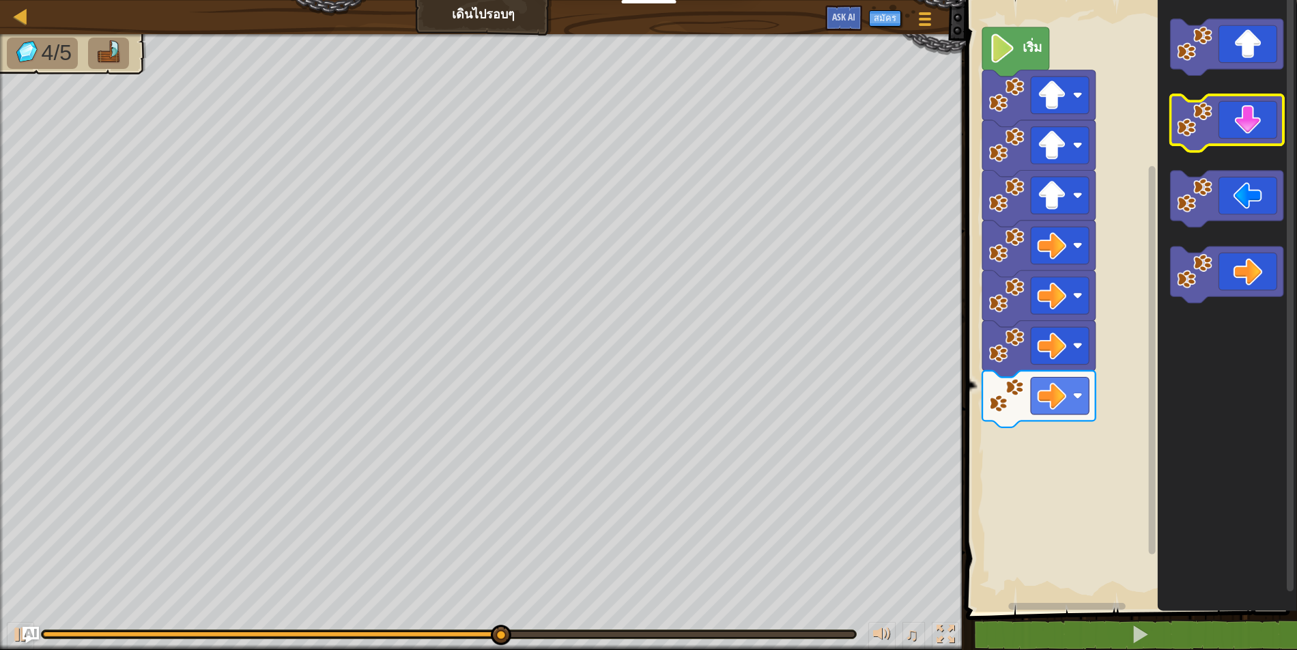
click at [1221, 126] on icon "พื้นที่ทำงาน Blockly" at bounding box center [1227, 123] width 113 height 57
click at [1214, 130] on g "พื้นที่ทำงาน Blockly" at bounding box center [1227, 123] width 113 height 57
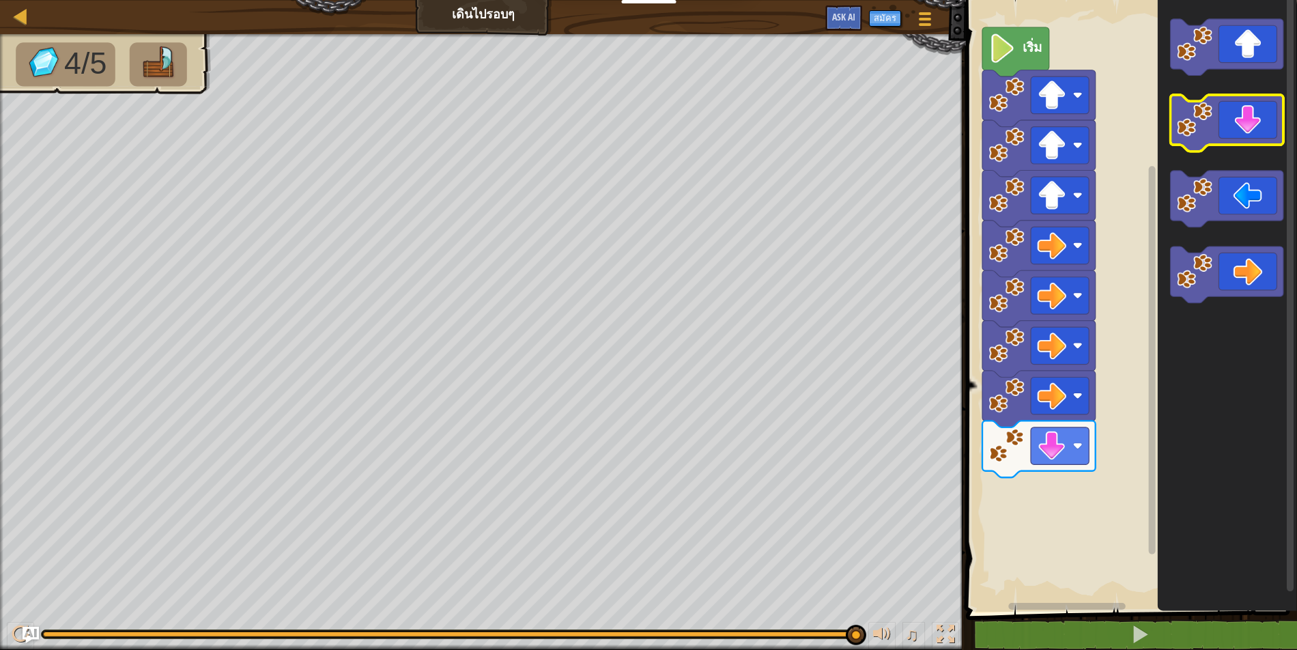
click at [1242, 134] on icon "พื้นที่ทำงาน Blockly" at bounding box center [1227, 123] width 113 height 57
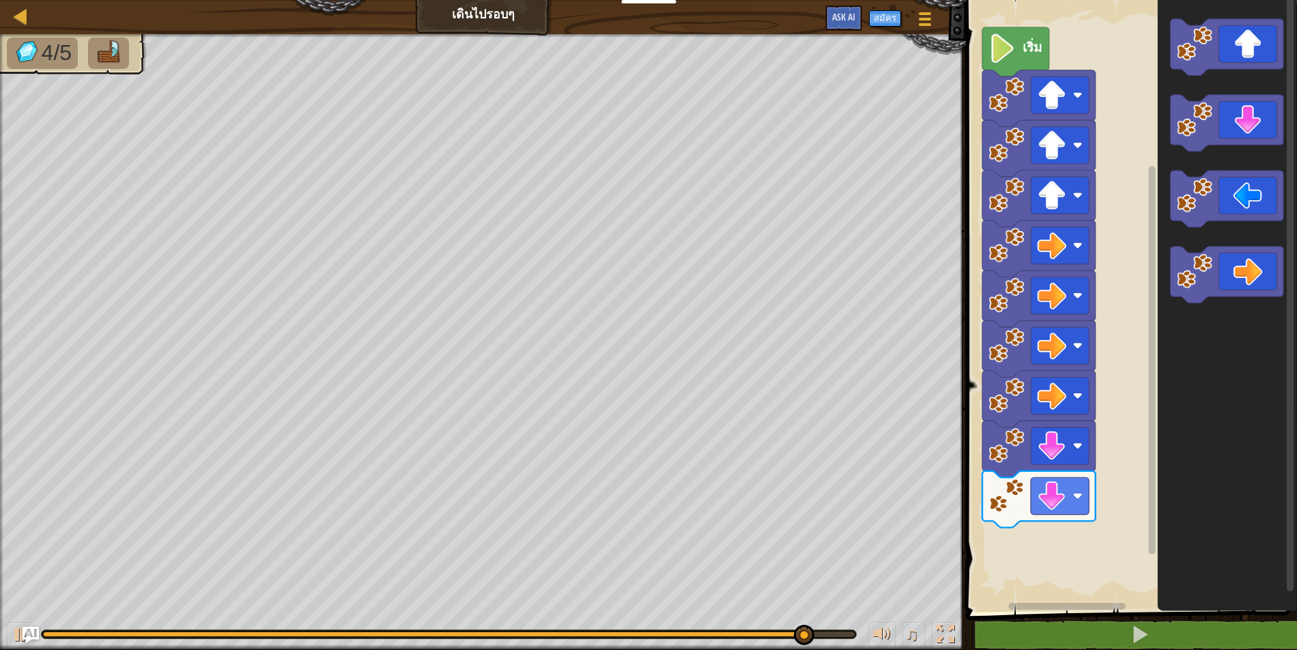
click at [1245, 124] on icon "พื้นที่ทำงาน Blockly" at bounding box center [1227, 123] width 113 height 57
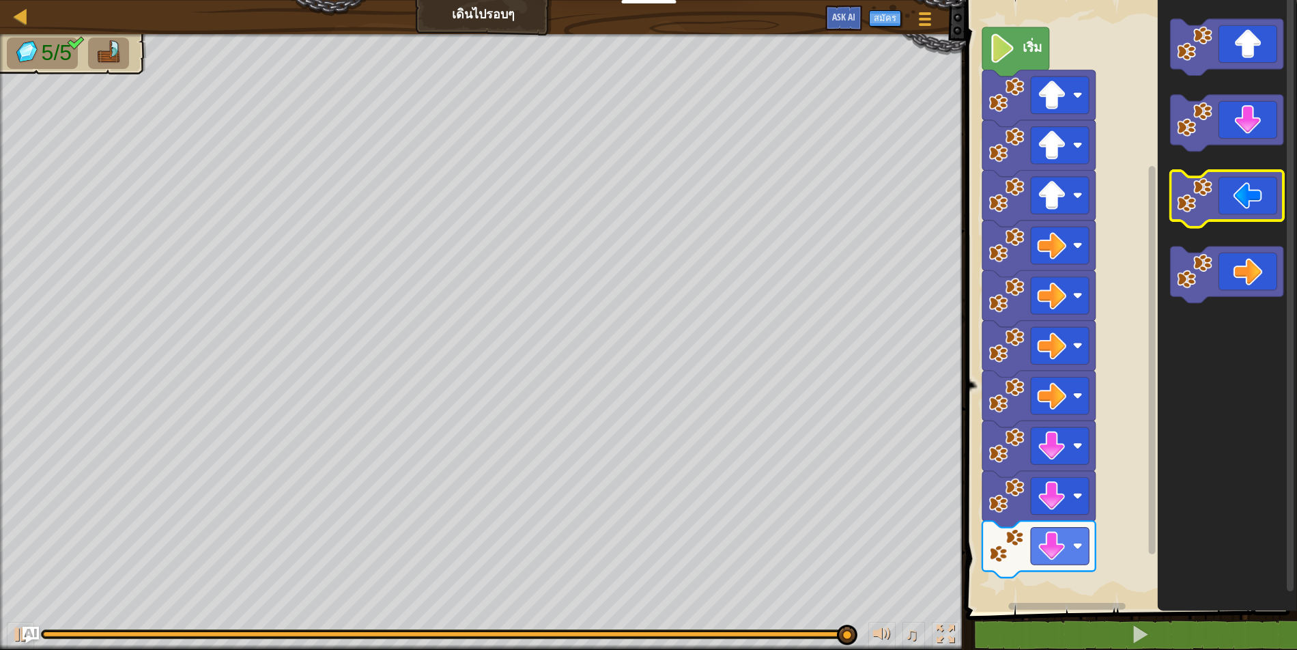
click at [1240, 198] on icon "พื้นที่ทำงาน Blockly" at bounding box center [1227, 199] width 113 height 57
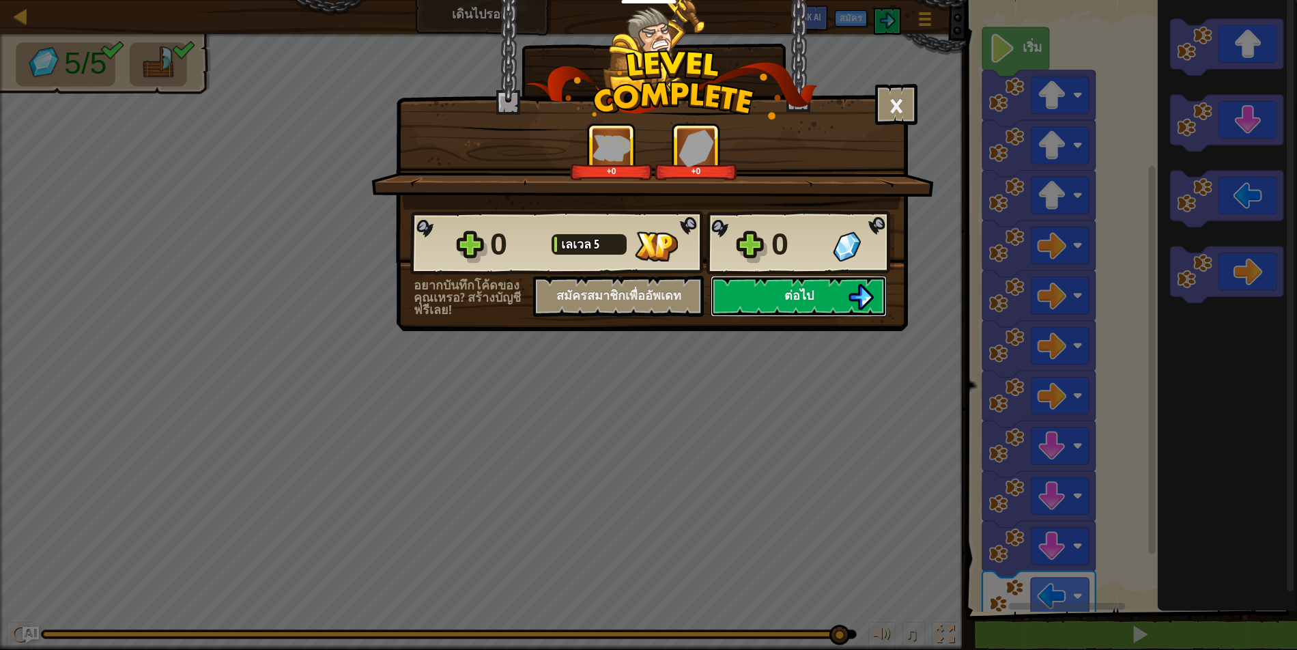
click at [767, 296] on button "ต่อไป" at bounding box center [799, 296] width 176 height 41
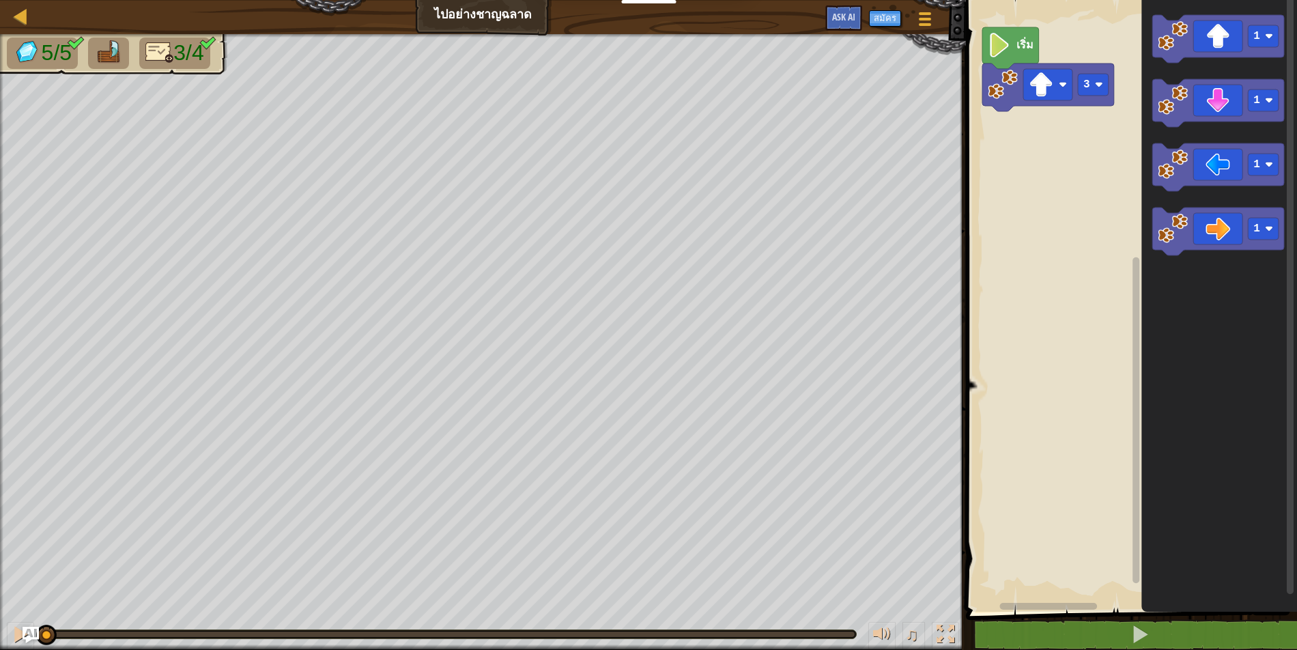
click at [1004, 52] on image "พื้นที่ทำงาน Blockly" at bounding box center [999, 45] width 23 height 25
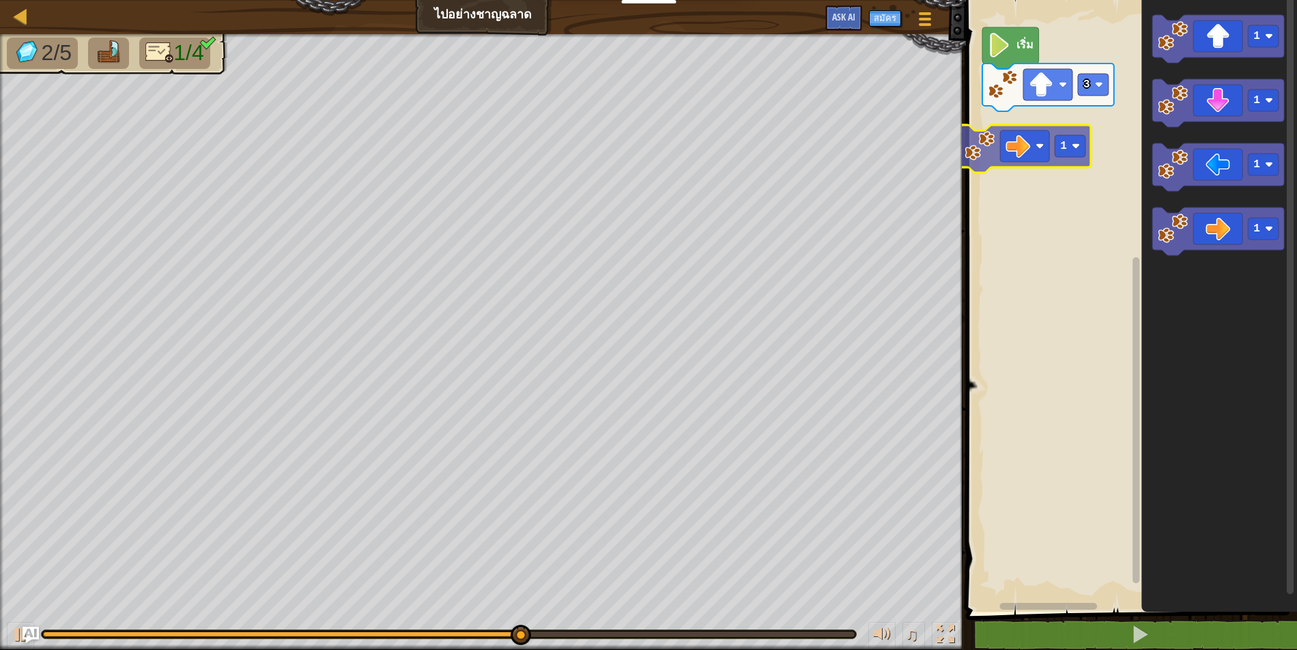
click at [1030, 141] on div "3 เริ่ม 1 1 1 1 1" at bounding box center [1129, 302] width 335 height 619
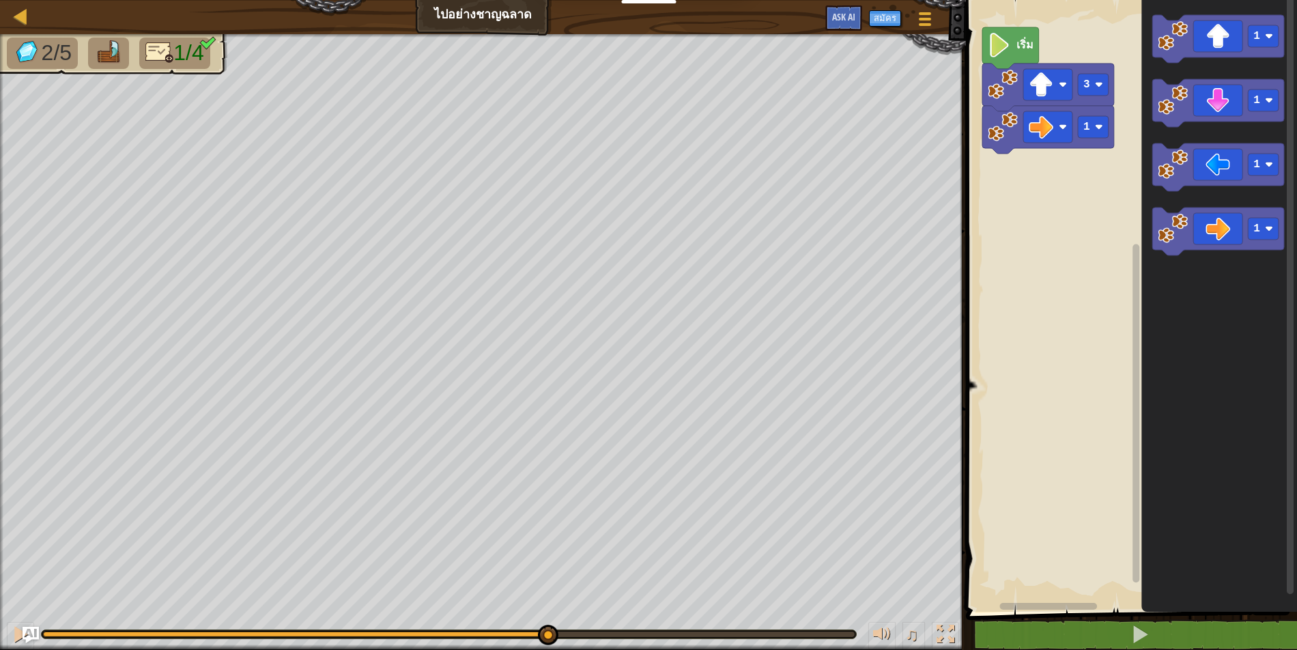
click at [1218, 231] on icon "พื้นที่ทำงาน Blockly" at bounding box center [1218, 232] width 132 height 48
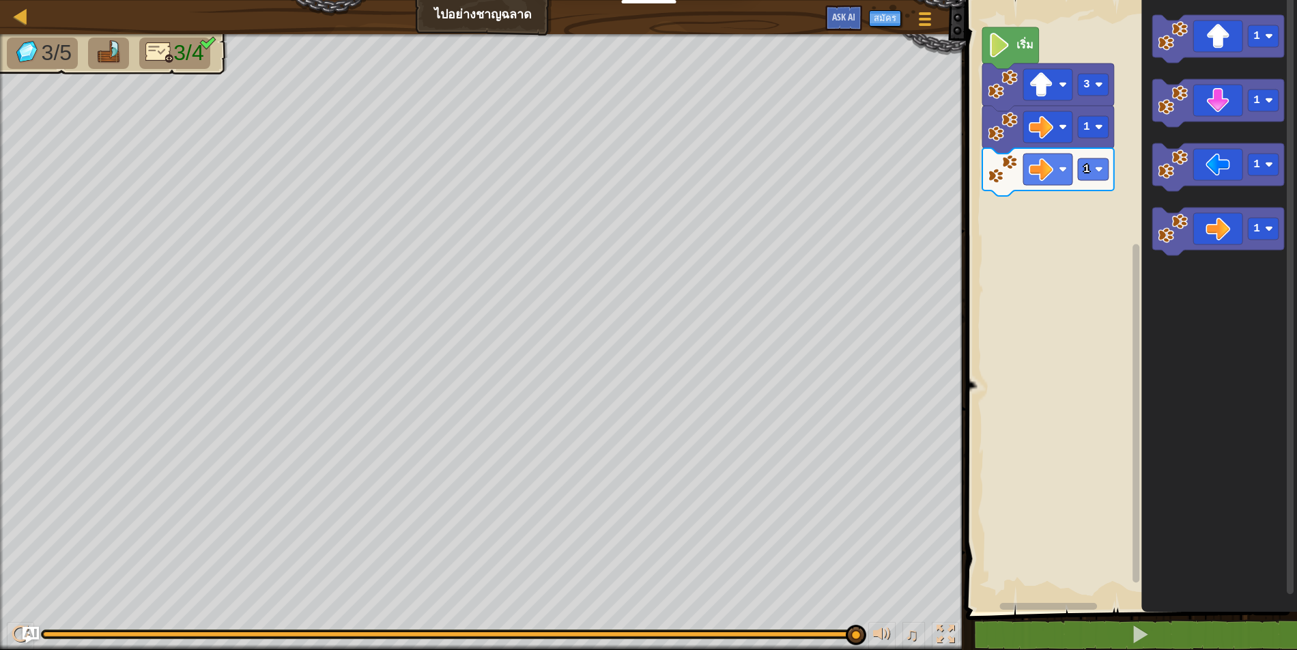
click at [463, 186] on div "3/5 3/4" at bounding box center [483, 342] width 966 height 616
